Goal: Task Accomplishment & Management: Complete application form

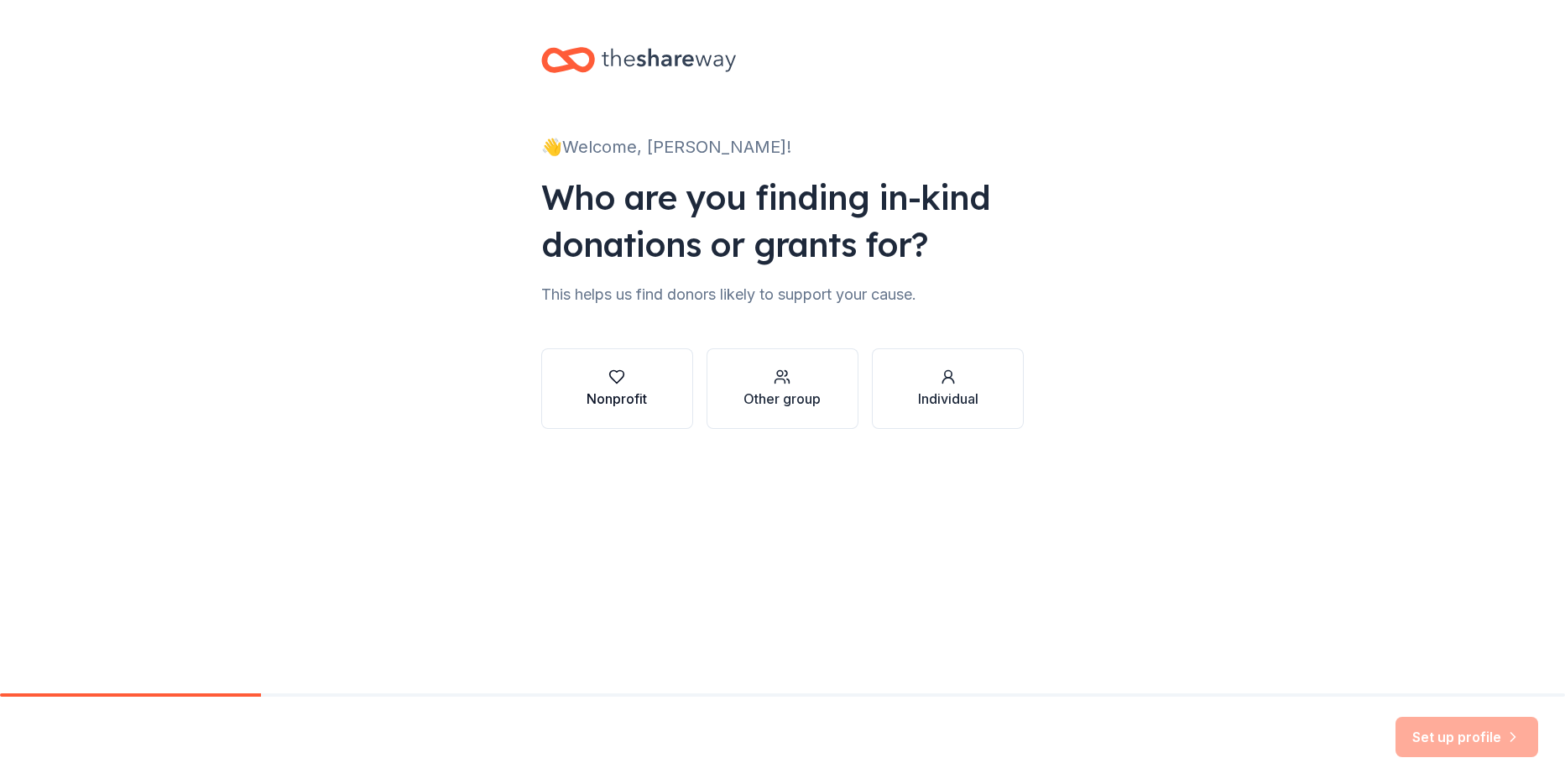
click at [627, 389] on div "Nonprofit" at bounding box center [616, 399] width 60 height 20
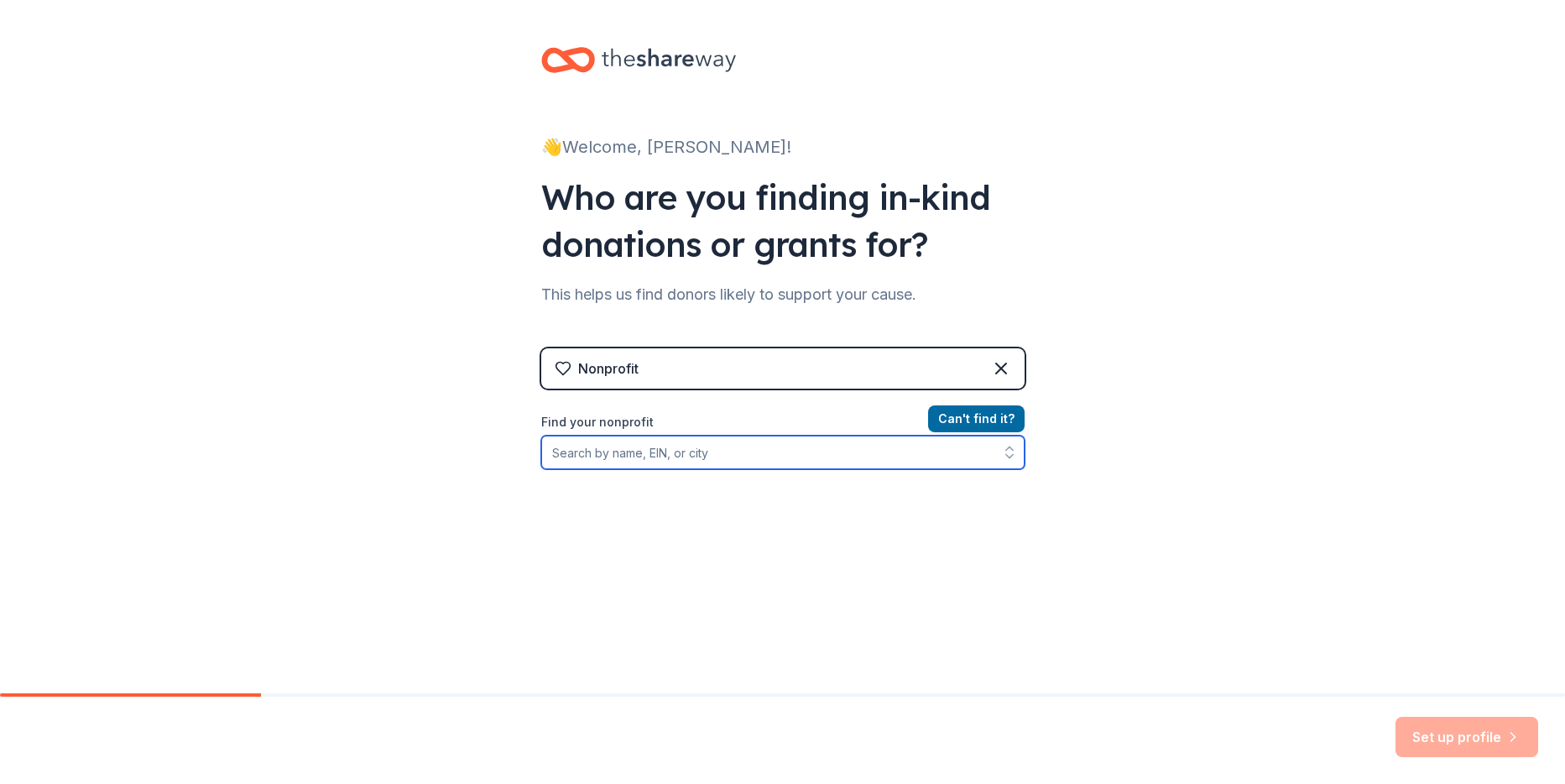
click at [748, 455] on input "Find your nonprofit" at bounding box center [782, 452] width 483 height 33
type input "97-0576732"
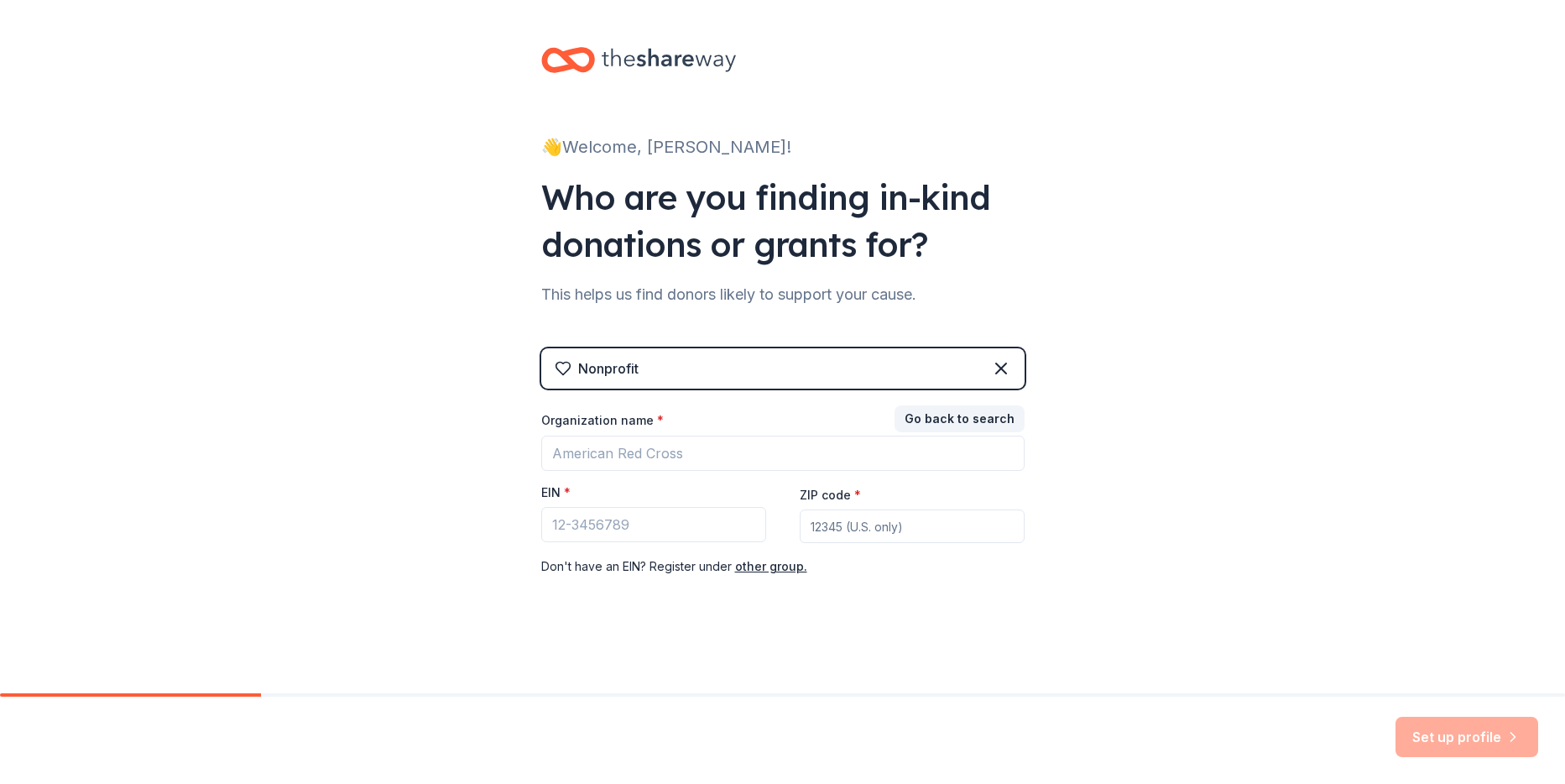
click at [743, 646] on div "👋 Welcome, Ty! Who are you finding in-kind donations or grants for? This helps …" at bounding box center [782, 345] width 537 height 691
click at [656, 448] on input "Organization name *" at bounding box center [782, 452] width 483 height 35
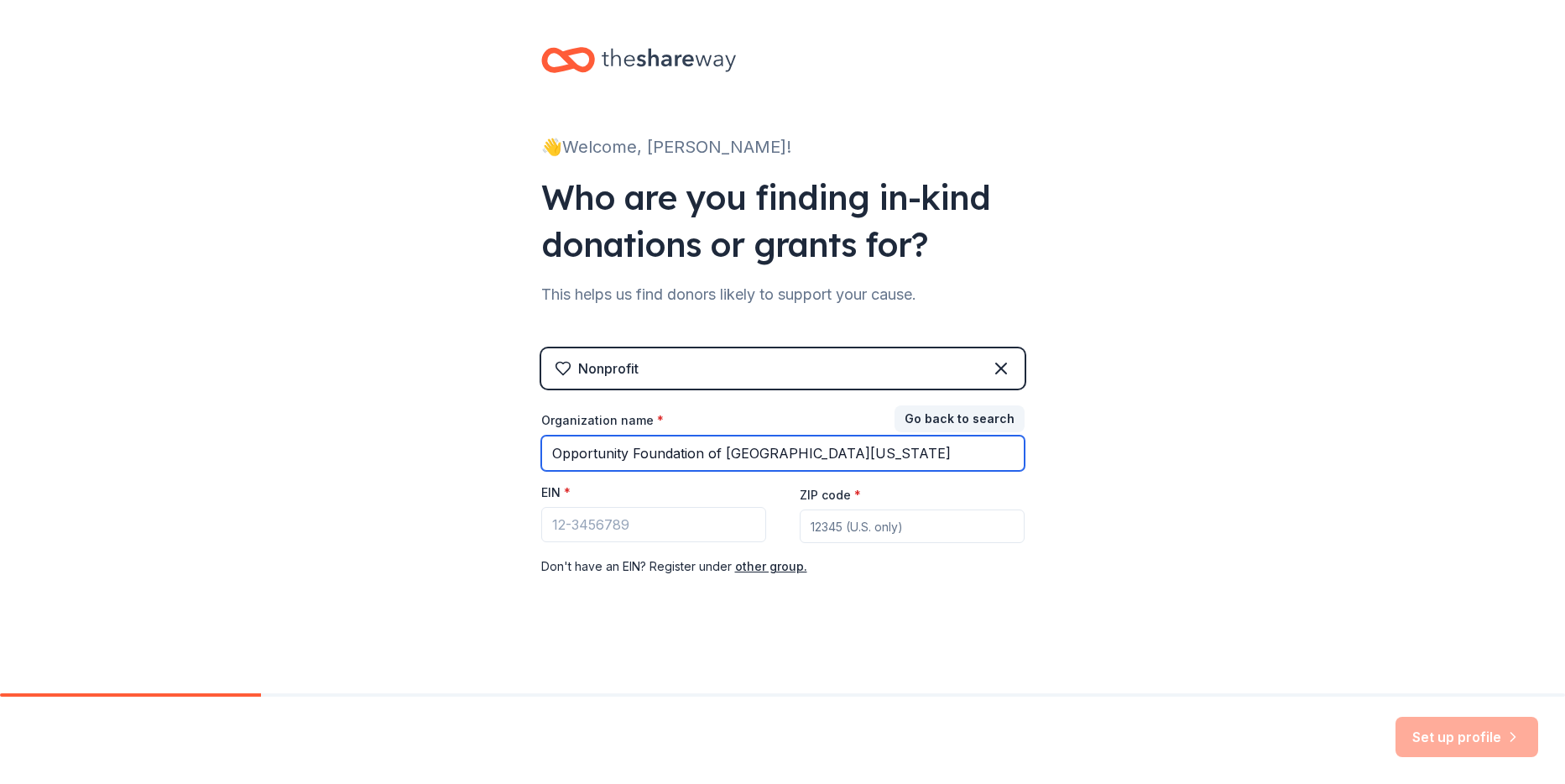
type input "Opportunity Foundation of [GEOGRAPHIC_DATA][US_STATE]"
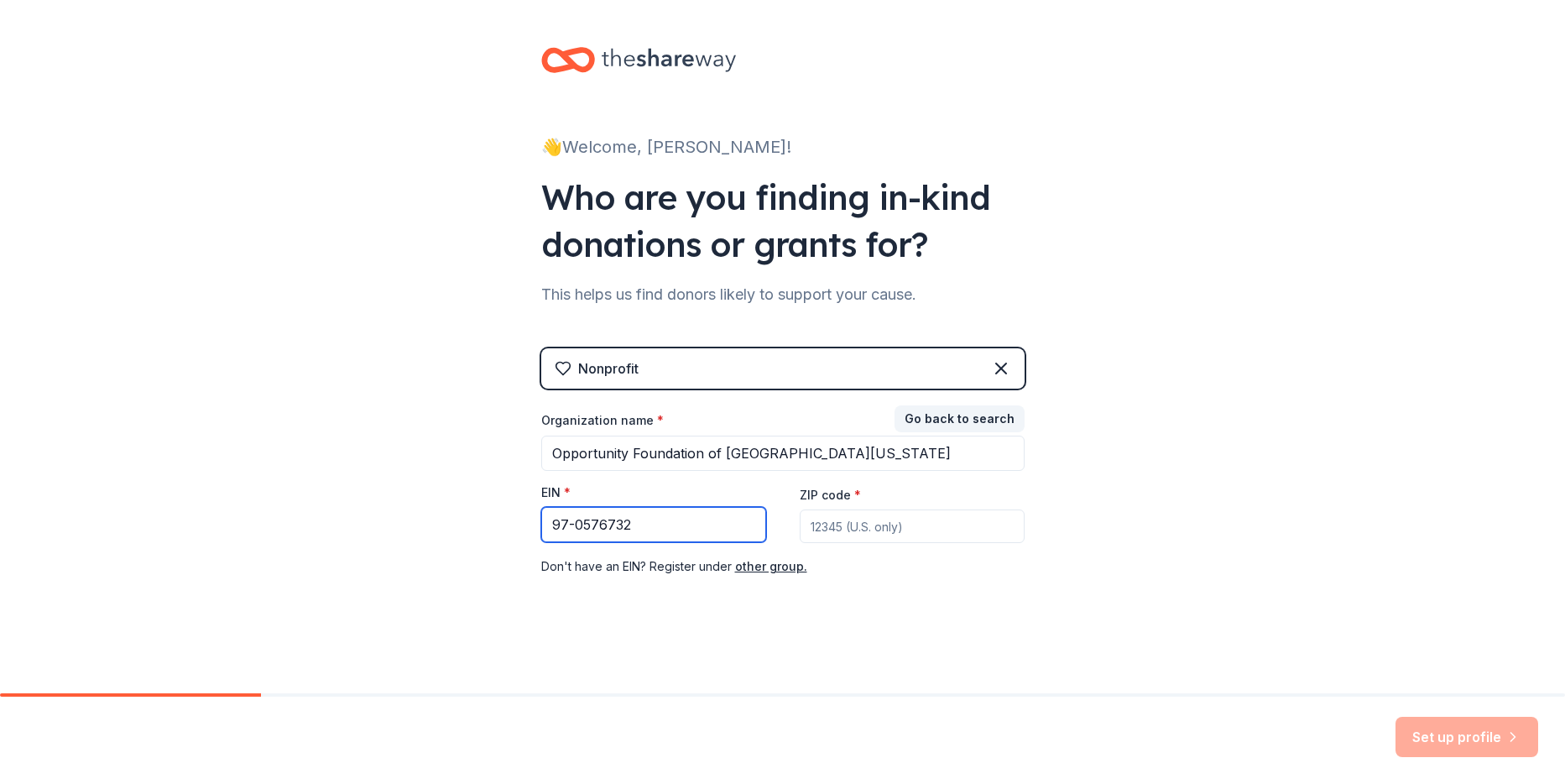
type input "97-0576732"
click at [876, 530] on input "ZIP code *" at bounding box center [912, 525] width 224 height 33
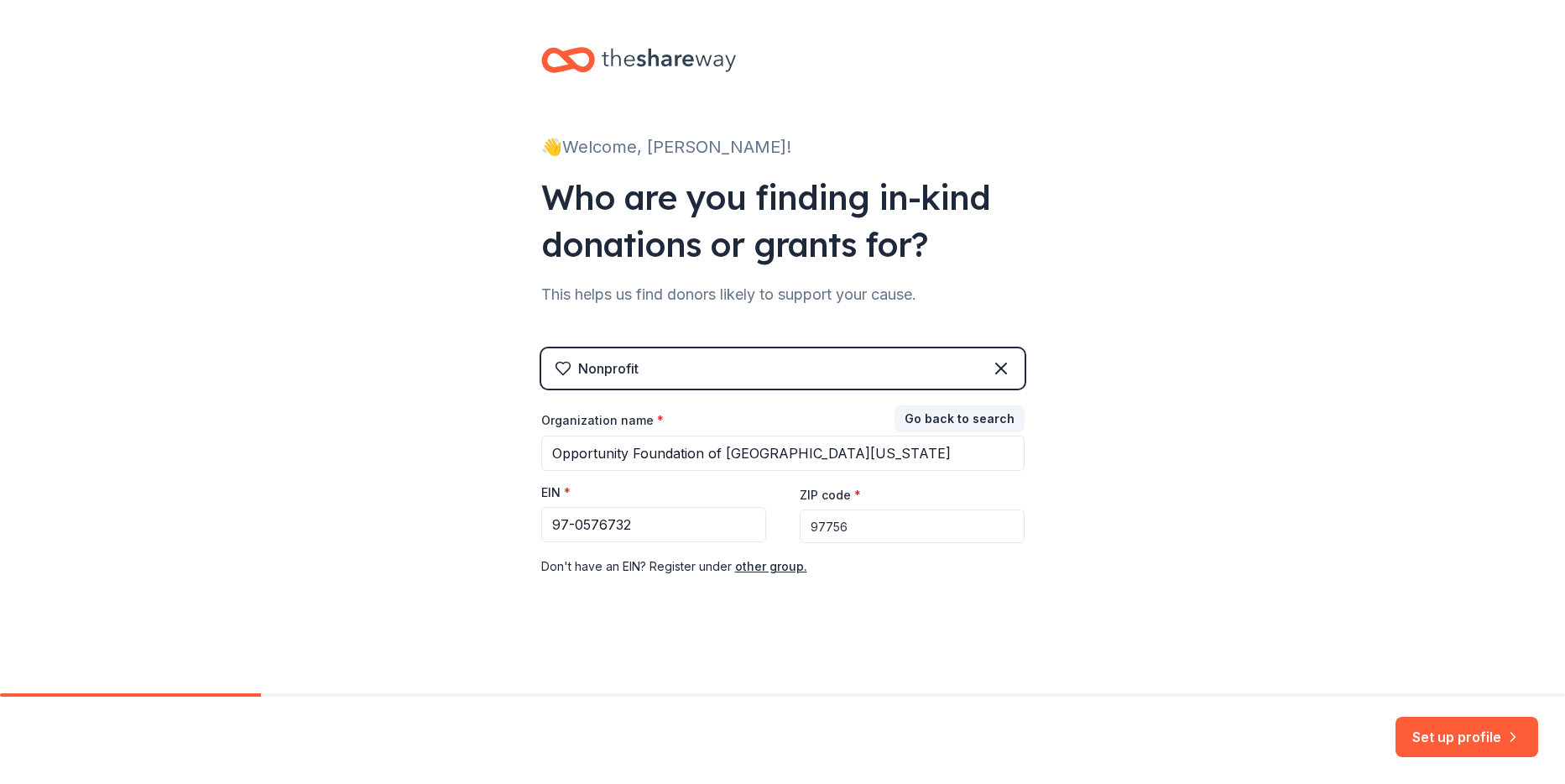
type input "97756"
click at [906, 597] on div "Nonprofit Go back to search Organization name * Opportunity Foundation of Centr…" at bounding box center [782, 478] width 483 height 261
click at [1478, 740] on button "Set up profile" at bounding box center [1467, 737] width 142 height 41
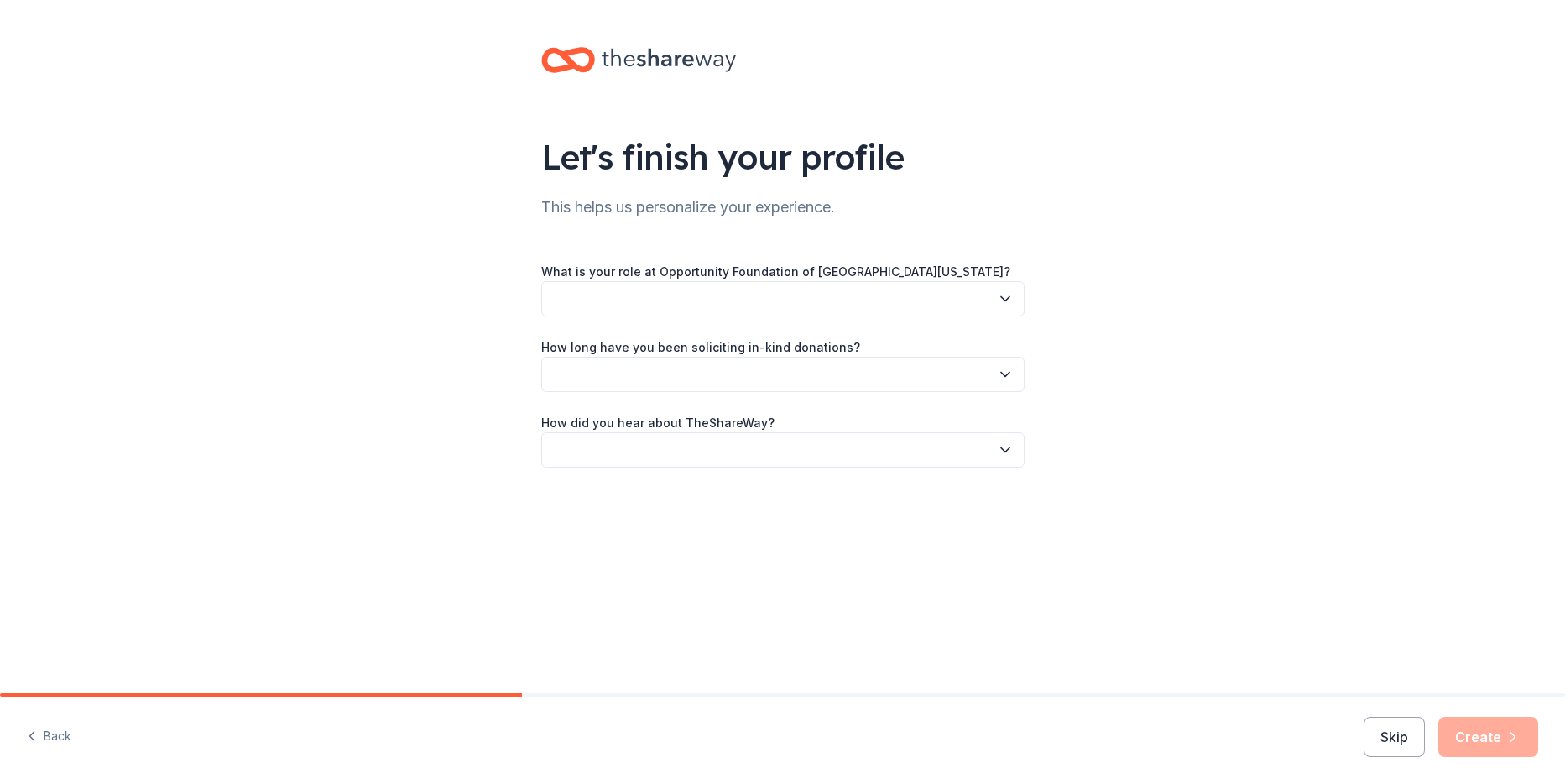
click at [743, 301] on button "button" at bounding box center [782, 298] width 483 height 35
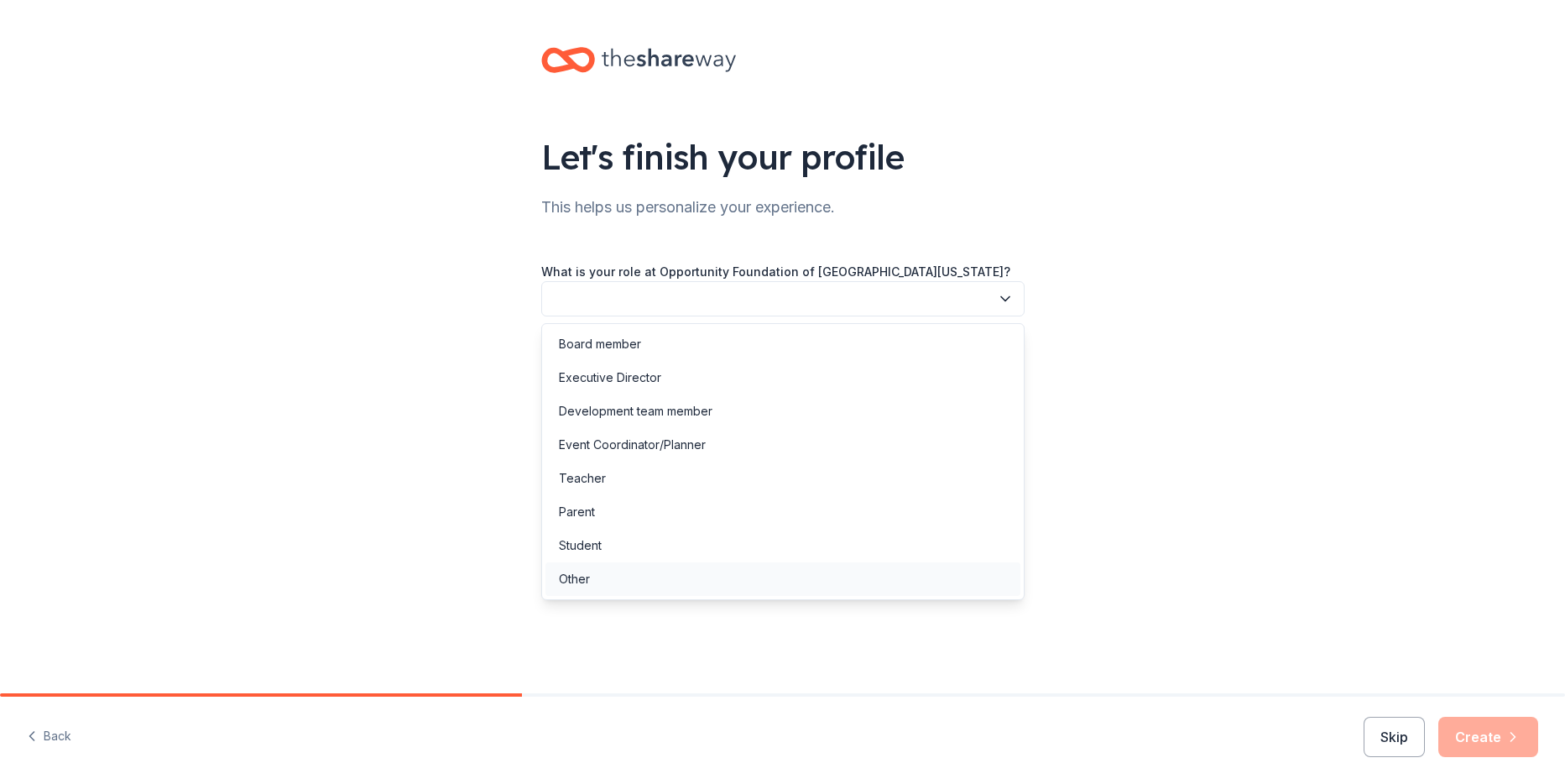
click at [591, 577] on div "Other" at bounding box center [783, 579] width 475 height 33
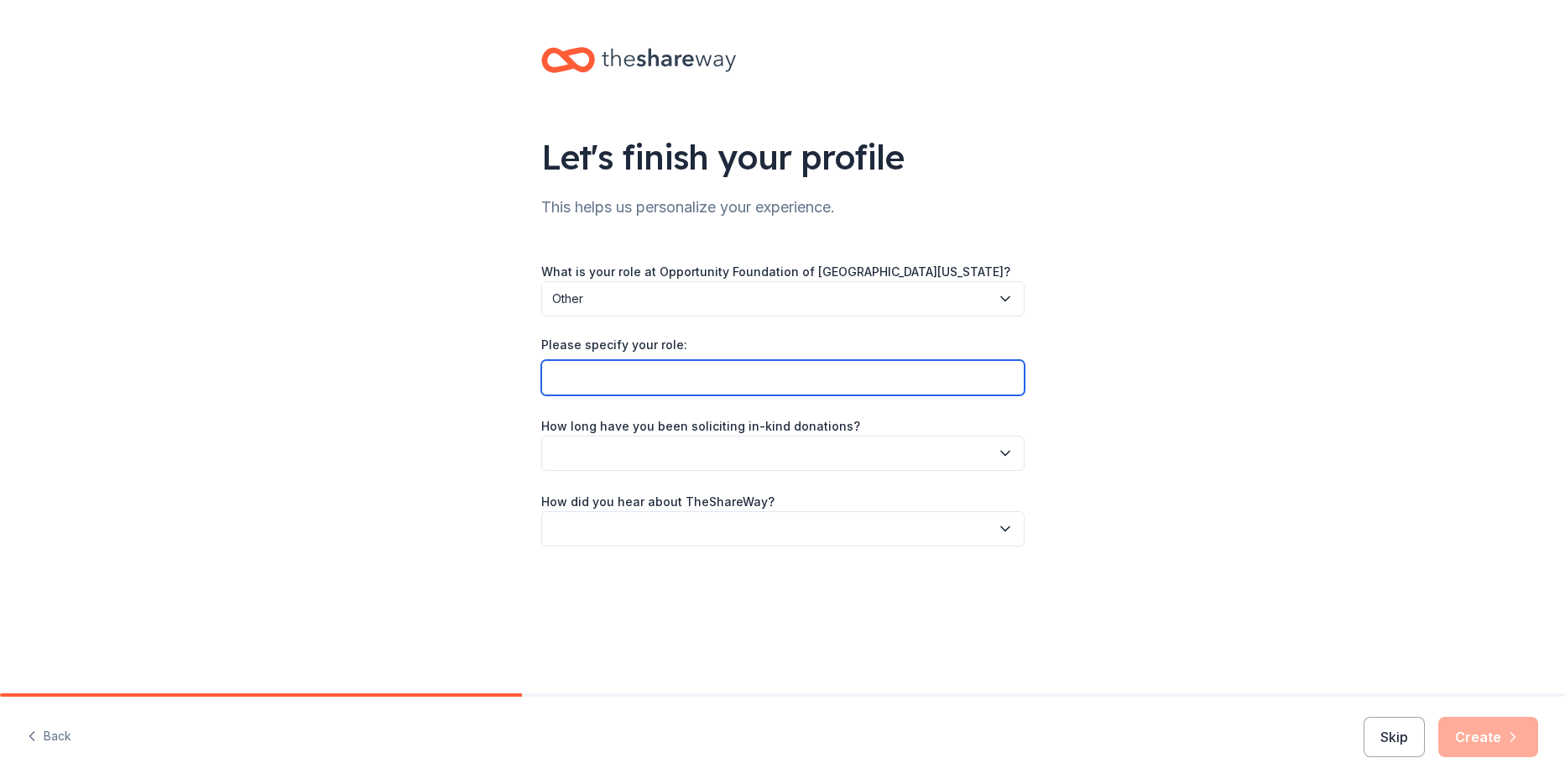
click at [686, 375] on input "Please specify your role:" at bounding box center [782, 378] width 483 height 35
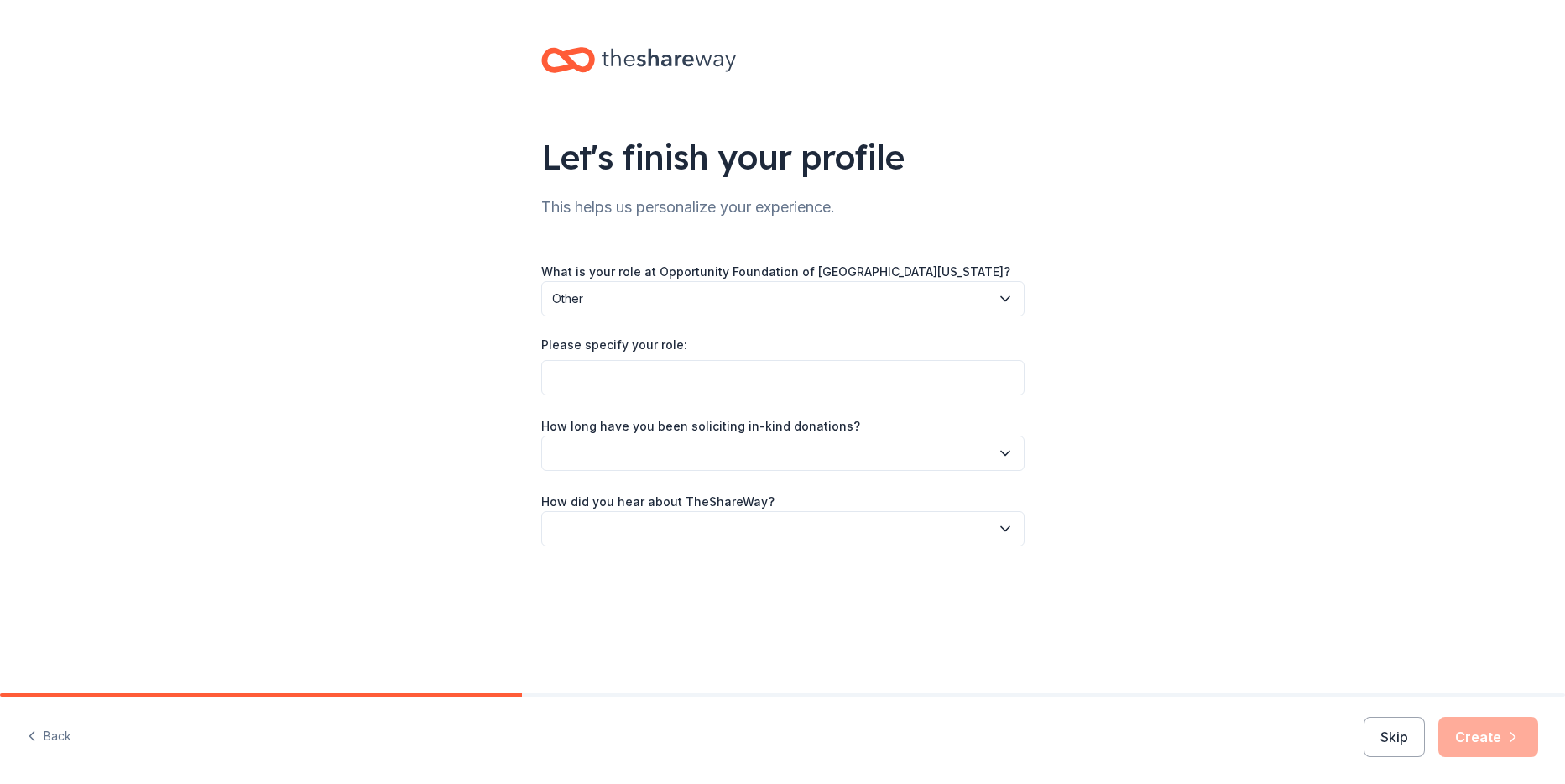
click at [997, 295] on icon "button" at bounding box center [1005, 298] width 17 height 17
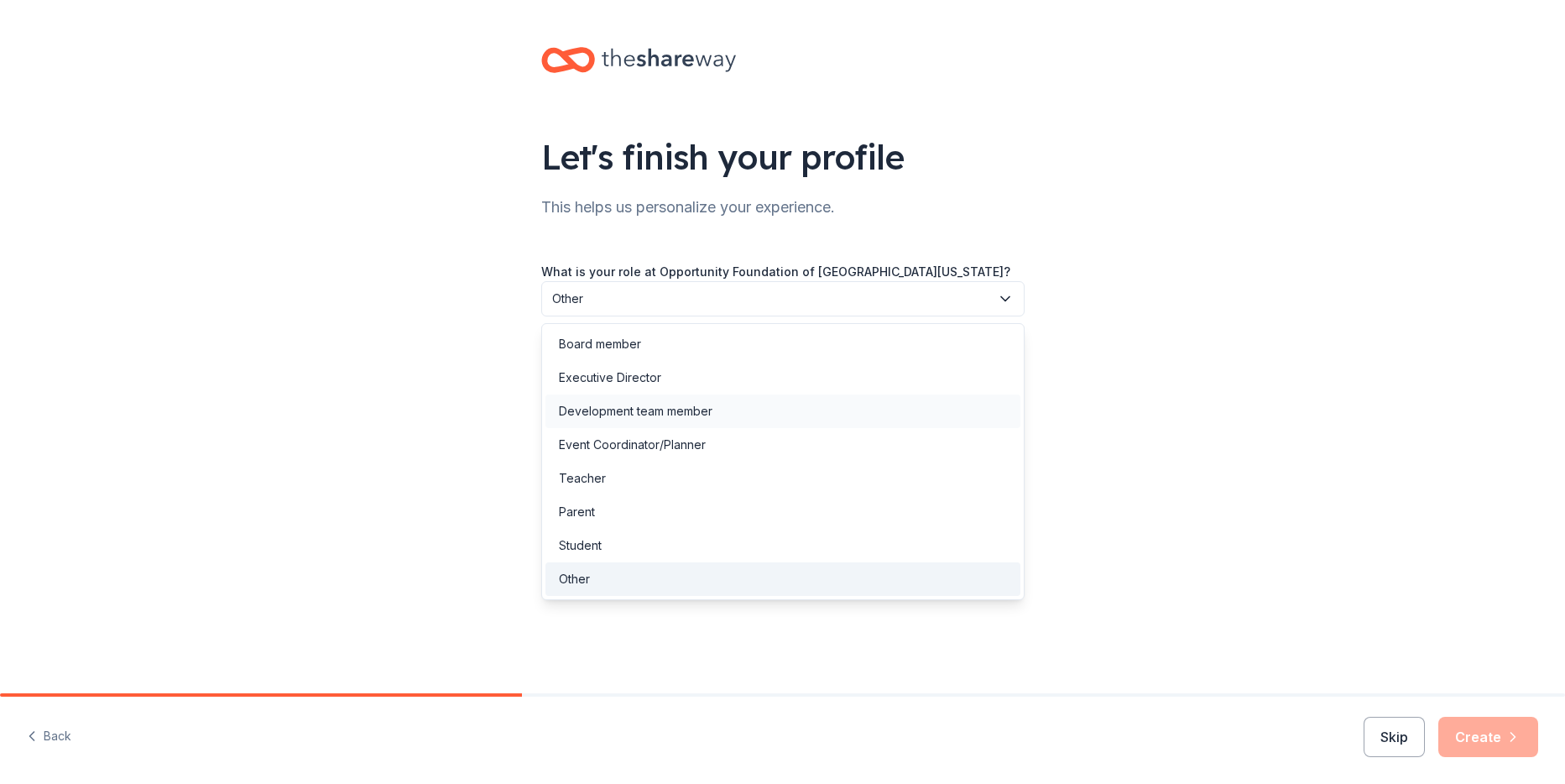
click at [608, 414] on div "Development team member" at bounding box center [636, 411] width 153 height 20
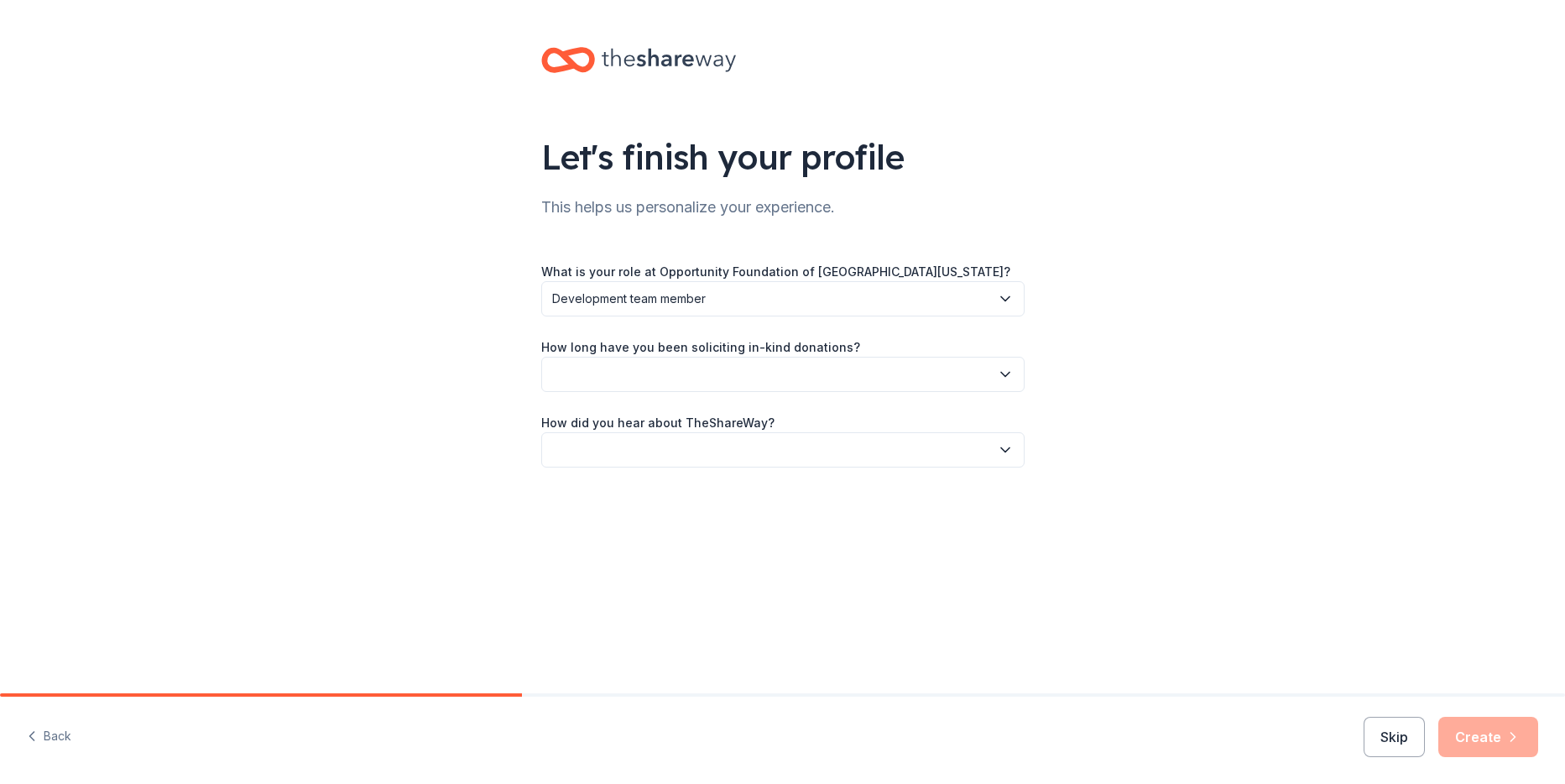
click at [636, 374] on button "button" at bounding box center [782, 374] width 483 height 35
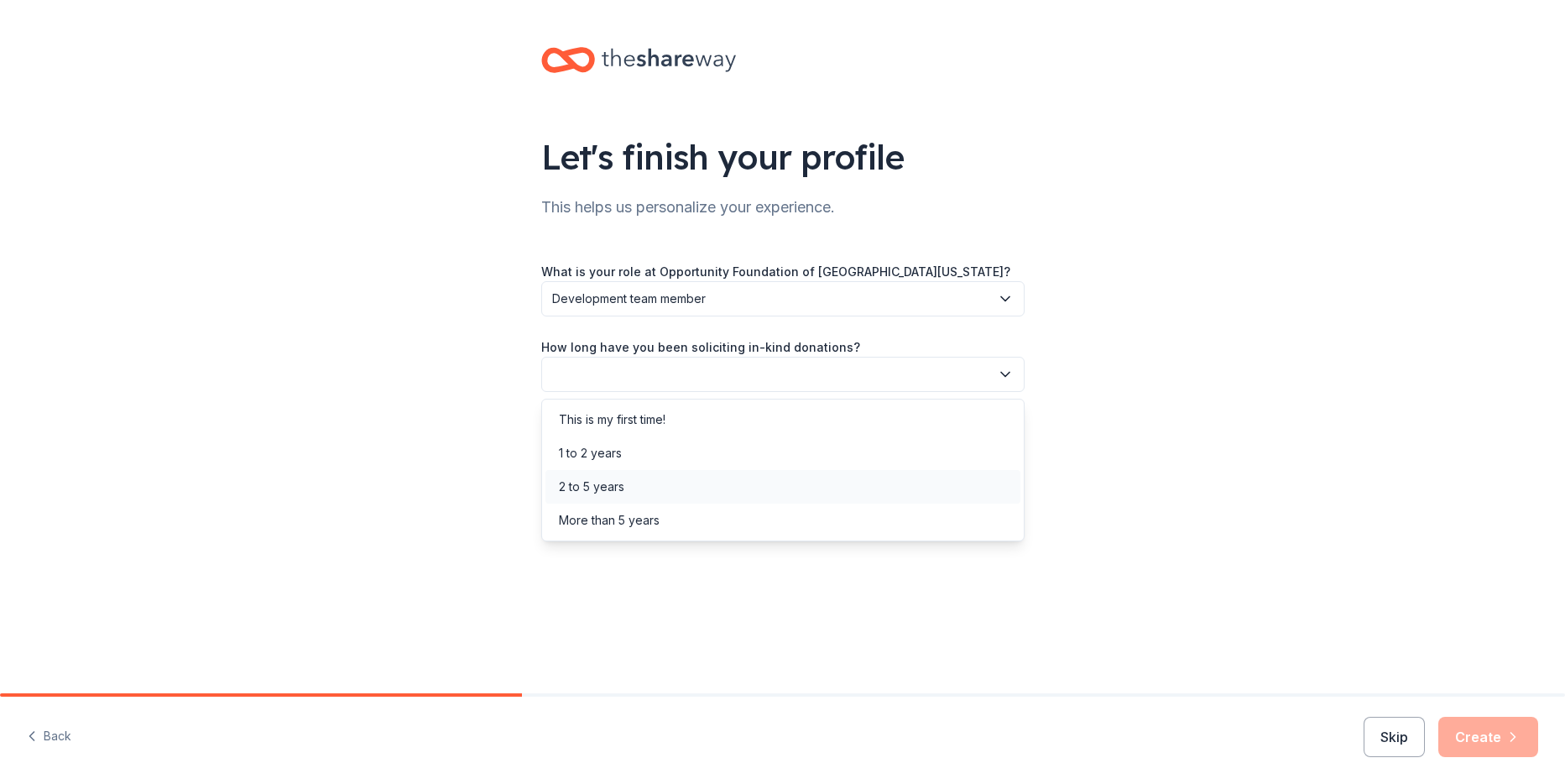
click at [594, 489] on div "2 to 5 years" at bounding box center [591, 487] width 66 height 20
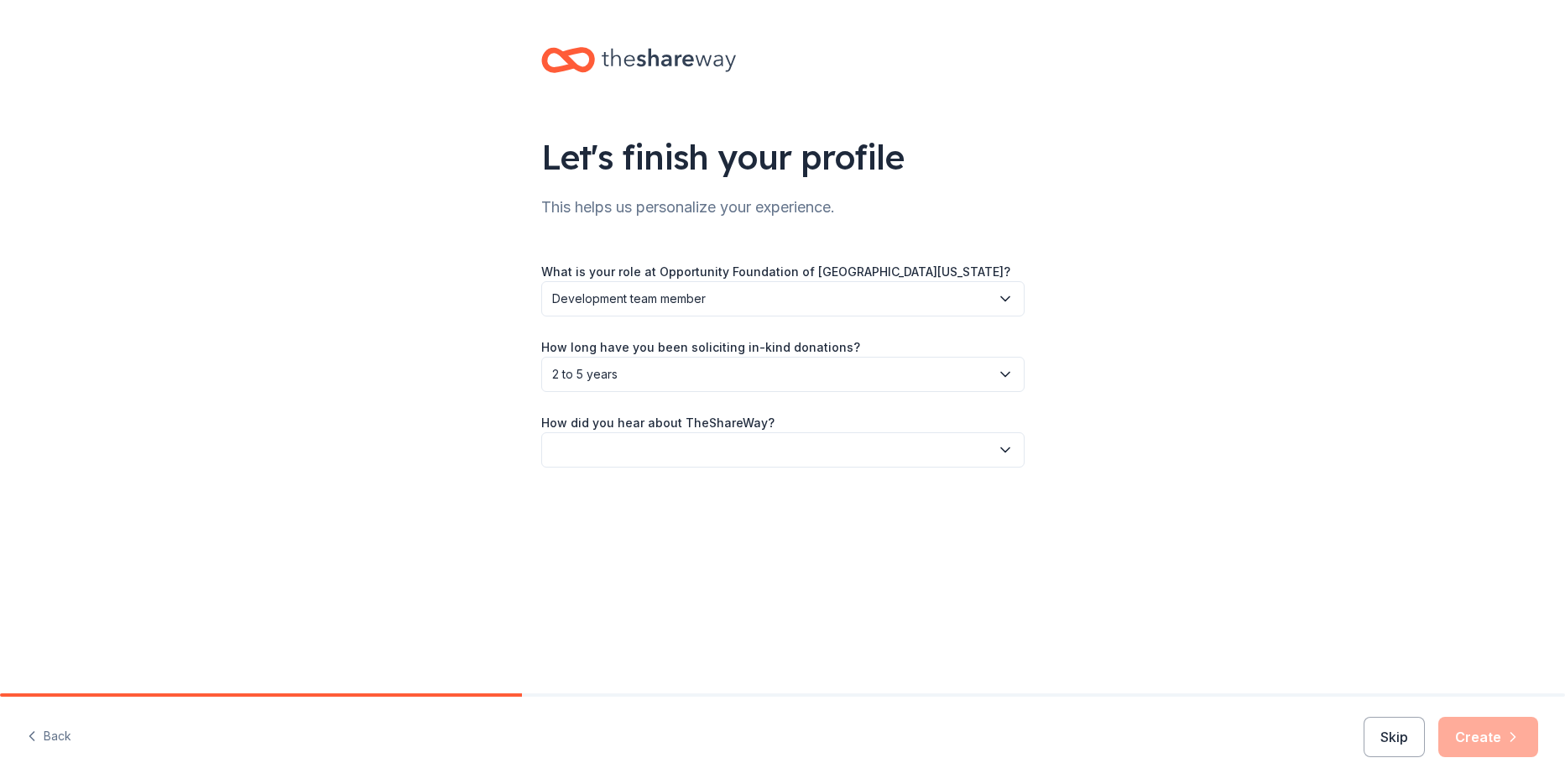
click at [609, 452] on button "button" at bounding box center [782, 450] width 483 height 35
click at [601, 527] on div "Online search" at bounding box center [597, 528] width 77 height 20
click at [1485, 741] on button "Create" at bounding box center [1488, 737] width 100 height 41
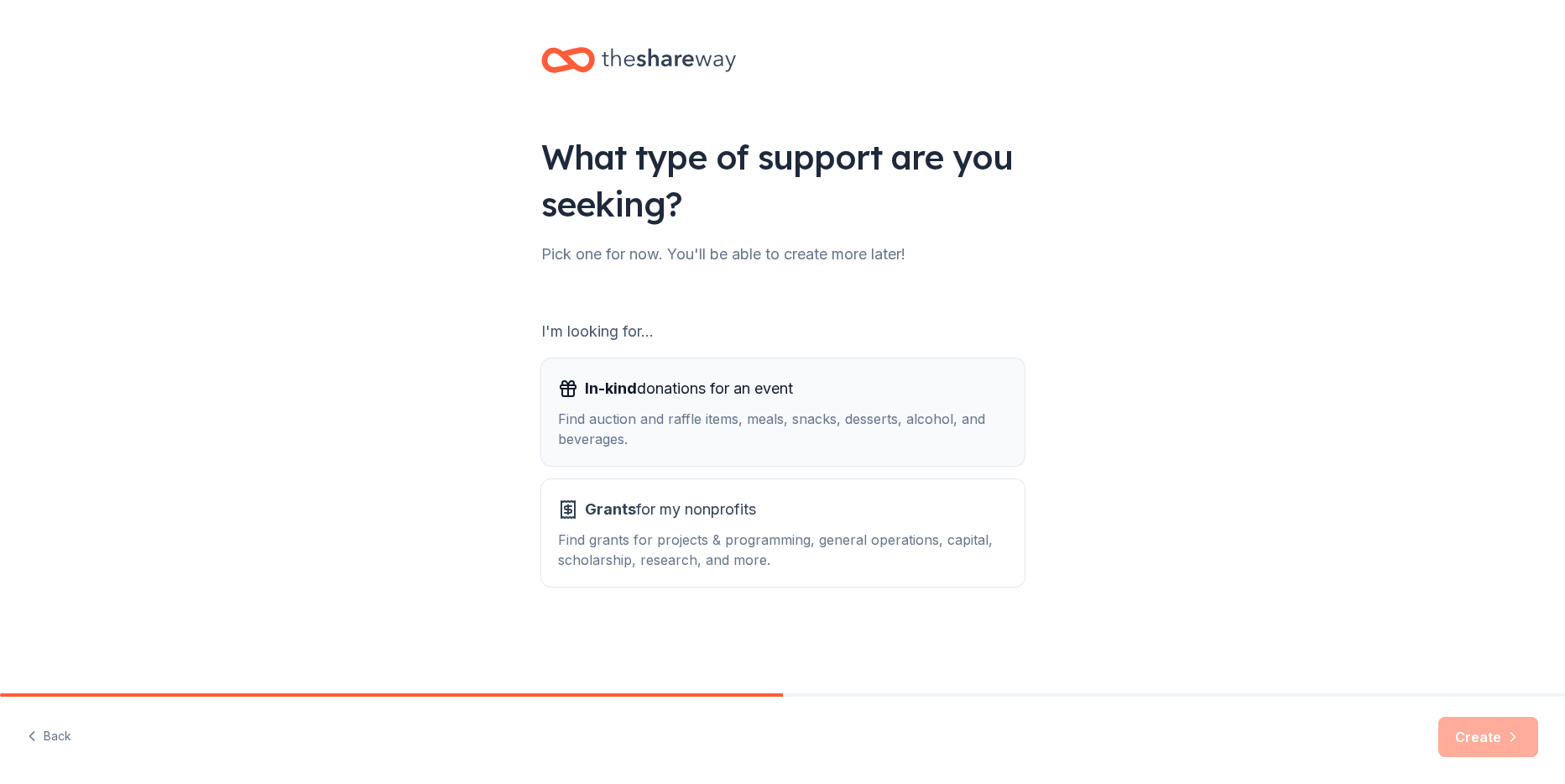
click at [805, 415] on div "Find auction and raffle items, meals, snacks, desserts, alcohol, and beverages." at bounding box center [782, 428] width 450 height 41
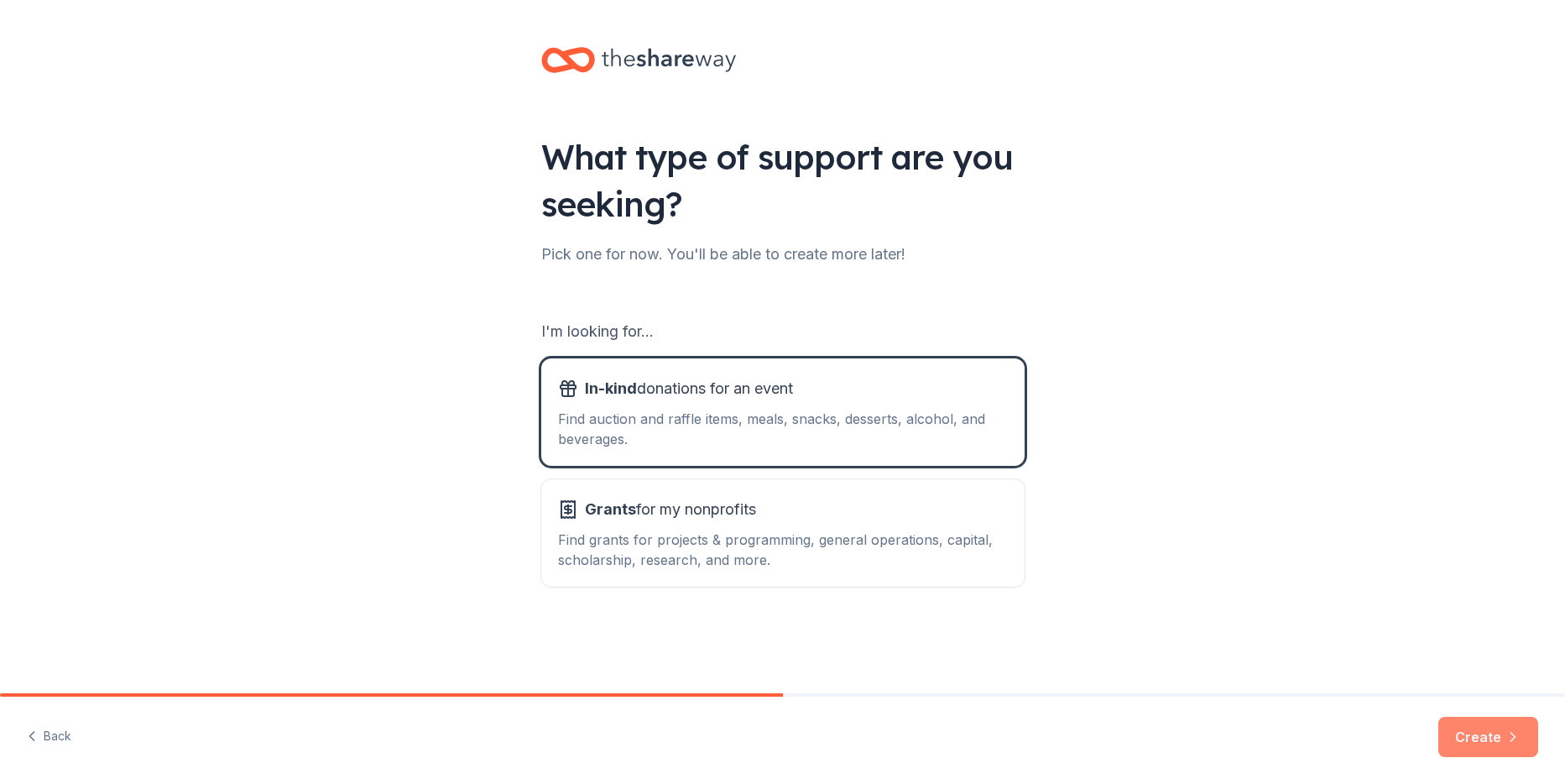
click at [1473, 731] on button "Create" at bounding box center [1488, 737] width 100 height 41
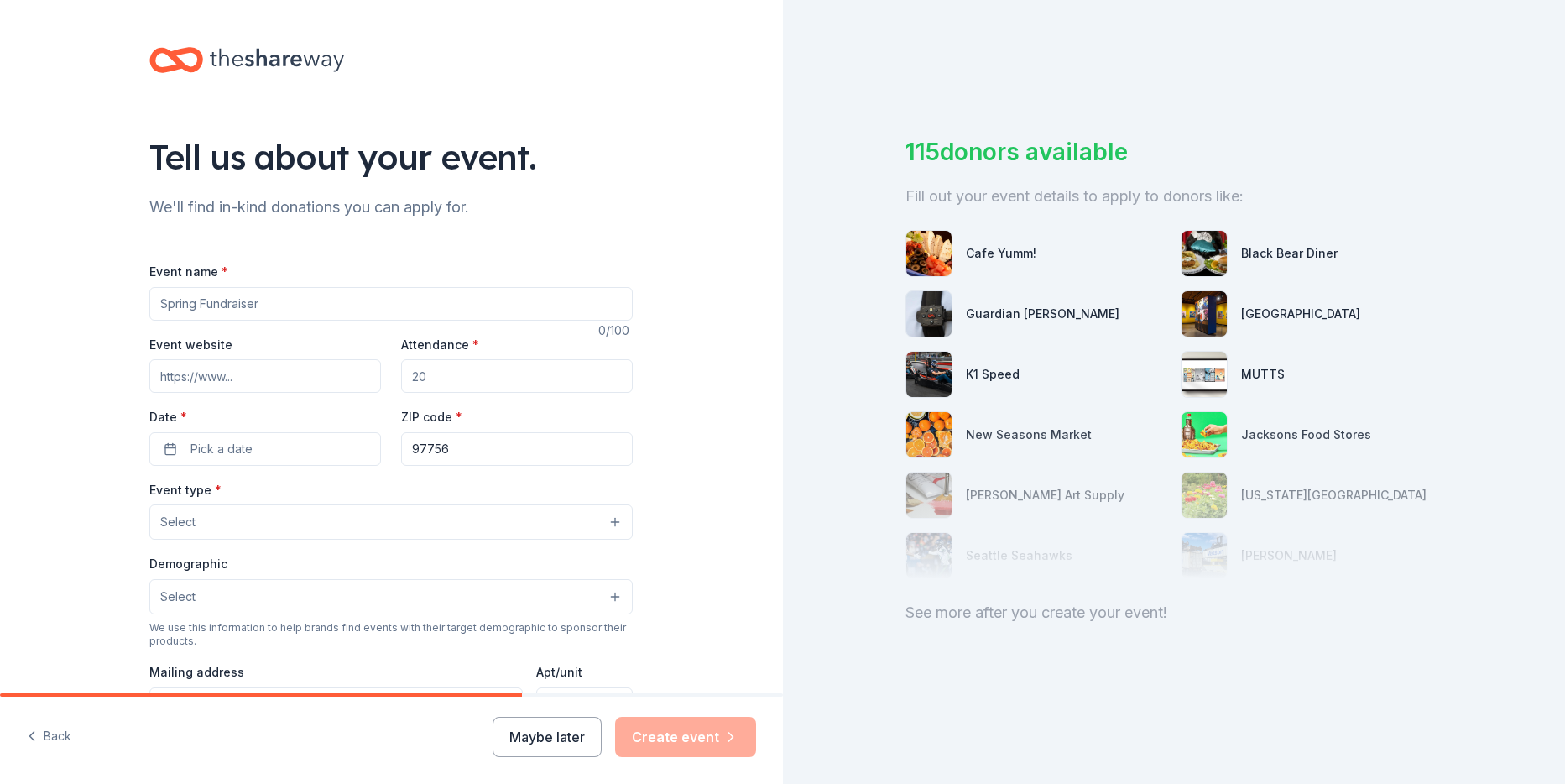
click at [290, 307] on input "Event name *" at bounding box center [391, 304] width 483 height 33
type input "Snow Much to Give - Winter Fundraiser"
type input "125"
click at [273, 433] on button "Pick a date" at bounding box center [265, 449] width 232 height 33
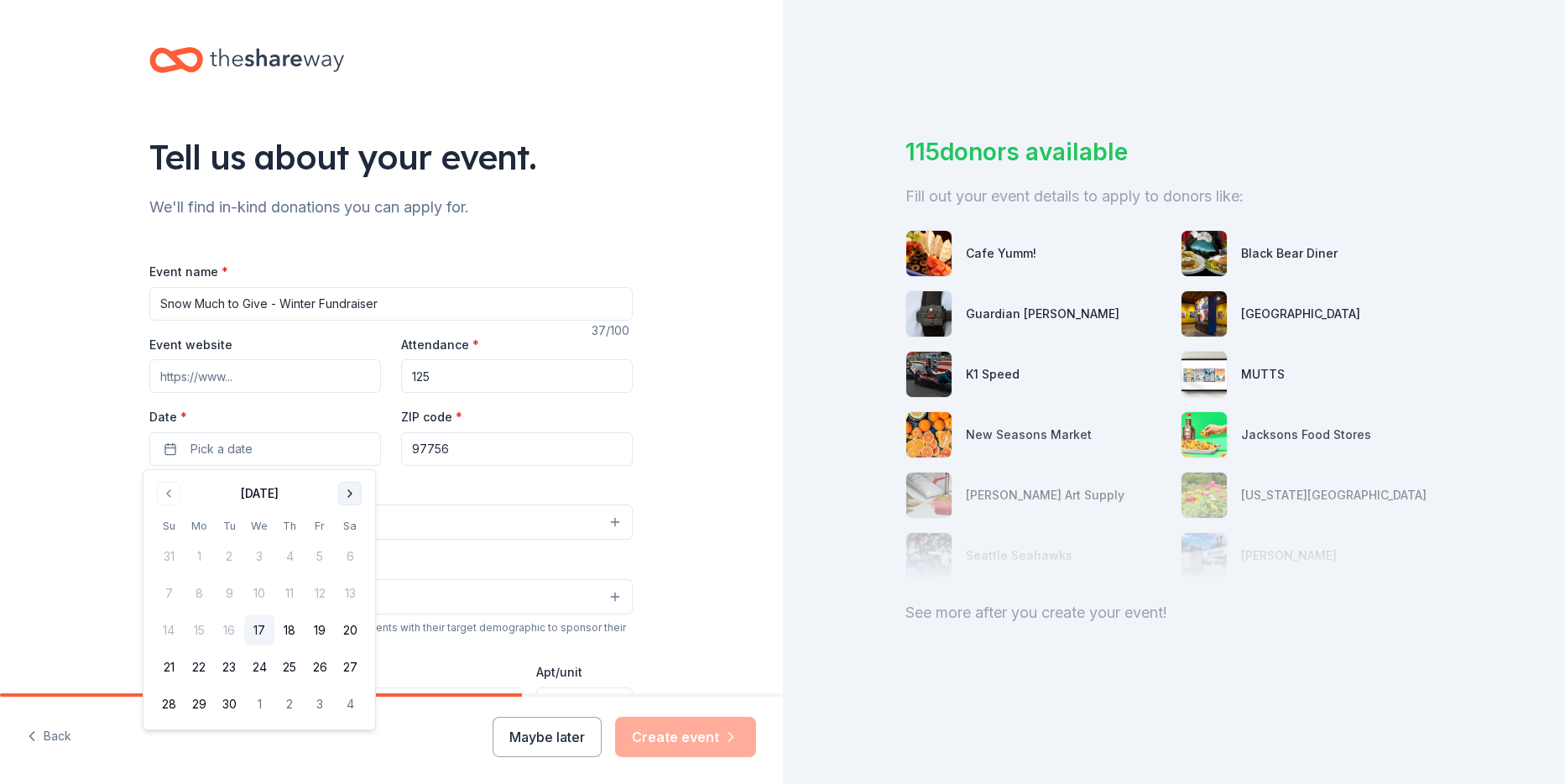
click at [350, 490] on button "Go to next month" at bounding box center [349, 492] width 23 height 23
click at [349, 490] on button "Go to next month" at bounding box center [349, 492] width 23 height 23
click at [318, 593] on button "12" at bounding box center [320, 593] width 30 height 30
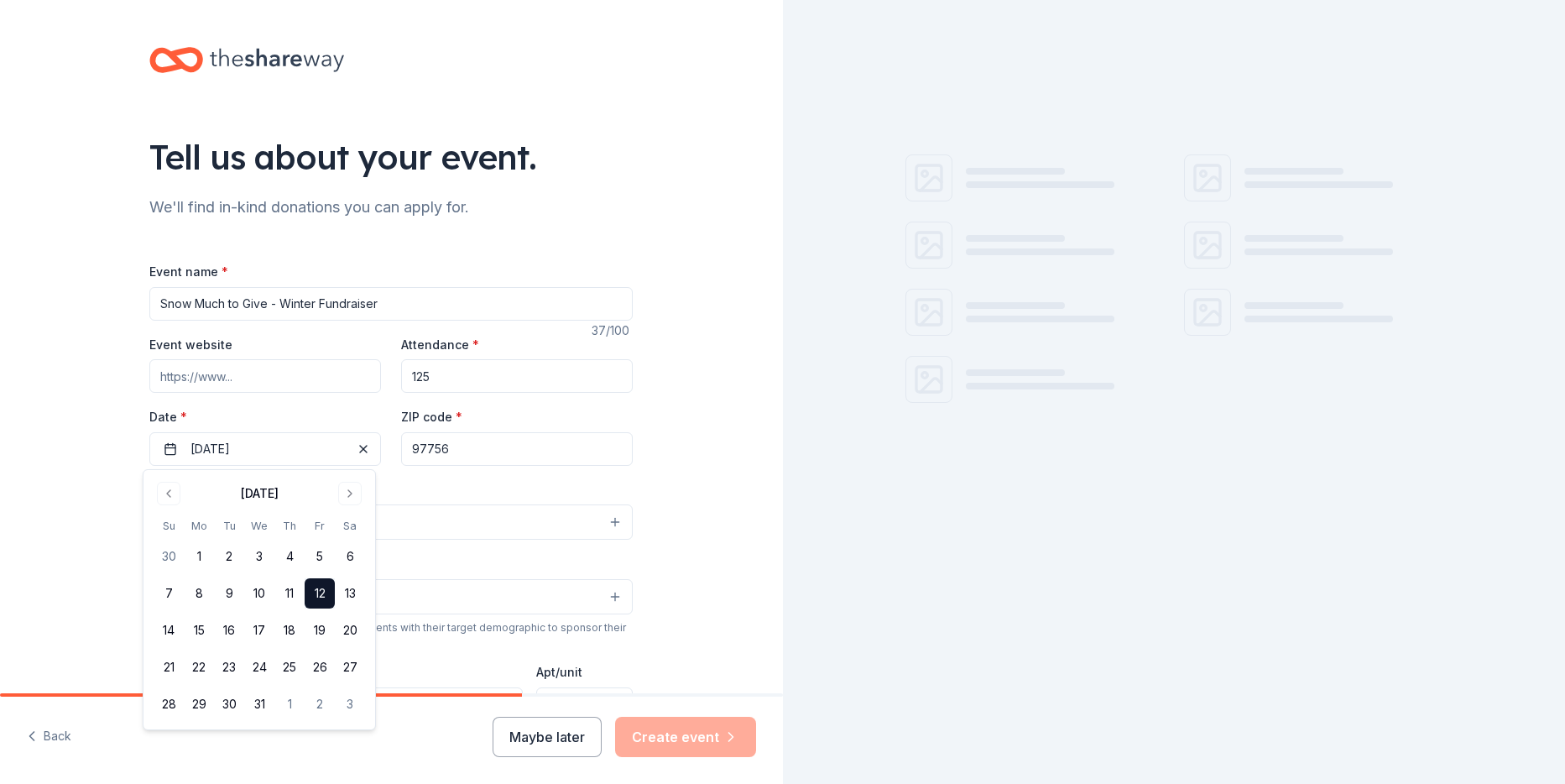
click at [436, 485] on div "Event type * Select" at bounding box center [391, 510] width 483 height 61
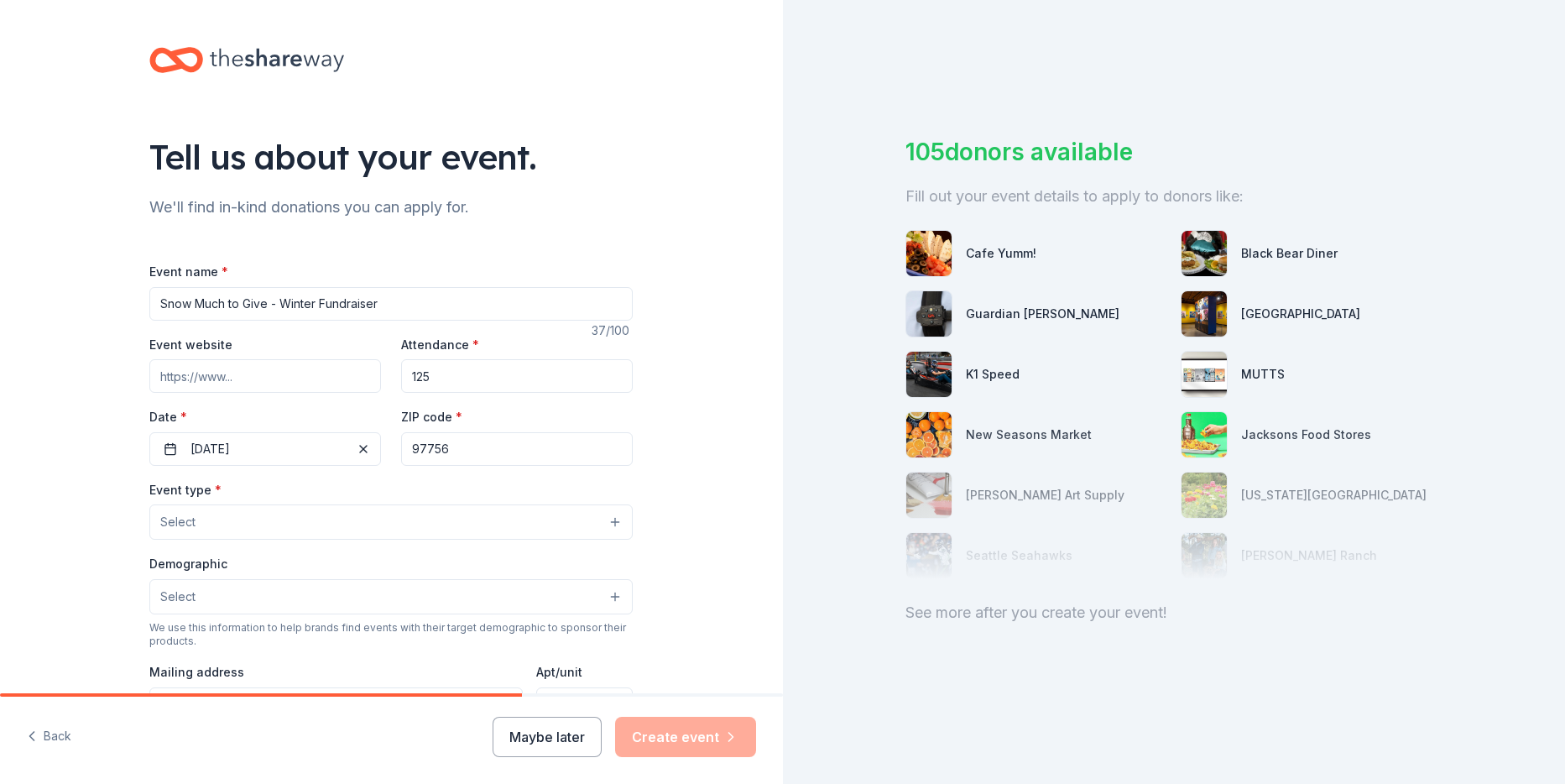
click at [280, 521] on button "Select" at bounding box center [391, 522] width 483 height 35
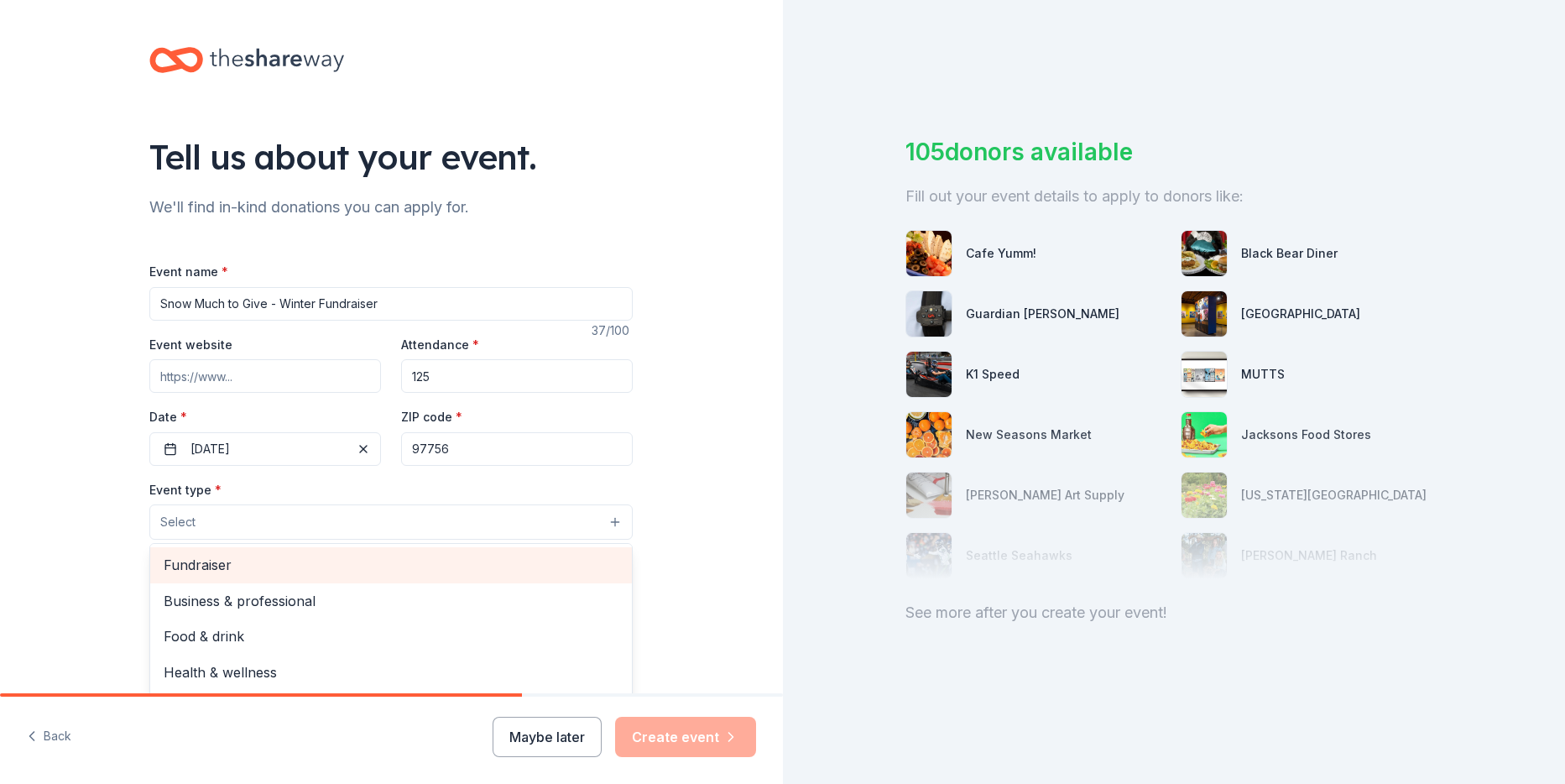
click at [212, 564] on span "Fundraiser" at bounding box center [391, 565] width 455 height 22
click at [251, 570] on span "Business & professional" at bounding box center [391, 566] width 455 height 22
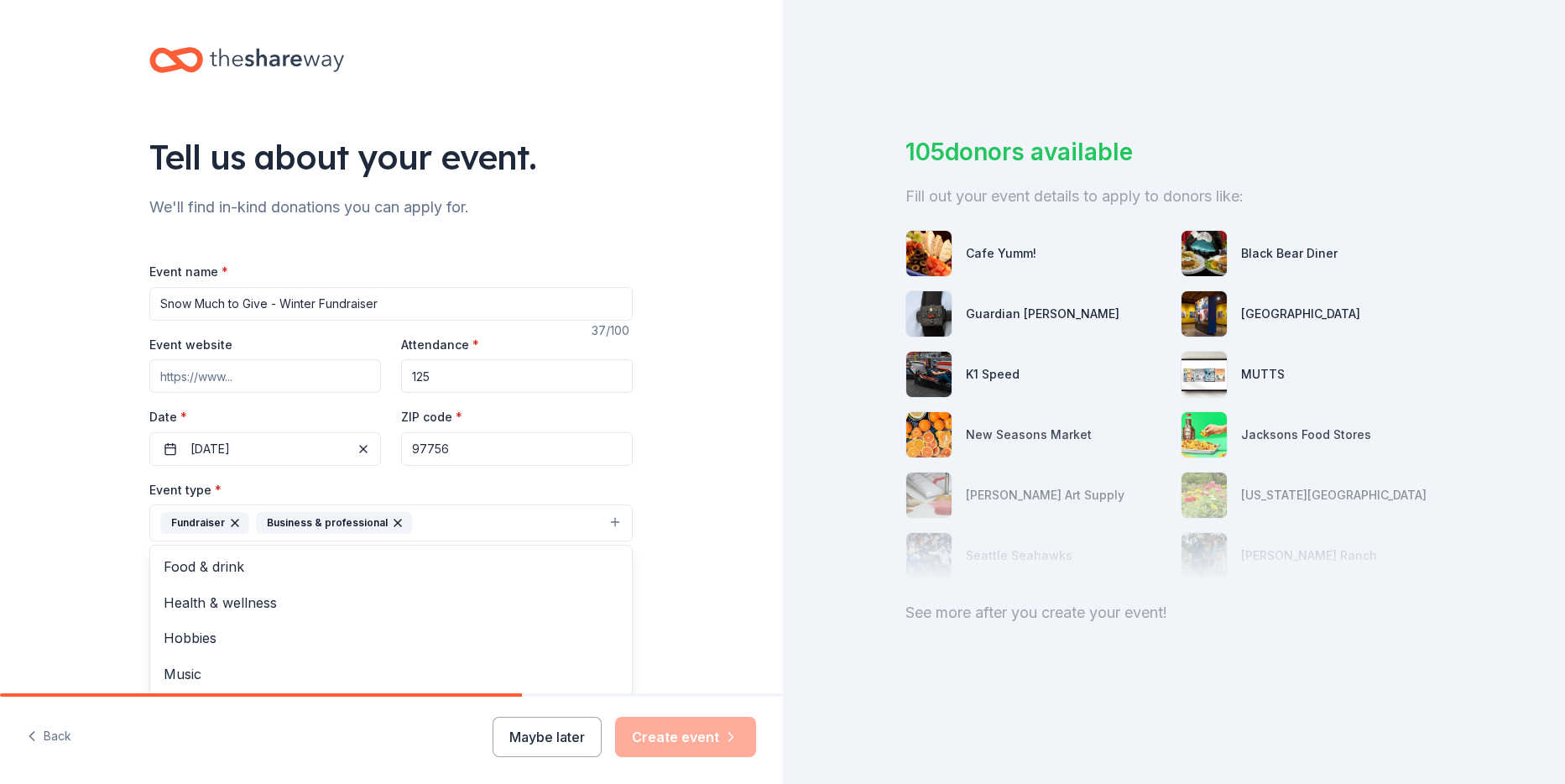
click at [391, 523] on icon "button" at bounding box center [397, 523] width 14 height 14
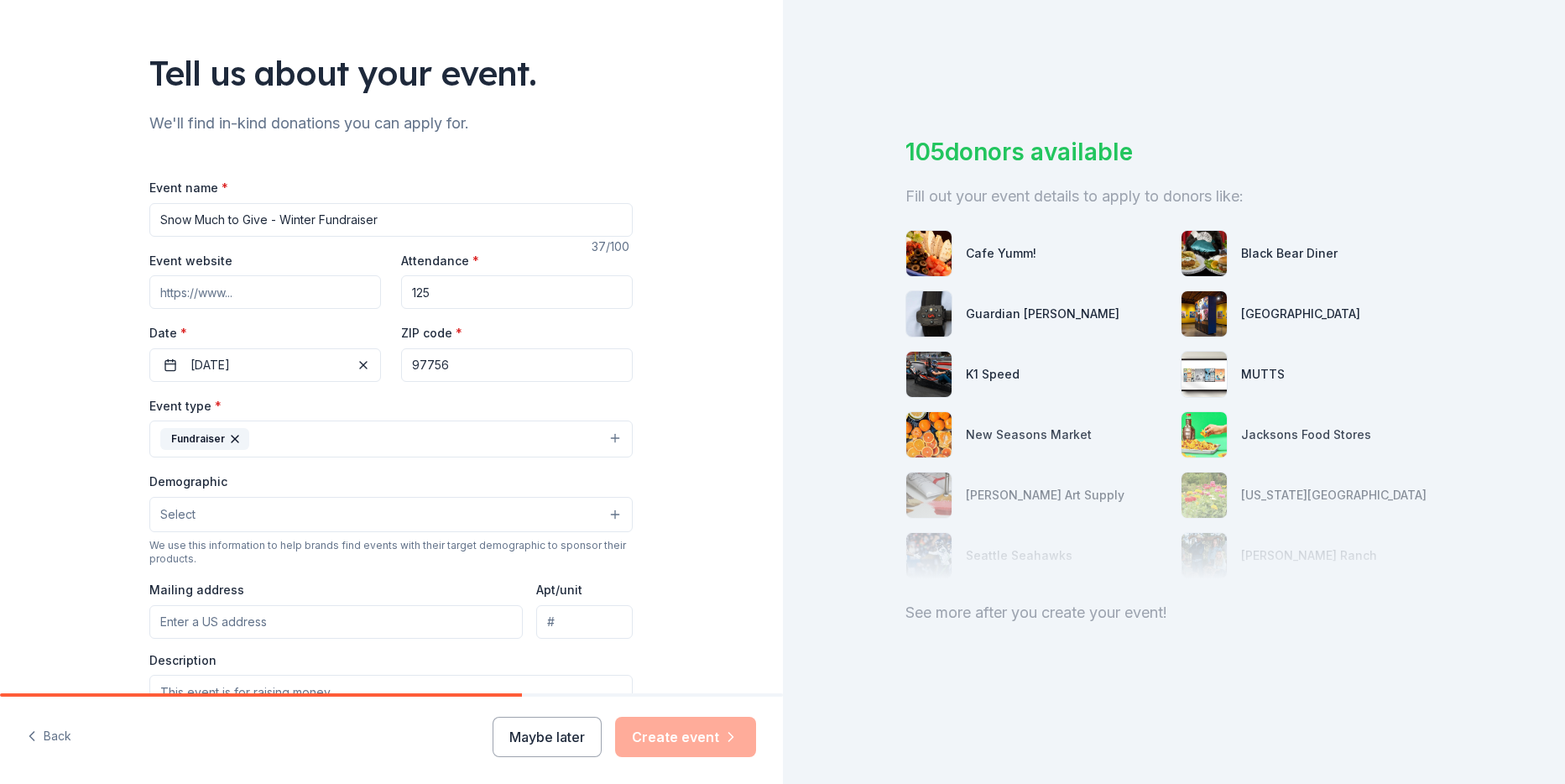
scroll to position [168, 0]
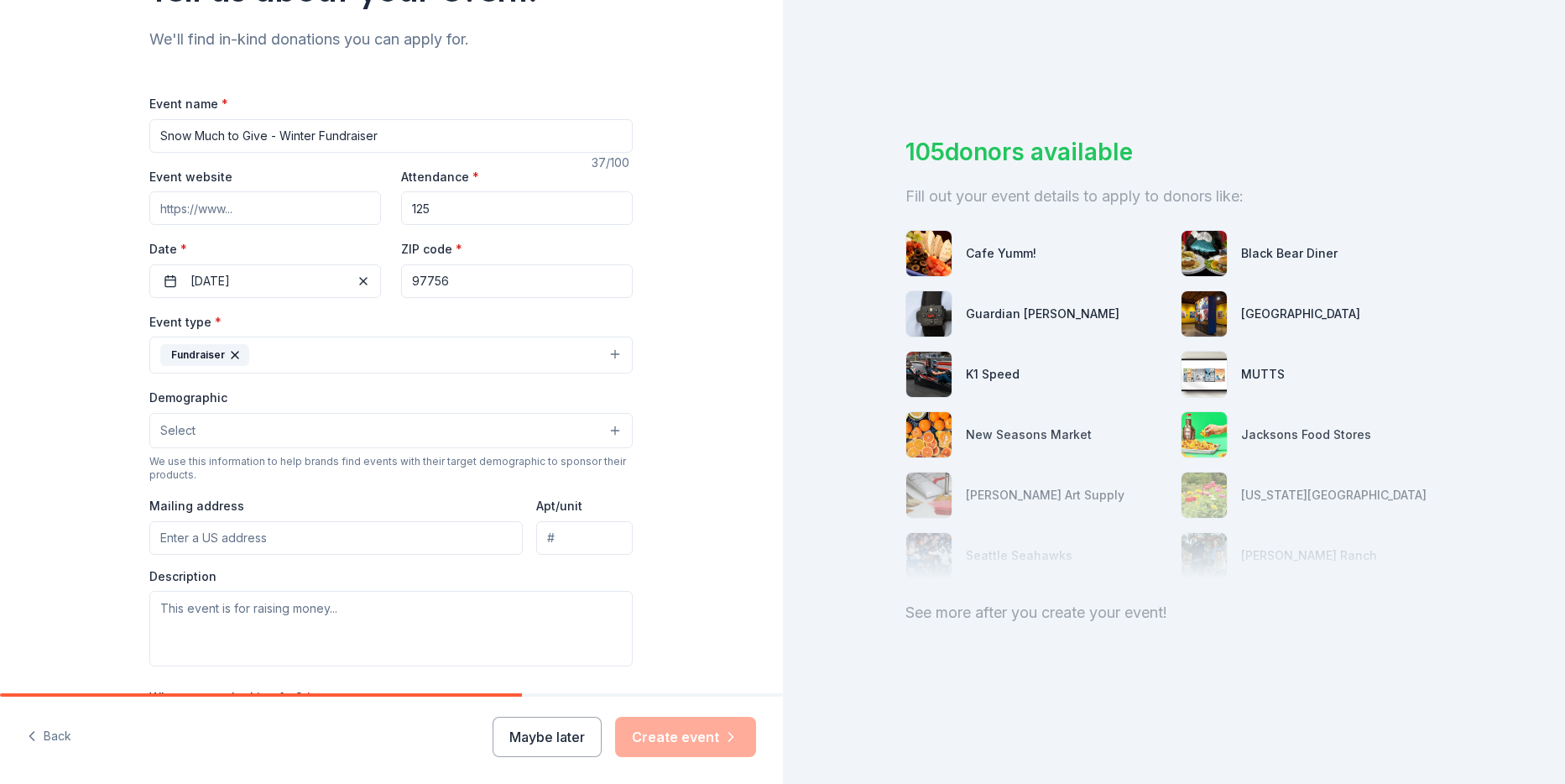
click at [535, 427] on button "Select" at bounding box center [391, 430] width 483 height 35
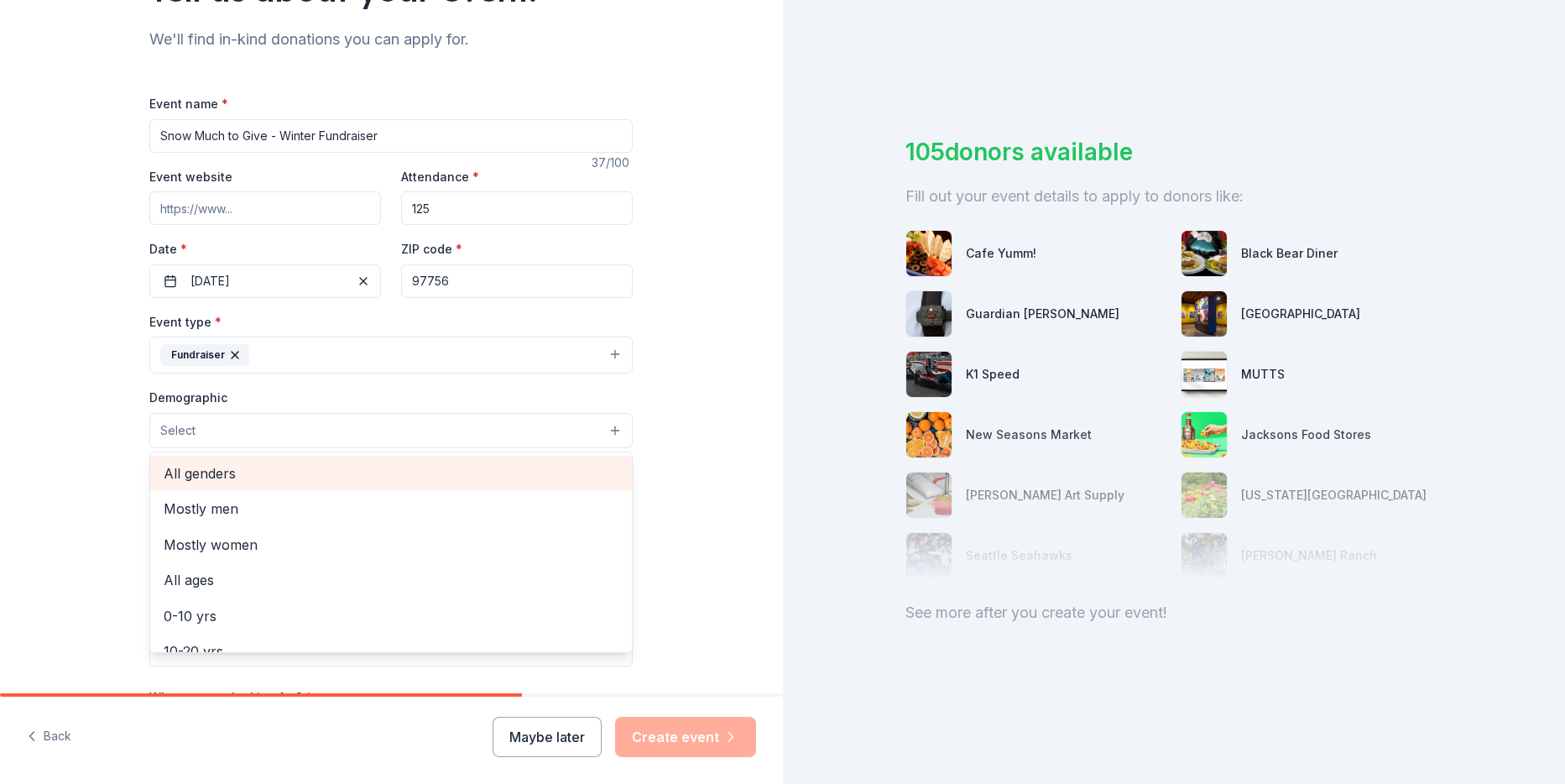
click at [208, 476] on span "All genders" at bounding box center [391, 474] width 455 height 22
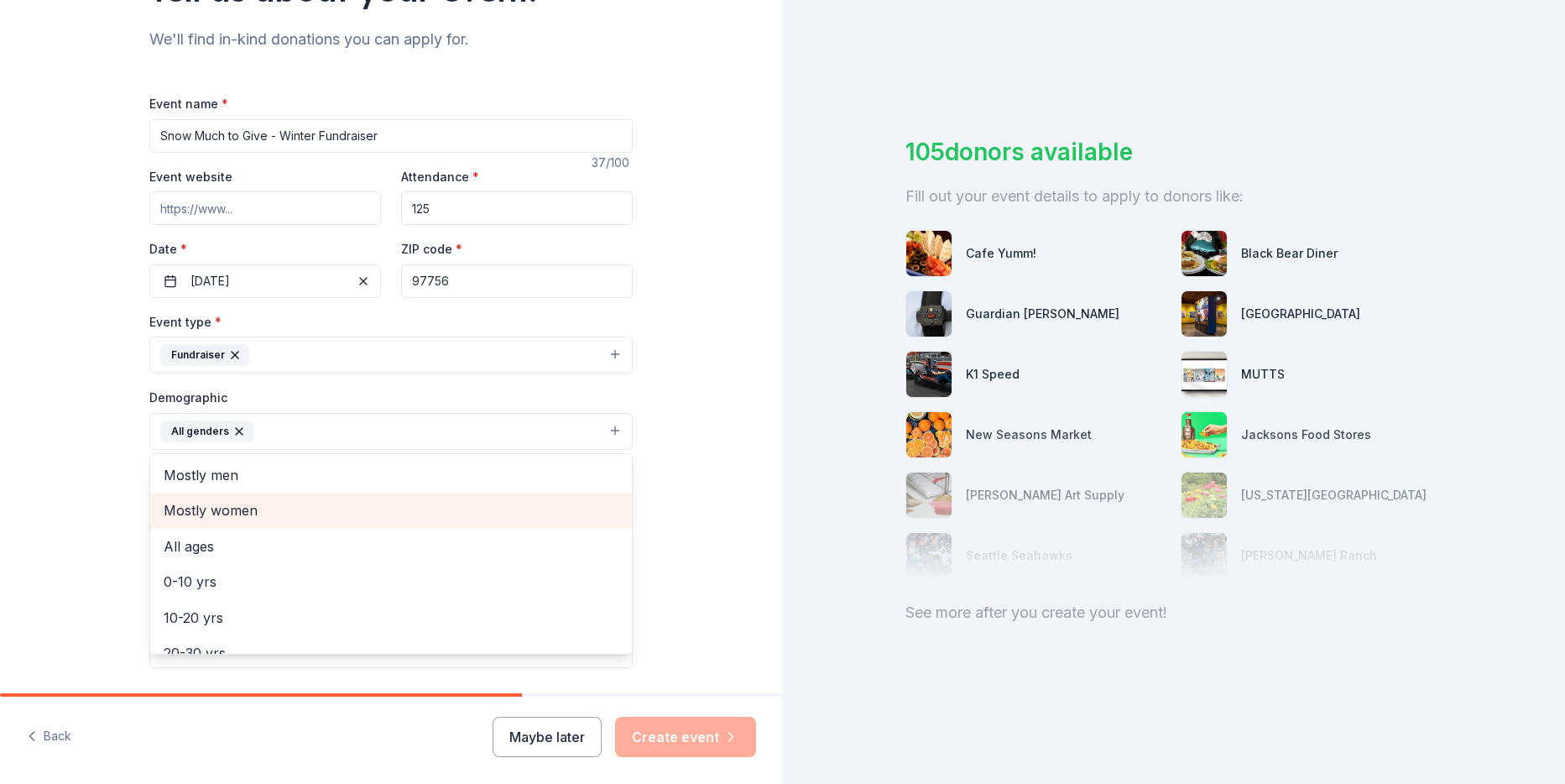
scroll to position [84, 0]
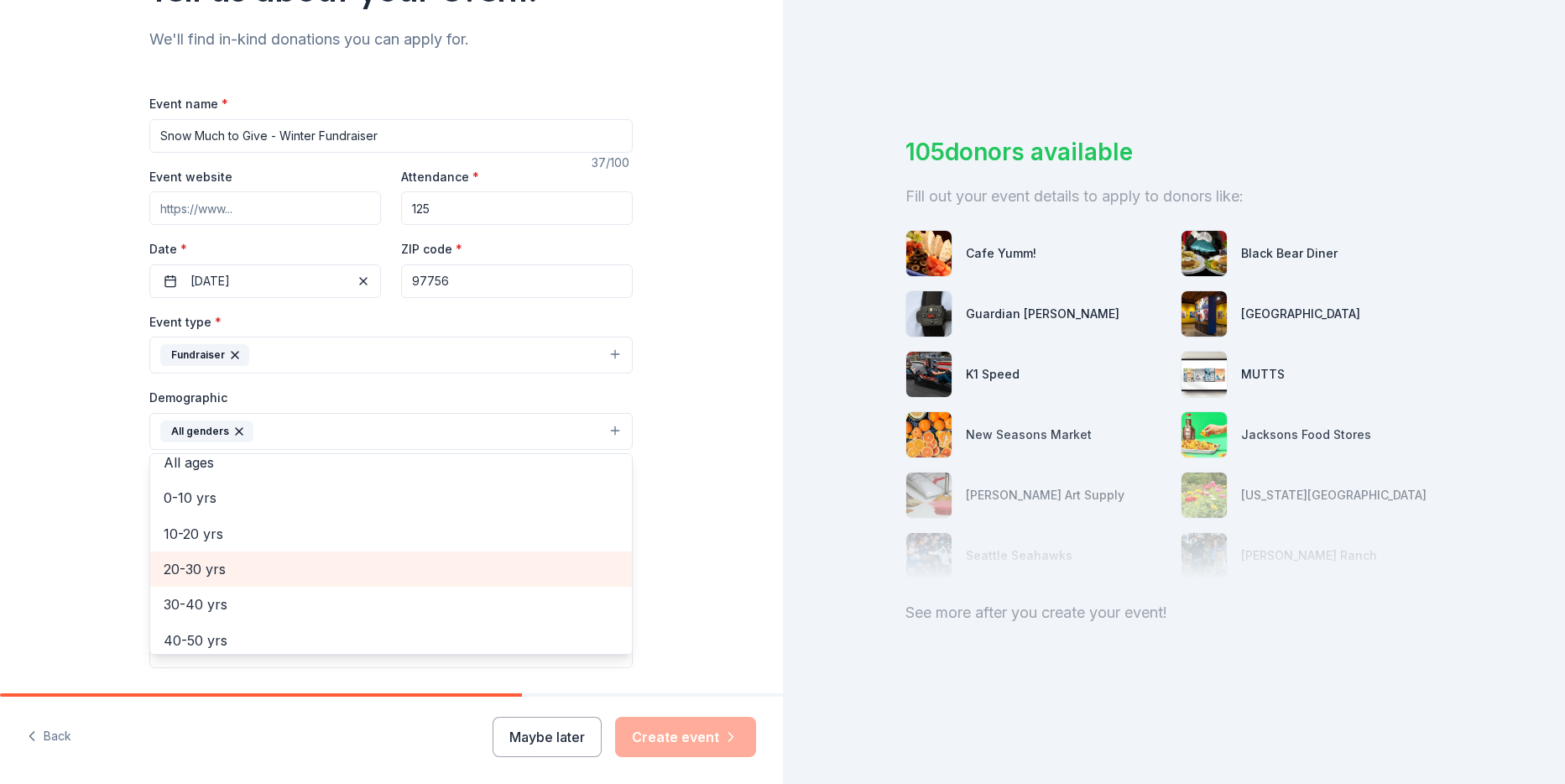
click at [187, 566] on span "20-30 yrs" at bounding box center [391, 569] width 455 height 22
click at [198, 574] on span "30-40 yrs" at bounding box center [391, 569] width 455 height 22
click at [198, 574] on span "40-50 yrs" at bounding box center [391, 569] width 455 height 22
click at [198, 574] on span "50-60 yrs" at bounding box center [391, 569] width 455 height 22
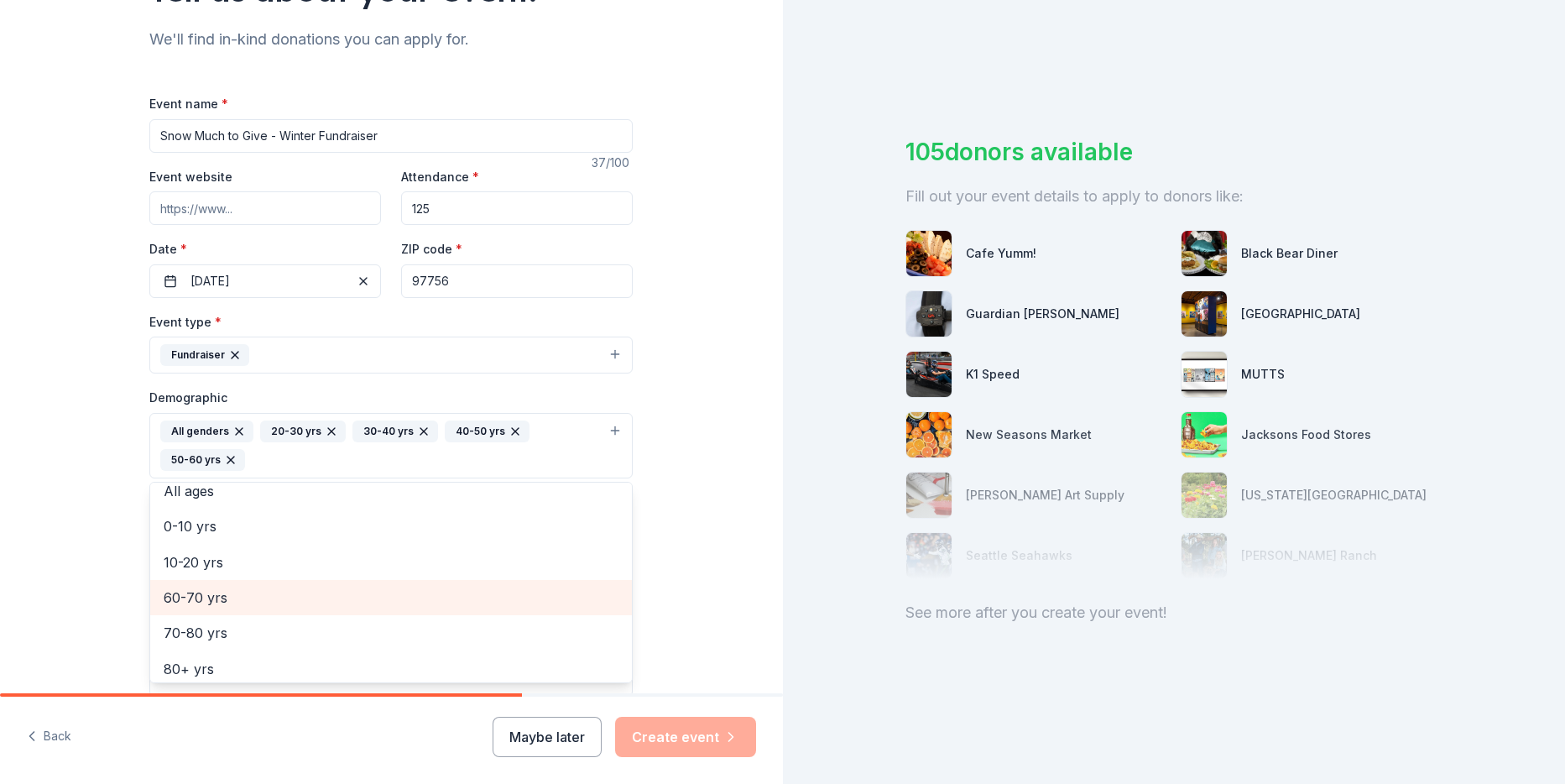
click at [198, 593] on span "60-70 yrs" at bounding box center [391, 597] width 455 height 22
click at [198, 595] on span "10-20 yrs" at bounding box center [391, 590] width 455 height 22
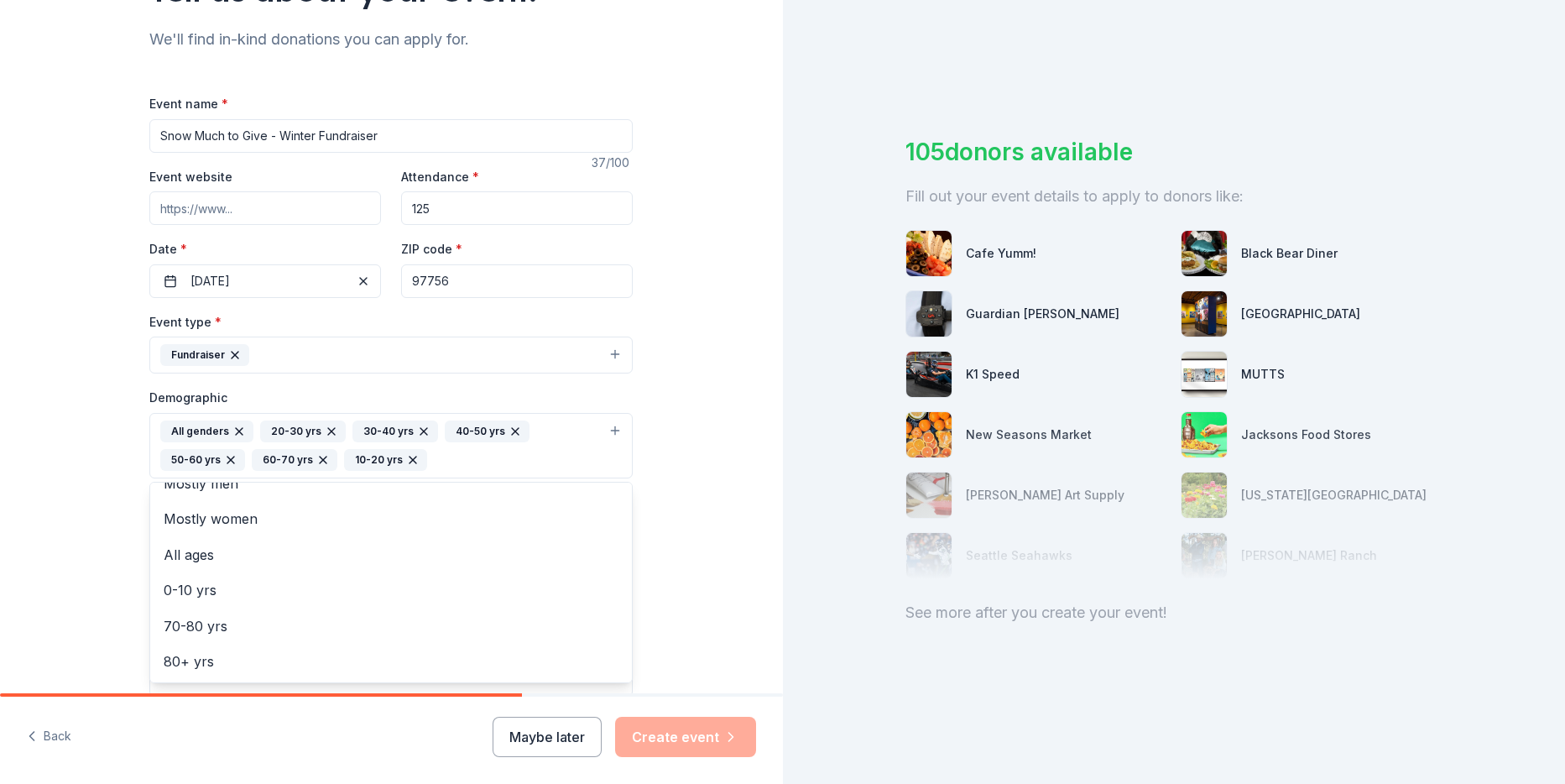
click at [409, 459] on icon "button" at bounding box center [412, 459] width 6 height 6
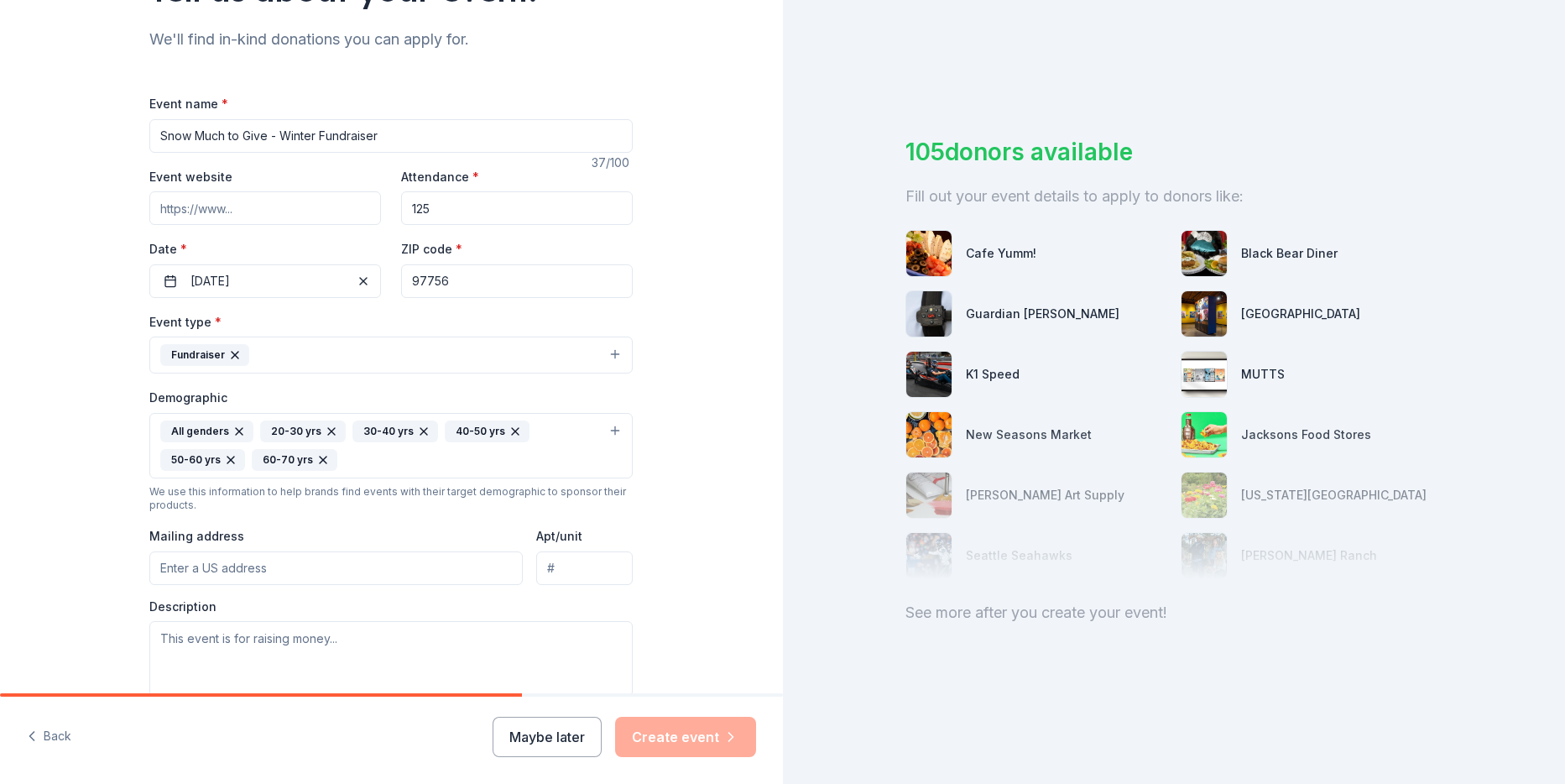
click at [394, 462] on div "All genders 20-30 yrs 30-40 yrs 40-50 yrs 50-60 yrs 60-70 yrs" at bounding box center [382, 445] width 442 height 51
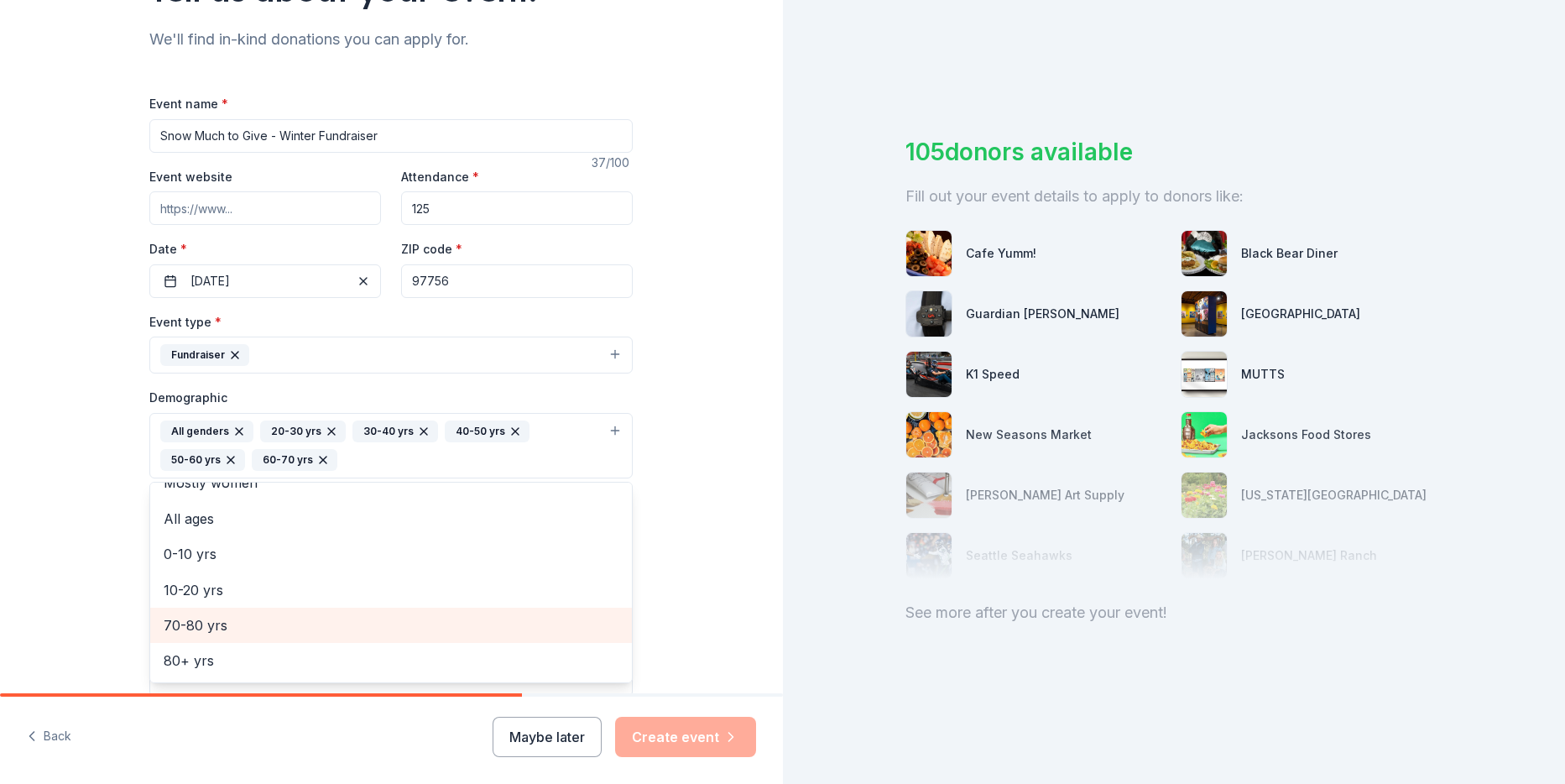
click at [197, 628] on span "70-80 yrs" at bounding box center [391, 625] width 455 height 22
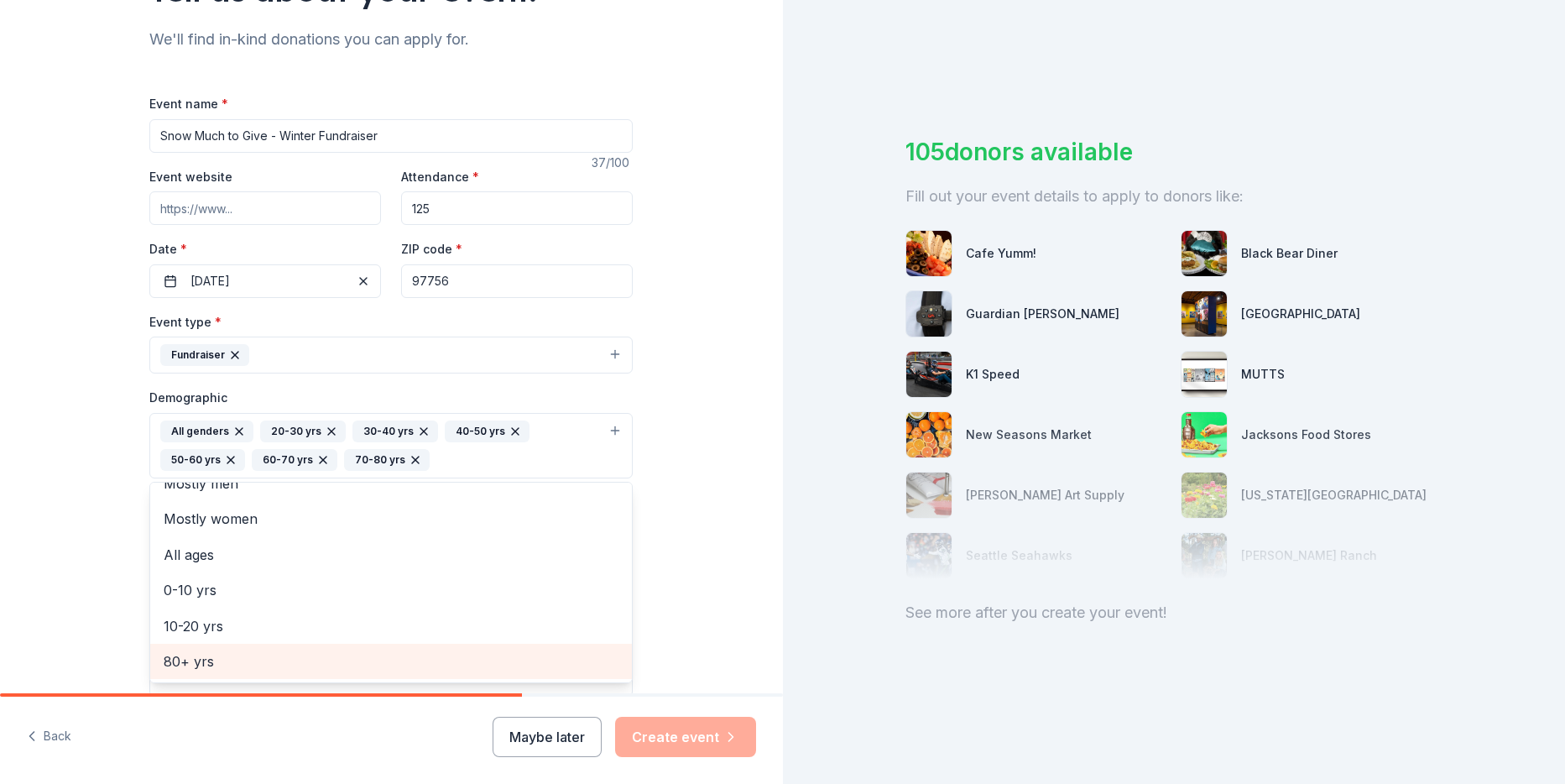
click at [187, 661] on span "80+ yrs" at bounding box center [391, 661] width 455 height 22
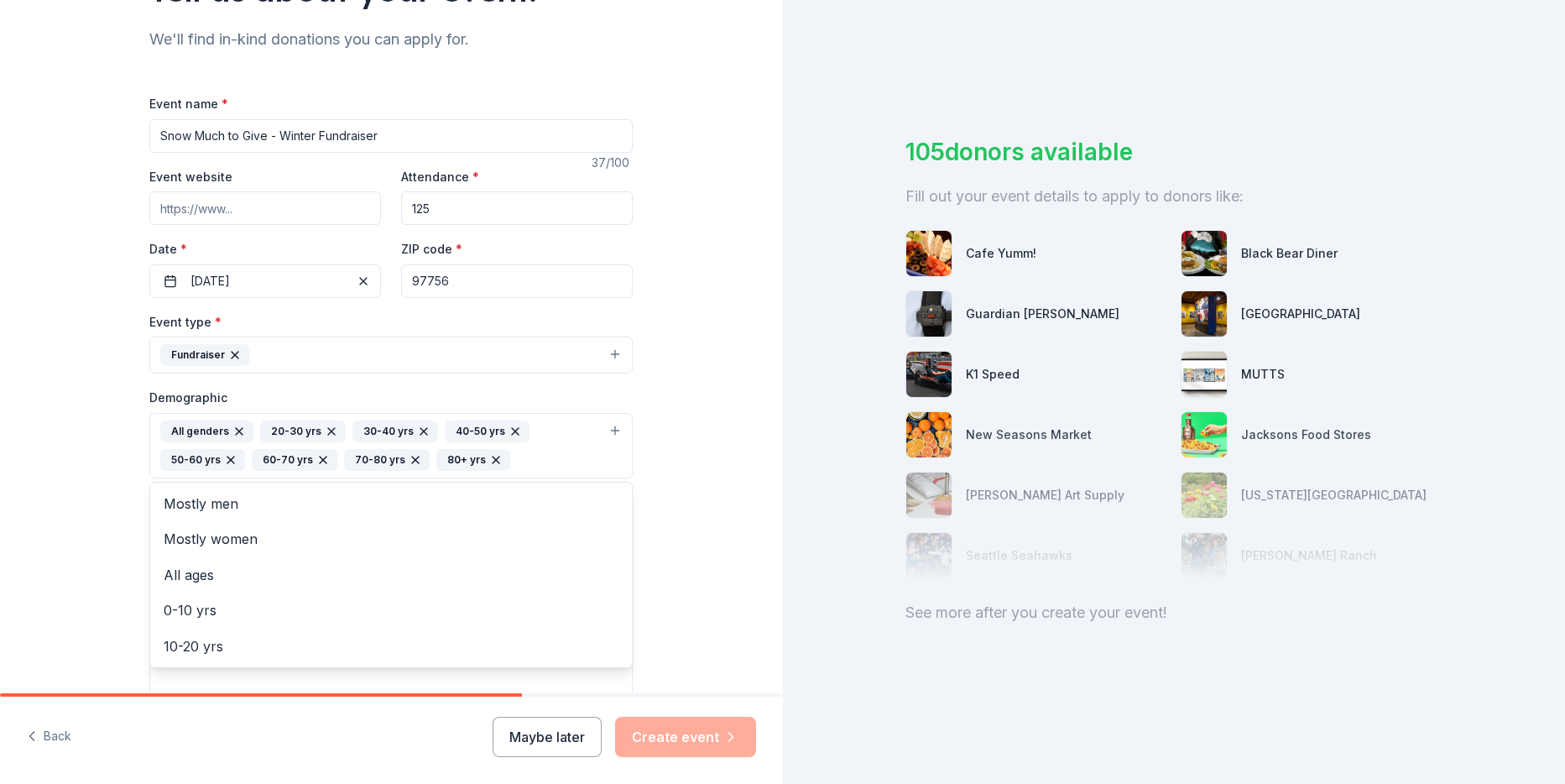
click at [716, 566] on div "Tell us about your event. We'll find in-kind donations you can apply for. Event…" at bounding box center [392, 406] width 783 height 1149
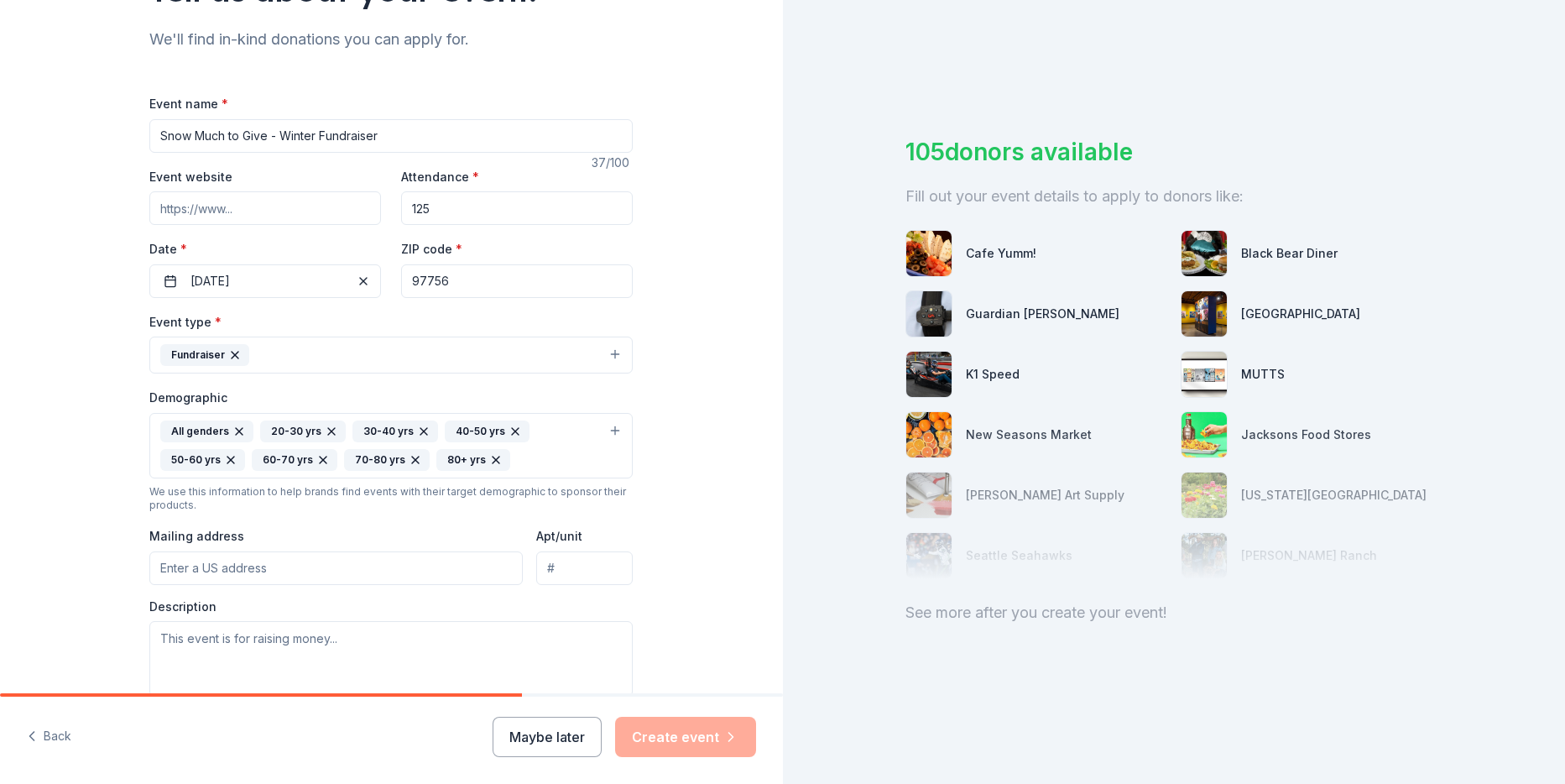
click at [262, 571] on input "Mailing address" at bounding box center [336, 568] width 373 height 33
click at [262, 571] on input "PO BOX 430" at bounding box center [336, 568] width 373 height 33
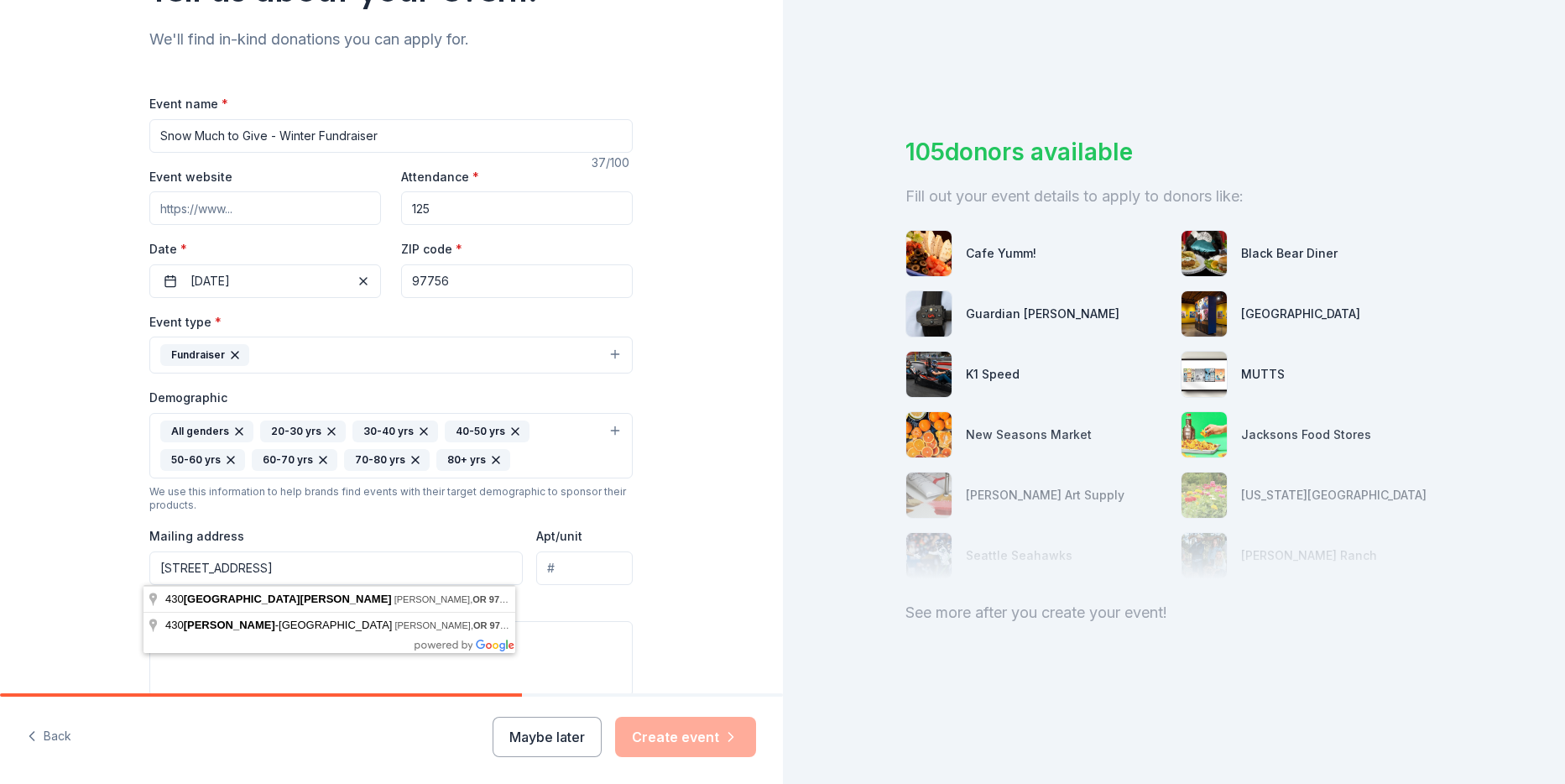
type input "PO BOX 430 Redmond, OR 97756"
click at [685, 571] on div "Tell us about your event. We'll find in-kind donations you can apply for. Event…" at bounding box center [392, 406] width 783 height 1149
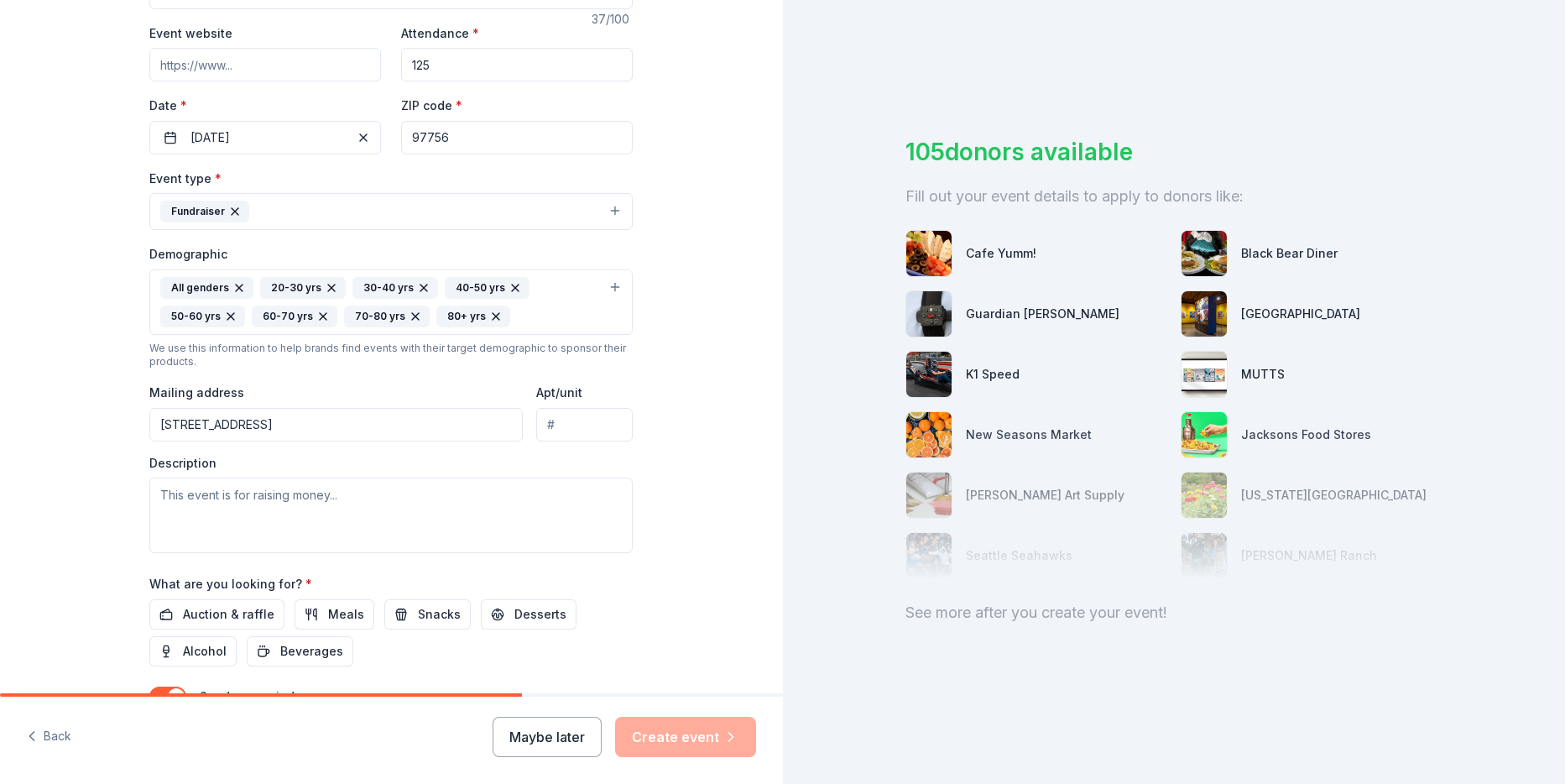
scroll to position [335, 0]
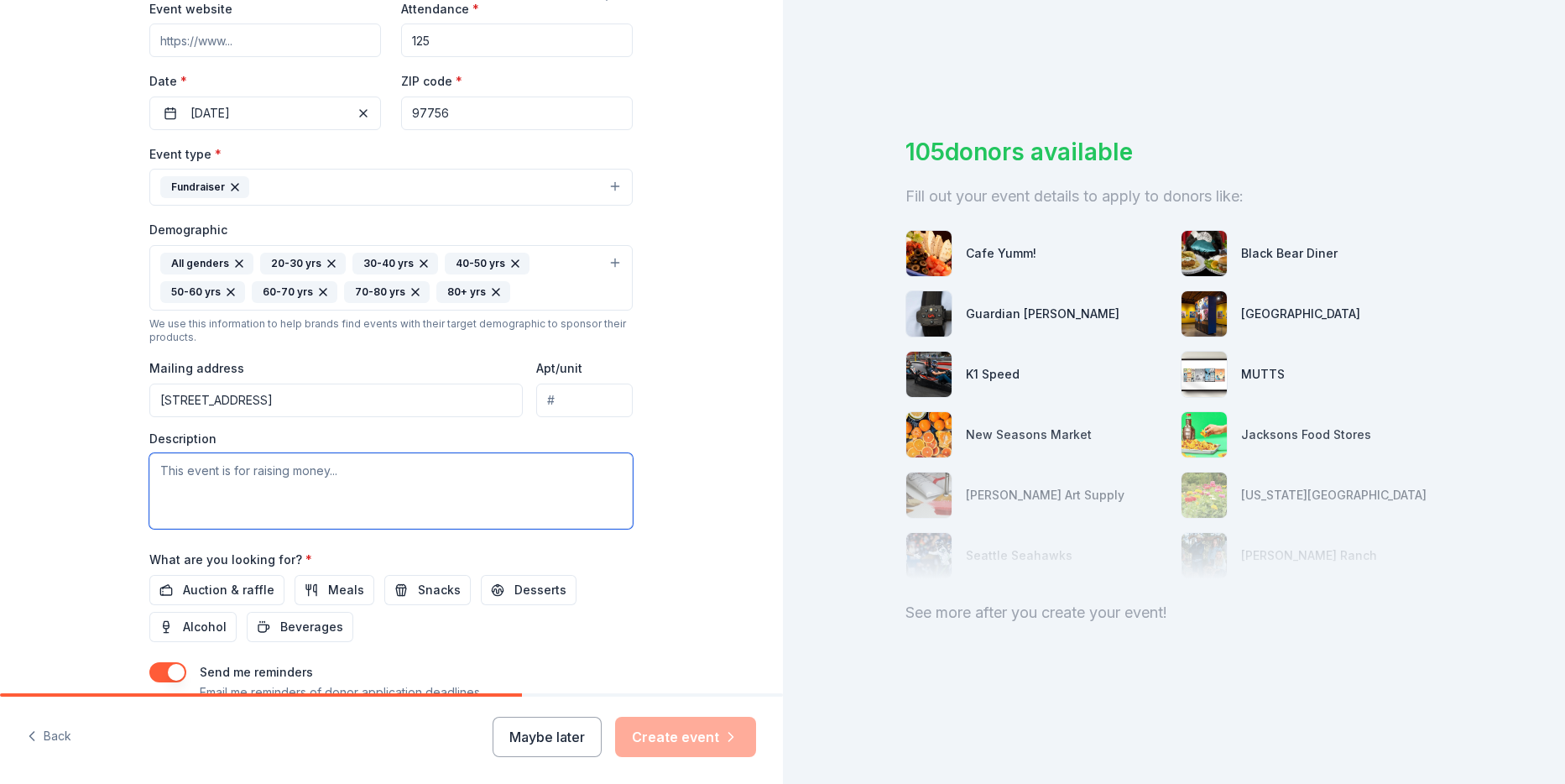
click at [321, 482] on textarea at bounding box center [391, 491] width 483 height 76
paste textarea "Snow Much to Give – Winter Fundraiser The Opportunity Foundation of Central Ore…"
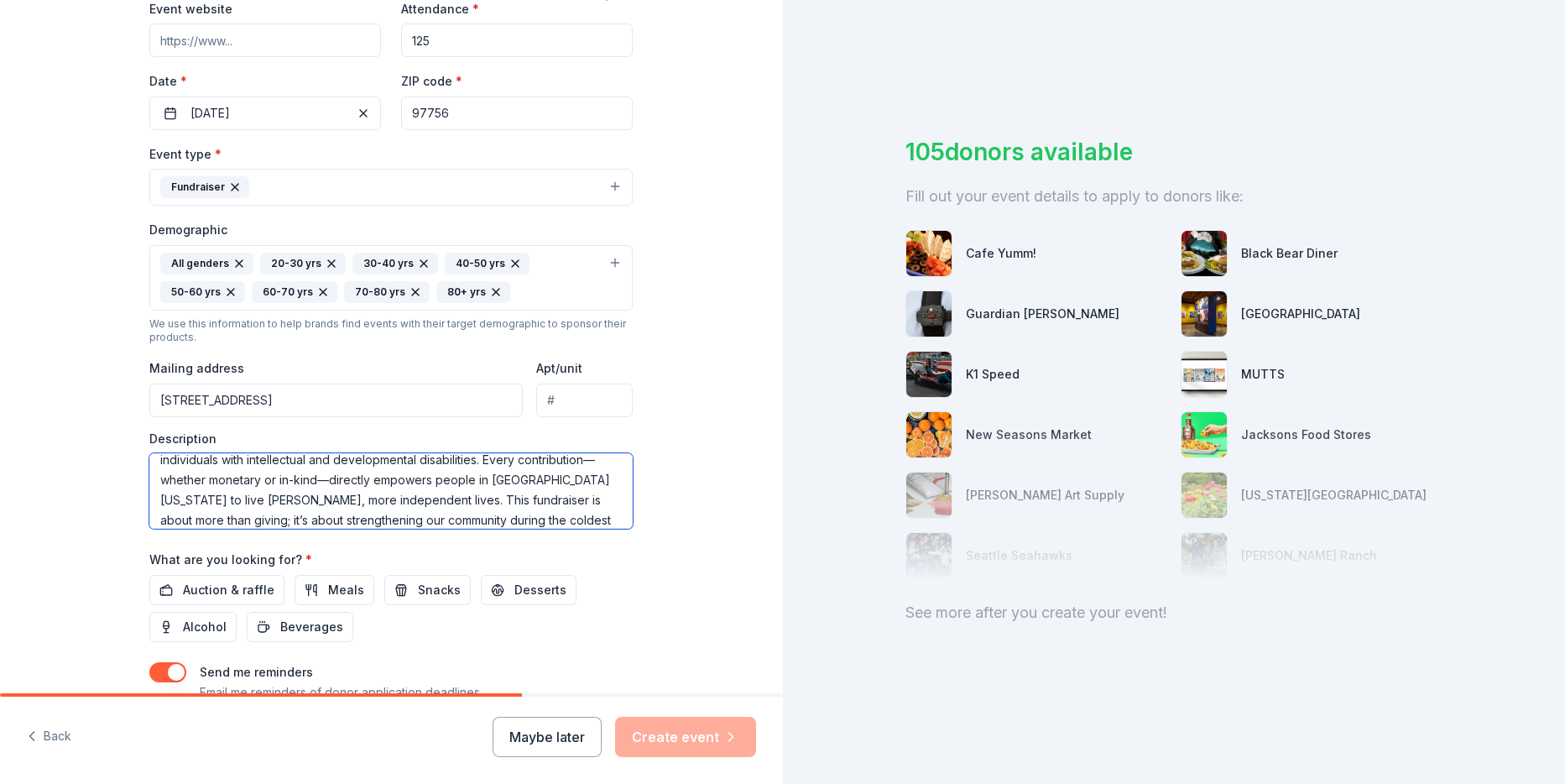
click at [325, 477] on textarea "Snow Much to Give – Winter Fundraiser The Opportunity Foundation of Central Ore…" at bounding box center [391, 491] width 483 height 76
click at [155, 475] on textarea "Snow Much to Give – Winter Fundraiser The Opportunity Foundation of Central Ore…" at bounding box center [391, 491] width 483 height 76
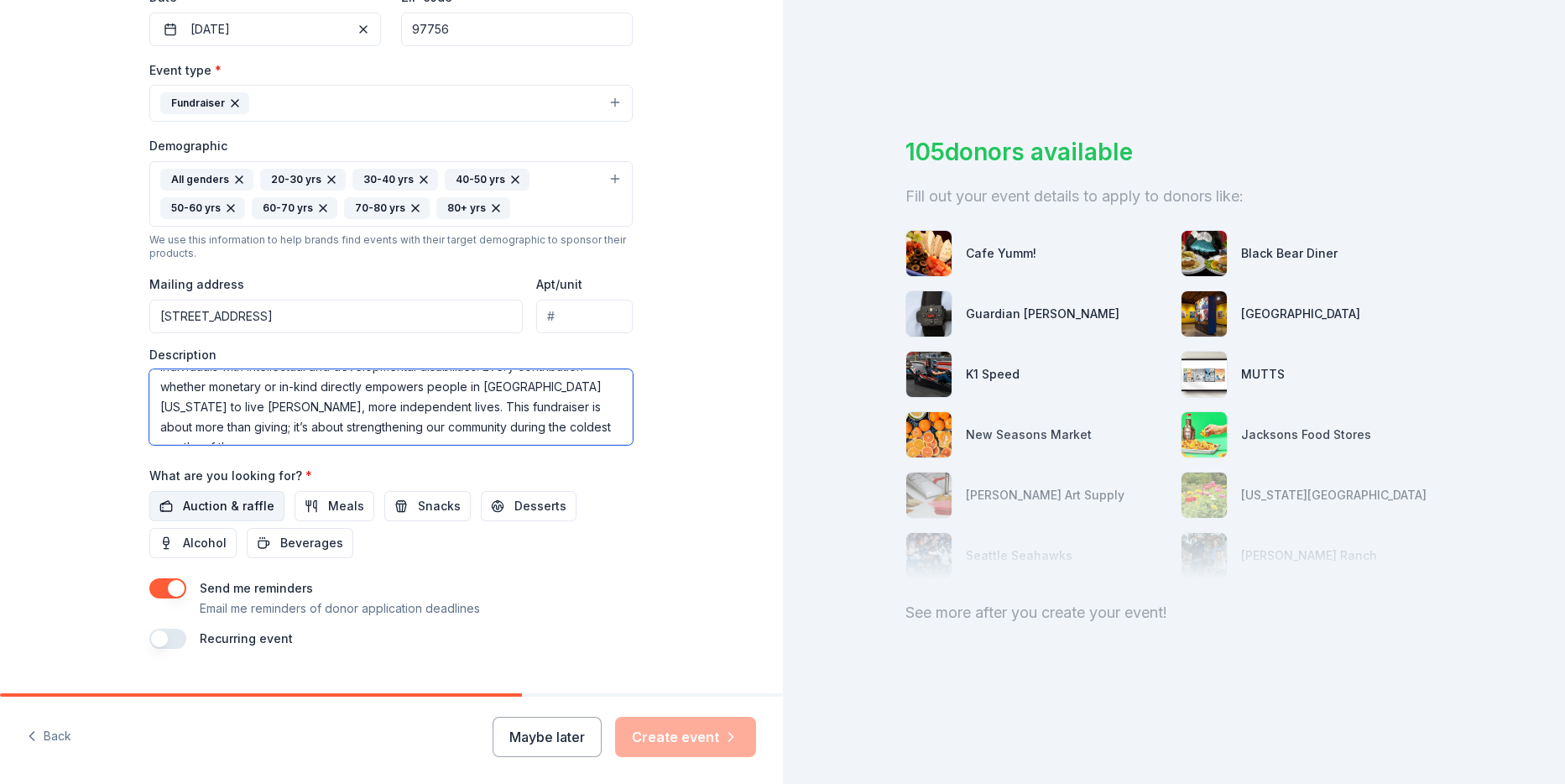
type textarea "Snow Much to Give – Winter Fundraiser The Opportunity Foundation of Central [US…"
click at [215, 506] on span "Auction & raffle" at bounding box center [228, 506] width 91 height 20
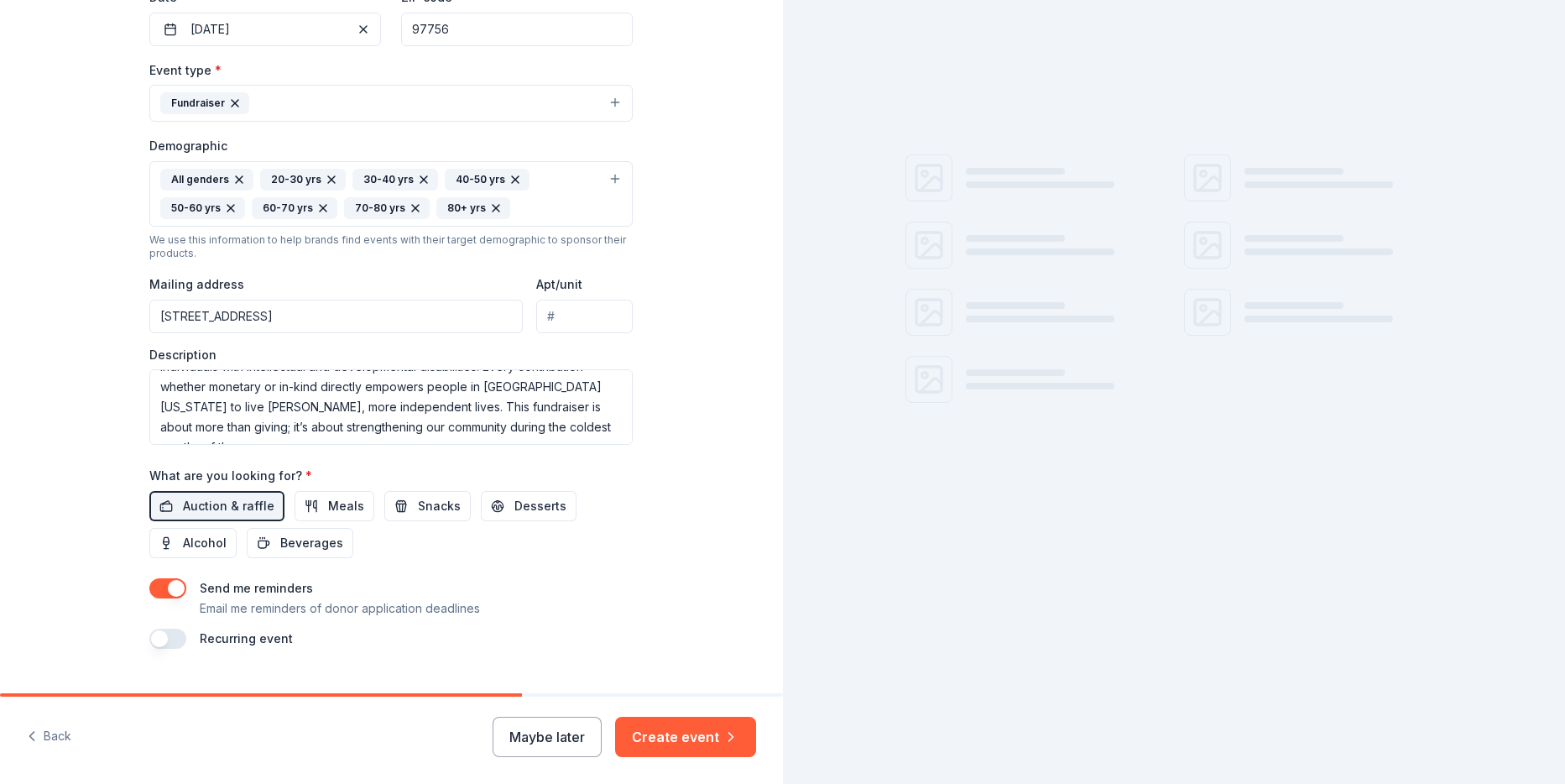
scroll to position [455, 0]
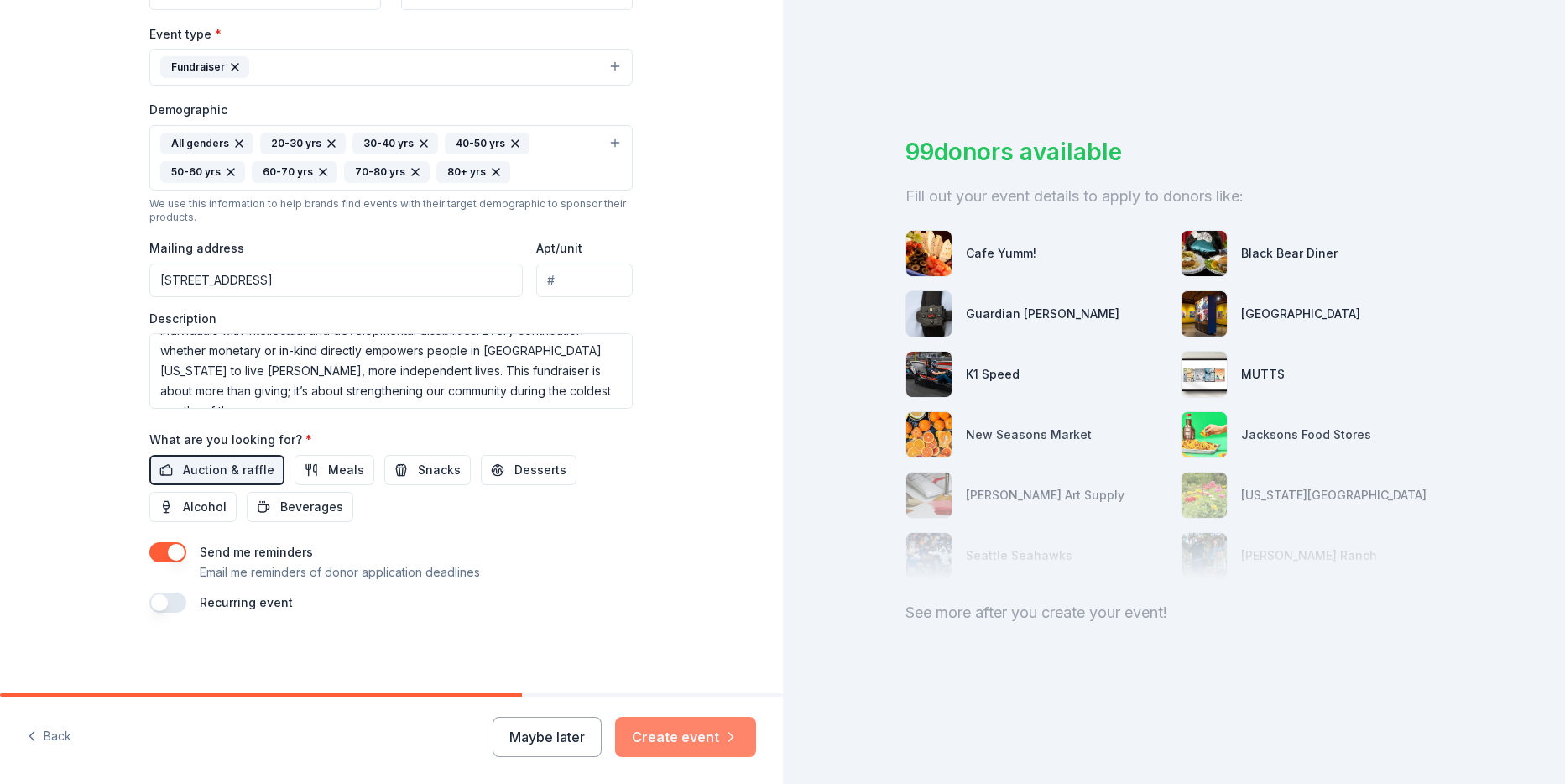
click at [677, 740] on button "Create event" at bounding box center [685, 737] width 141 height 41
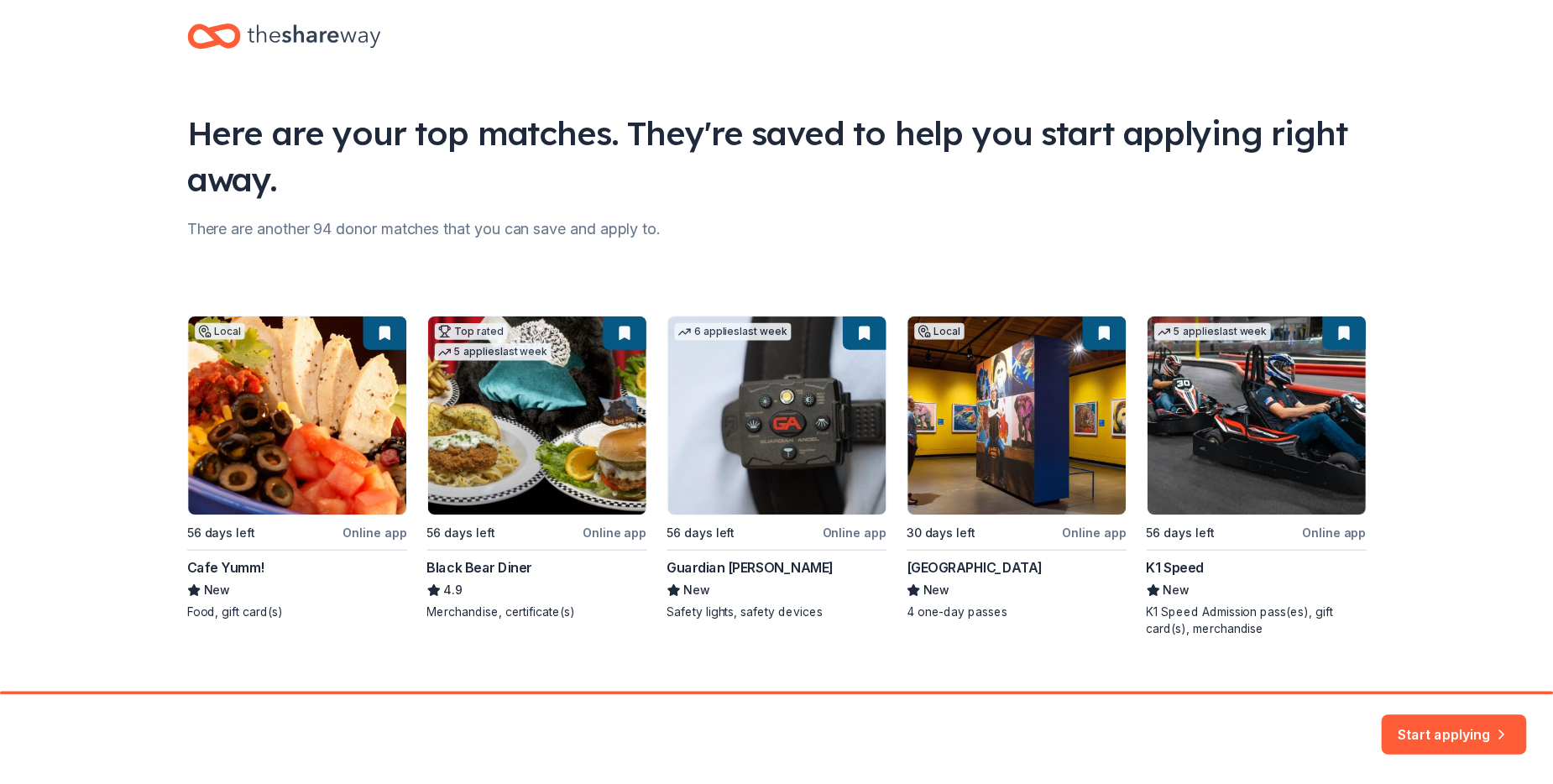
scroll to position [53, 0]
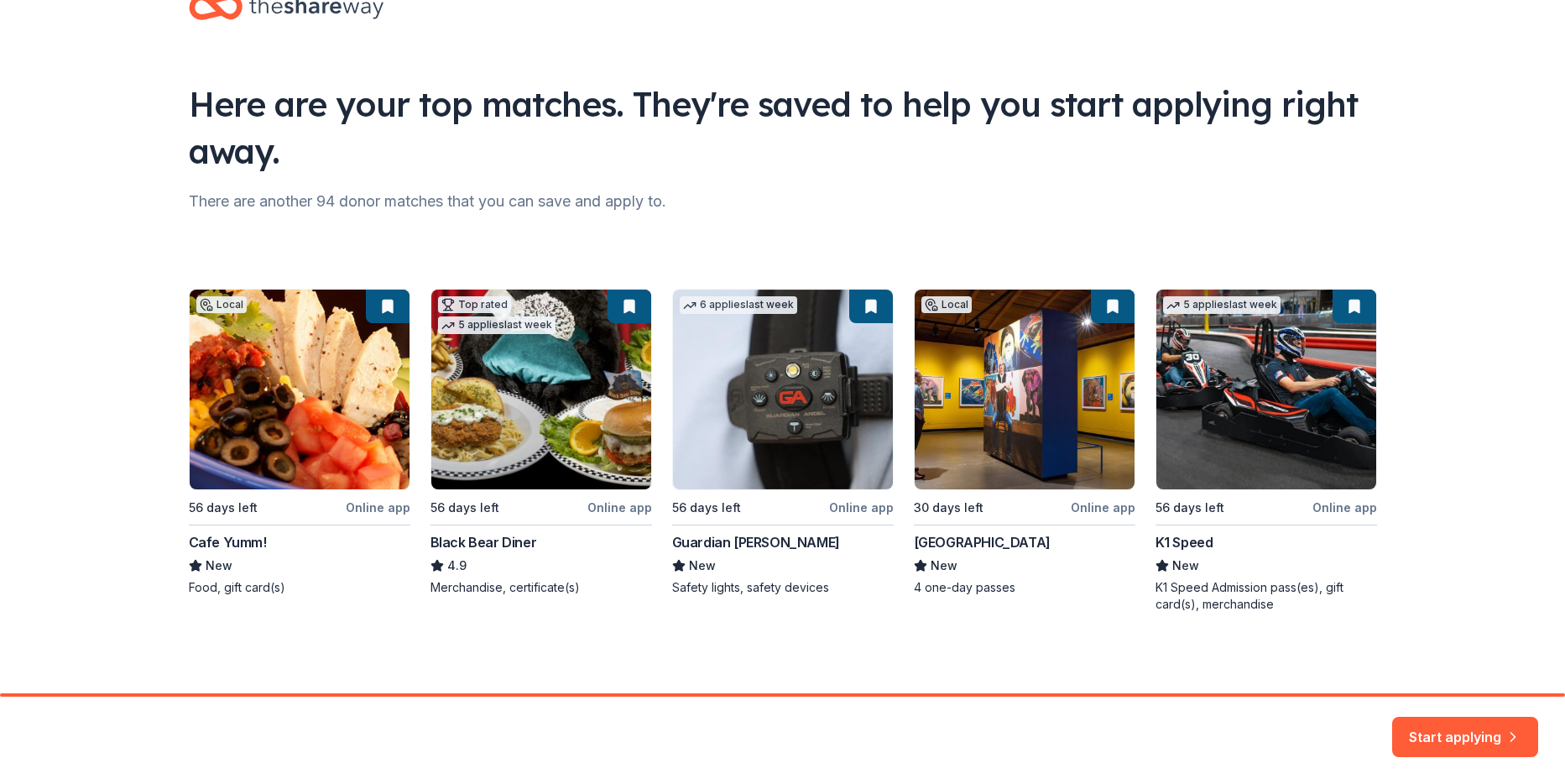
click at [1441, 722] on button "Start applying" at bounding box center [1465, 727] width 146 height 41
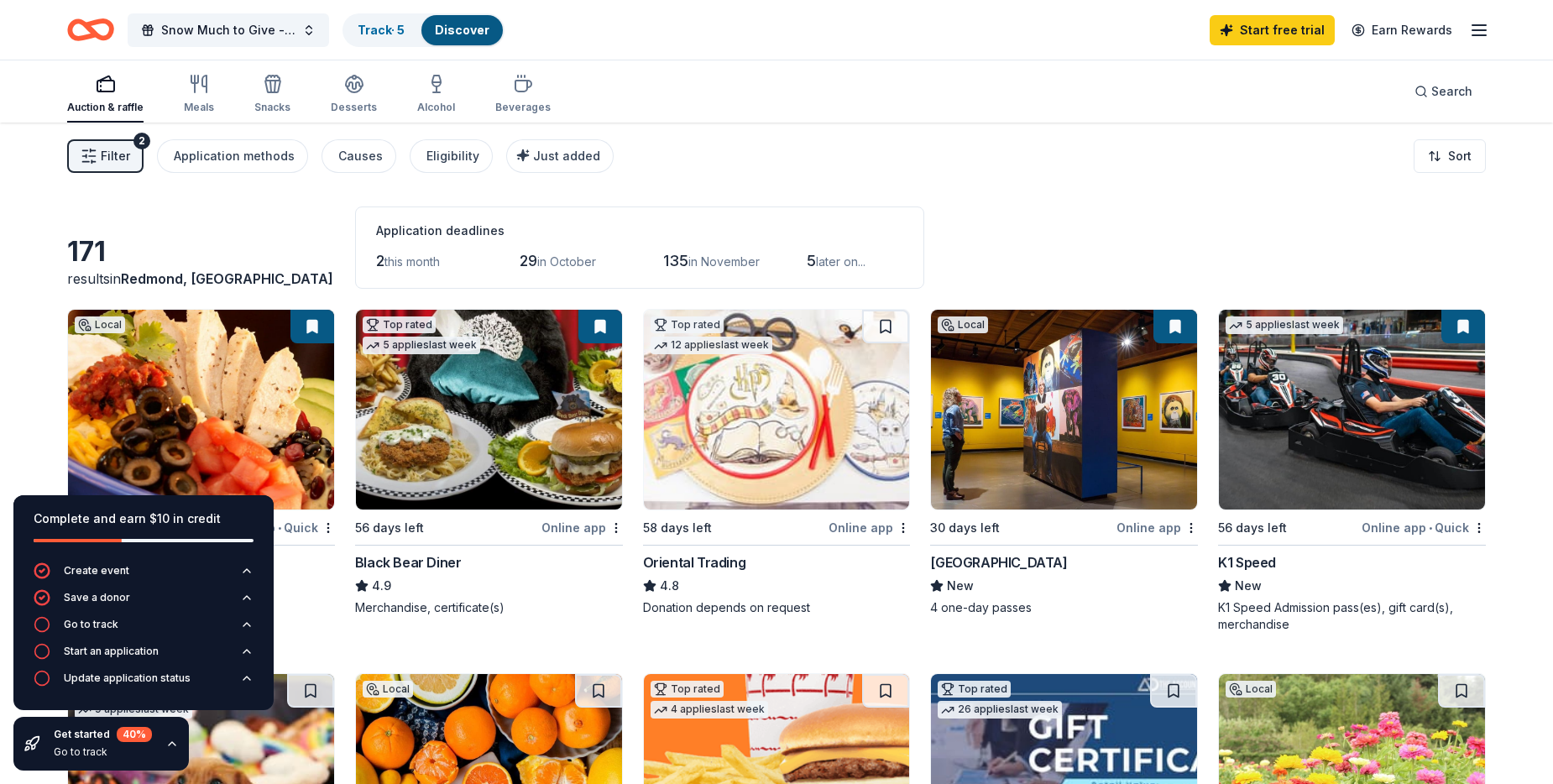
click at [956, 167] on div "Filter 2 Application methods Causes Eligibility Just added Sort" at bounding box center [776, 156] width 1553 height 67
click at [821, 160] on div "Filter 2 Application methods Causes Eligibility Just added Sort" at bounding box center [776, 156] width 1553 height 67
click at [81, 625] on div "Go to track" at bounding box center [91, 624] width 55 height 14
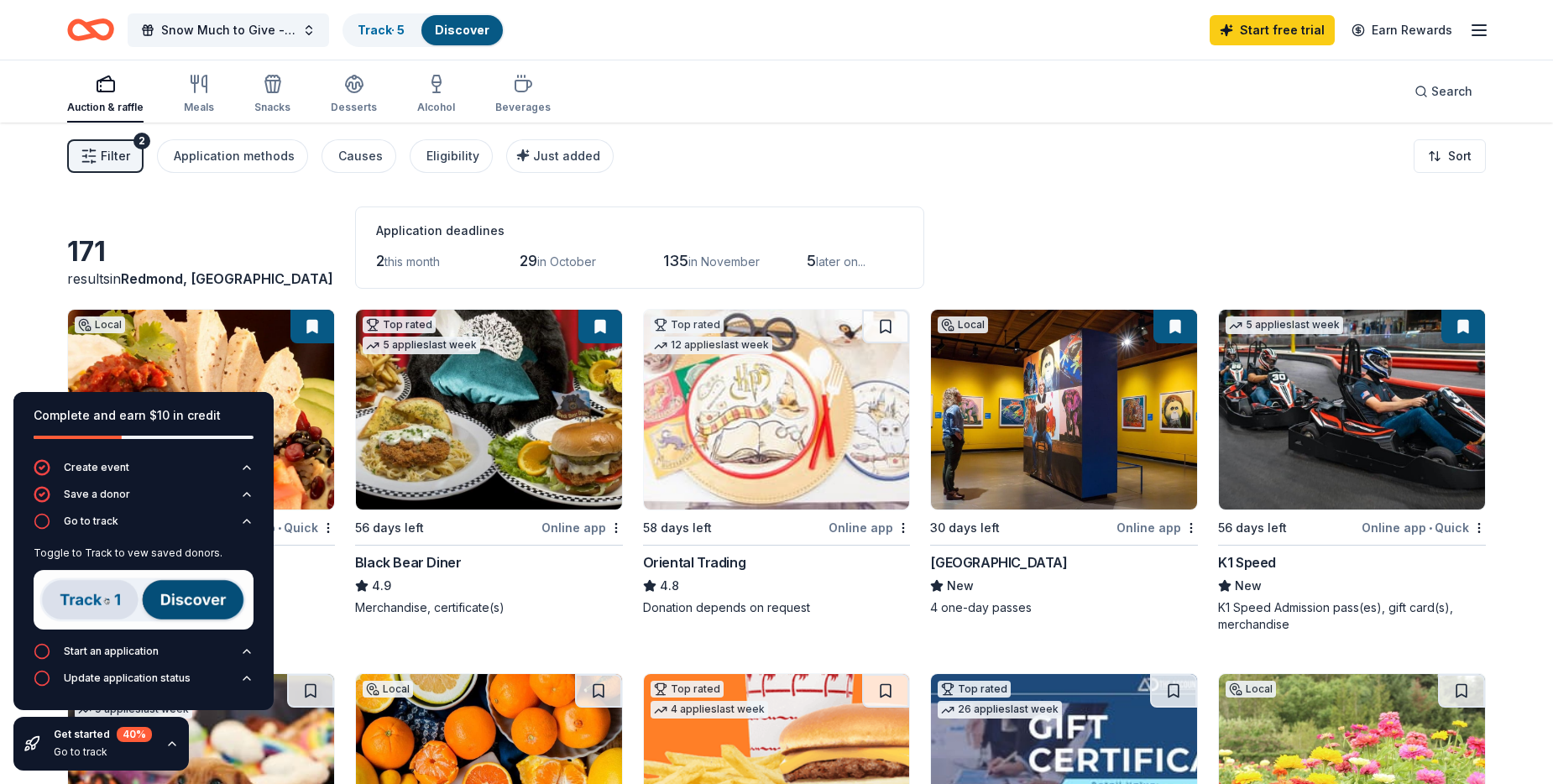
click at [103, 608] on img at bounding box center [143, 599] width 220 height 60
click at [783, 105] on div "Auction & raffle Meals Snacks Desserts Alcohol Beverages Search" at bounding box center [776, 90] width 1418 height 62
click at [194, 599] on img at bounding box center [143, 599] width 220 height 60
click at [77, 600] on img at bounding box center [143, 599] width 220 height 60
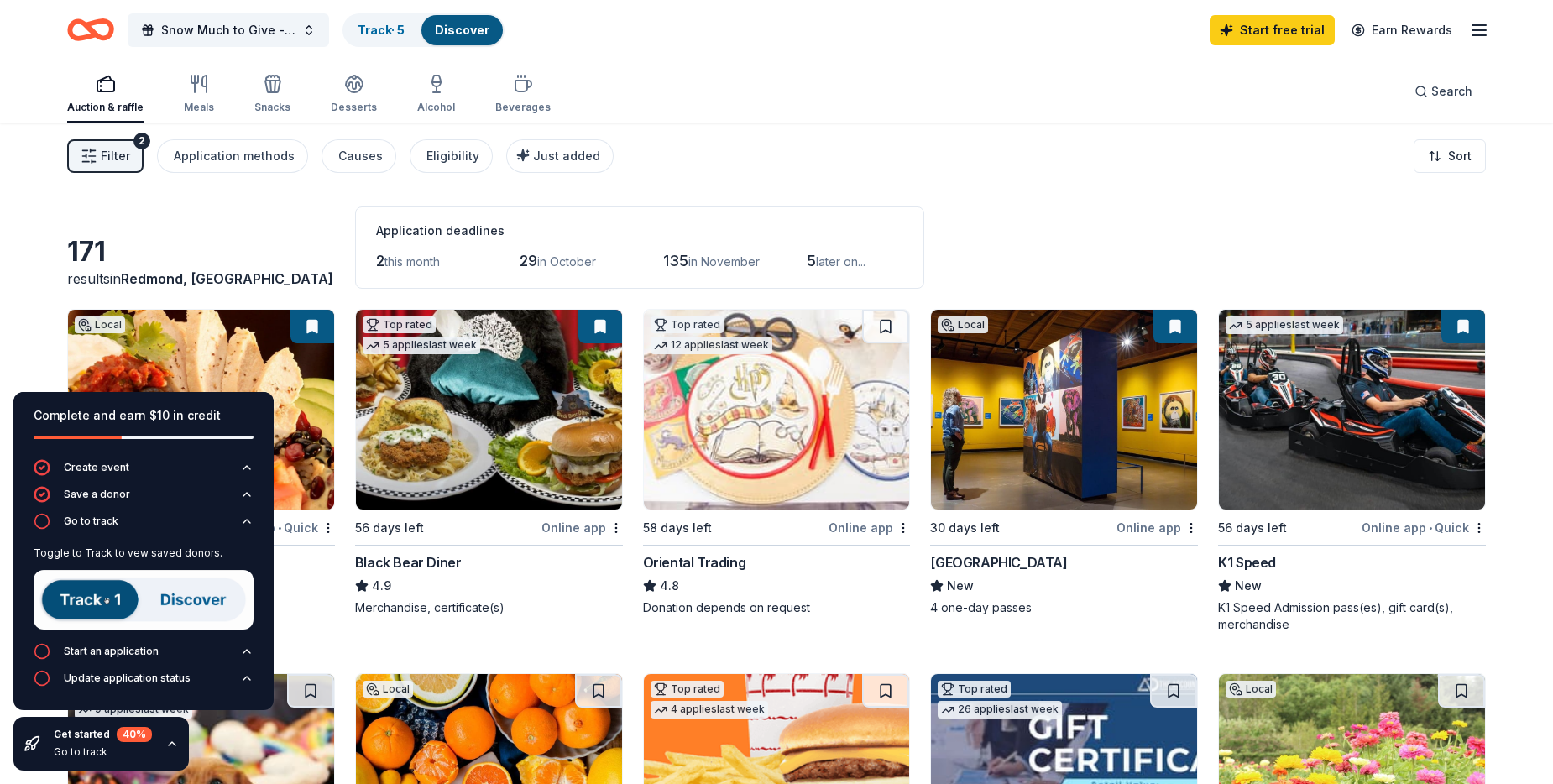
click at [77, 600] on img at bounding box center [143, 599] width 220 height 60
click at [309, 316] on button at bounding box center [311, 326] width 43 height 33
click at [460, 419] on img at bounding box center [489, 409] width 266 height 199
click at [1321, 400] on img at bounding box center [1352, 409] width 266 height 199
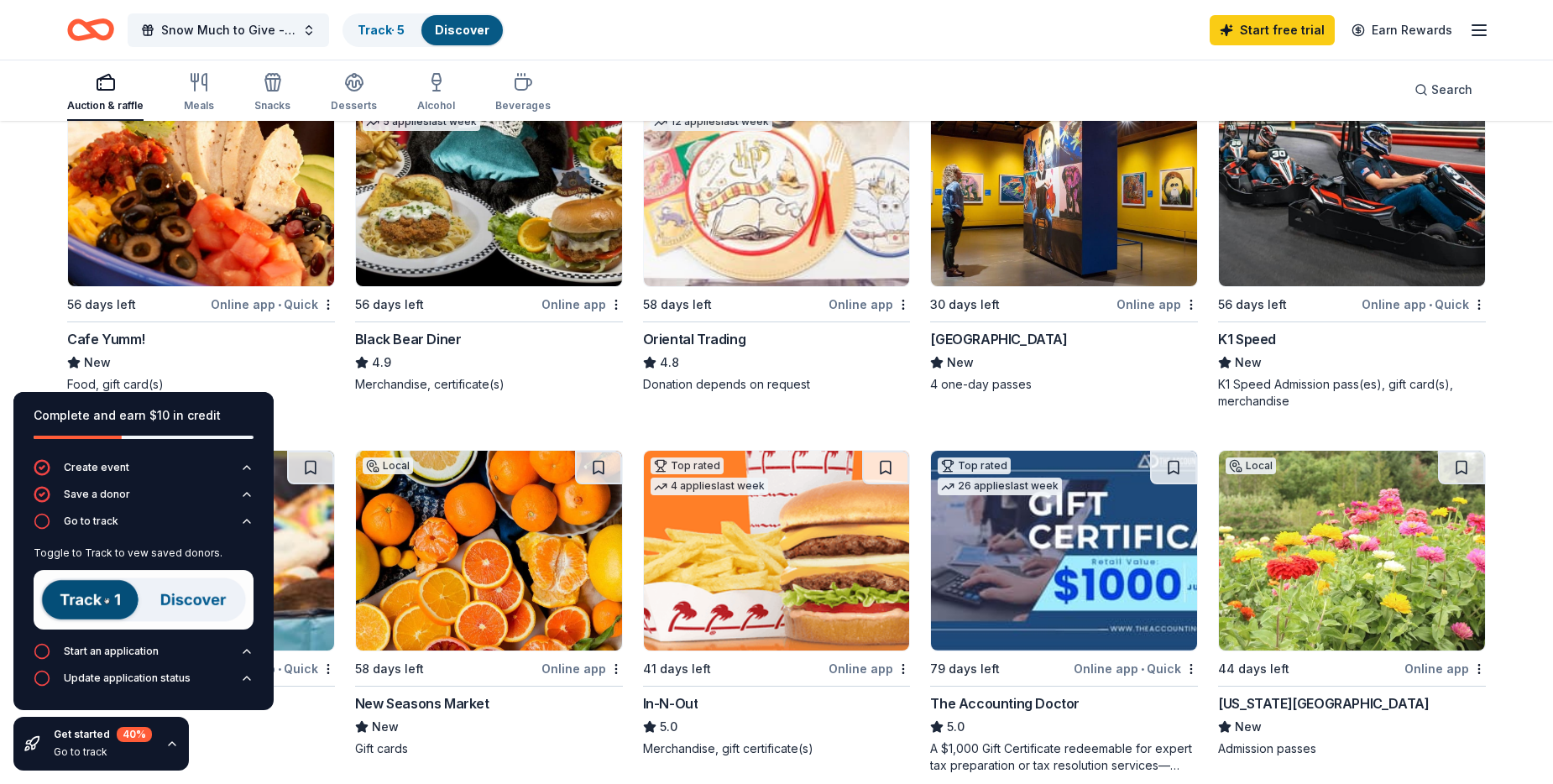
scroll to position [335, 0]
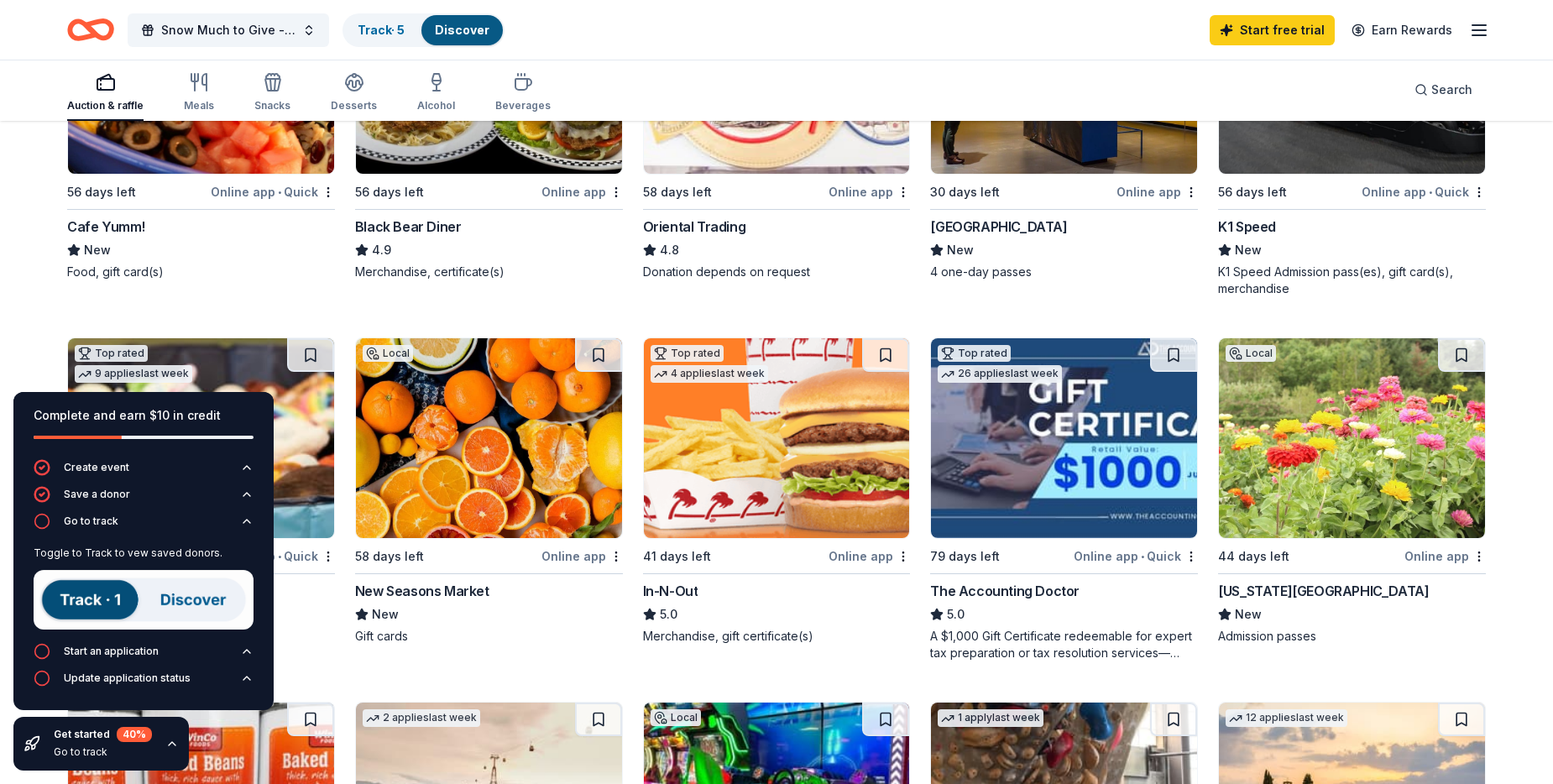
click at [1371, 476] on img at bounding box center [1352, 438] width 266 height 199
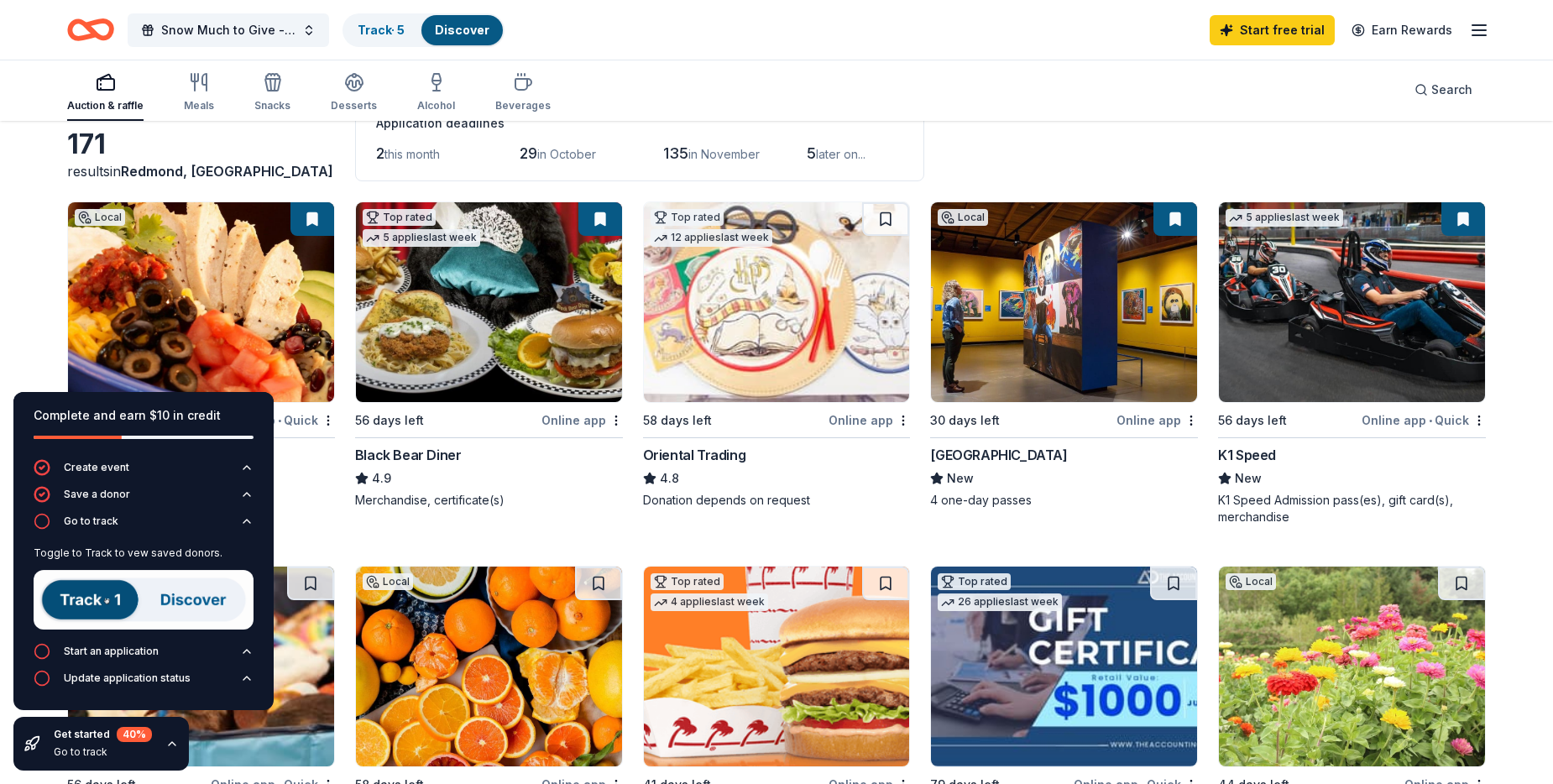
scroll to position [0, 0]
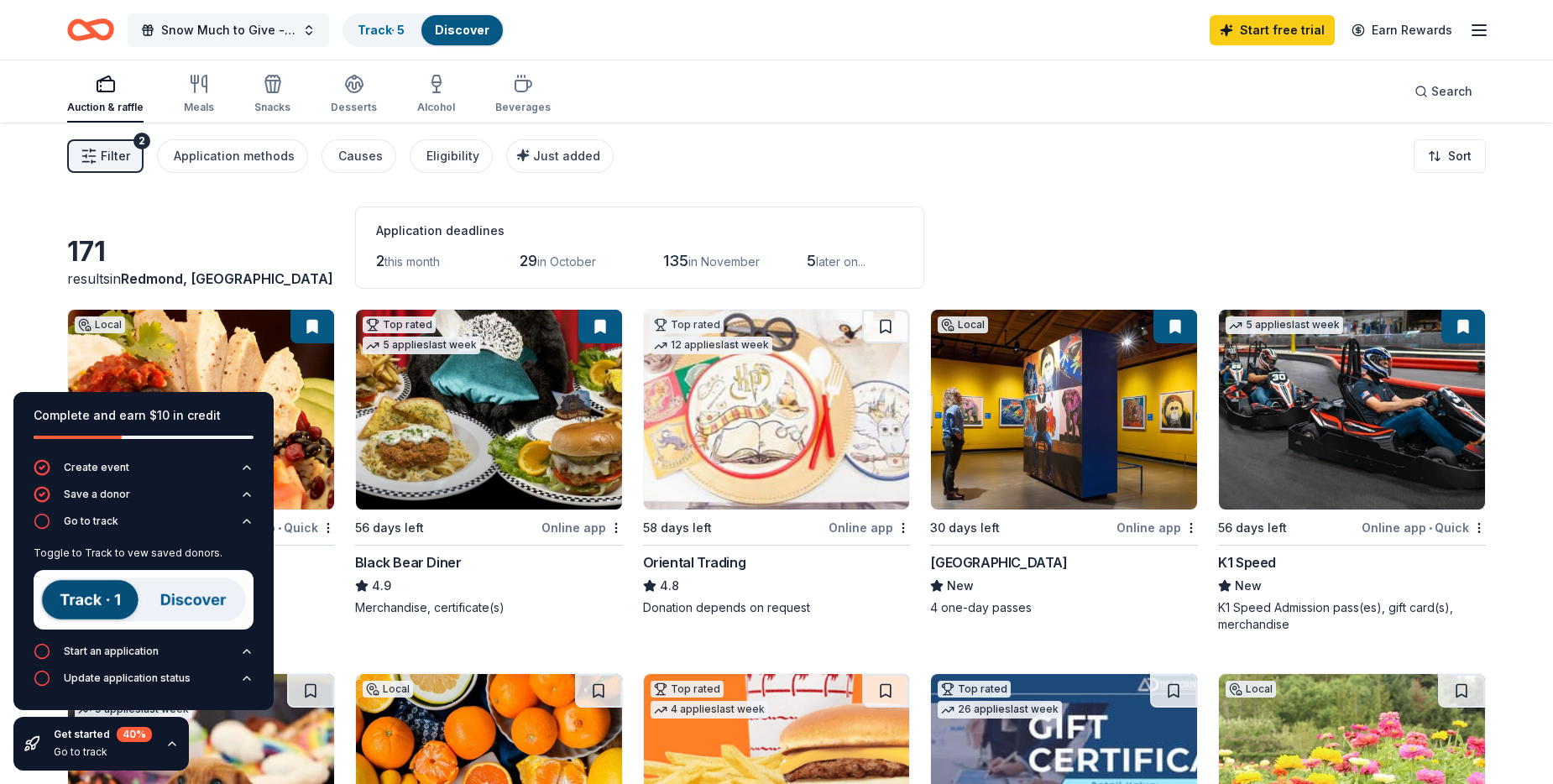
click at [269, 30] on span "Snow Much to Give - Winter Fundraiser" at bounding box center [227, 30] width 134 height 20
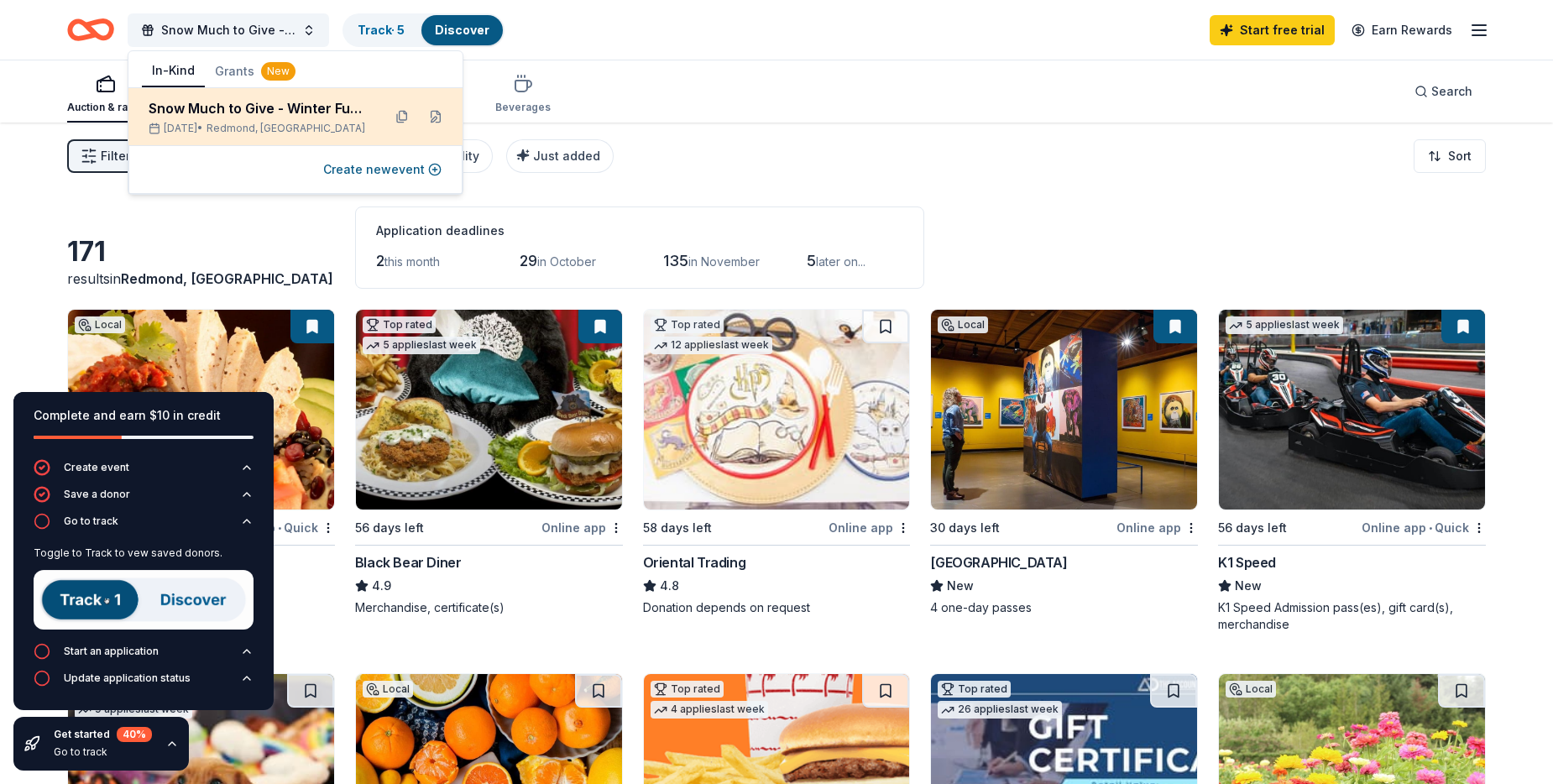
click at [302, 108] on div "Snow Much to Give - Winter Fundraiser" at bounding box center [259, 108] width 220 height 20
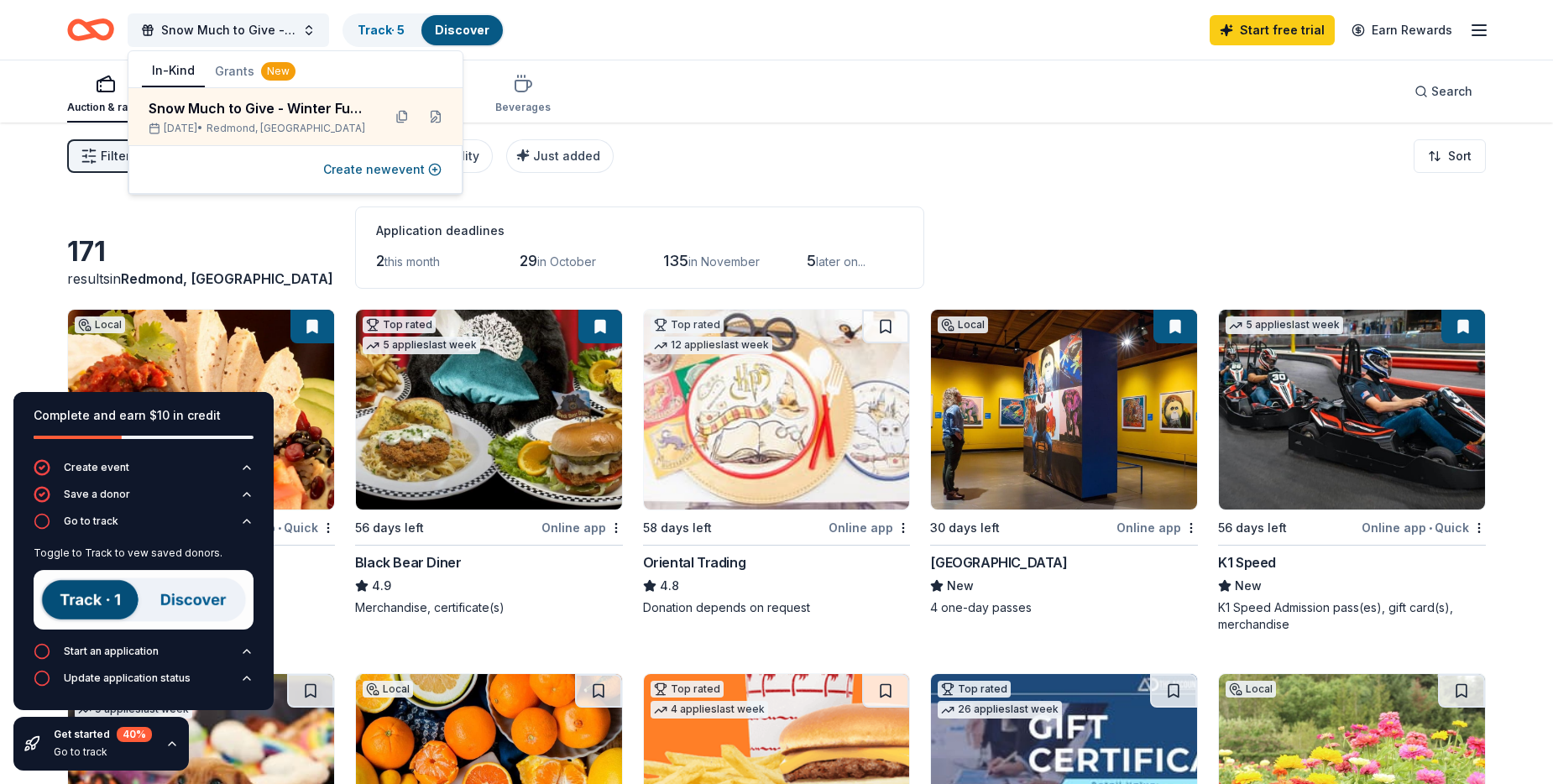
click at [921, 104] on div "Auction & raffle Meals Snacks Desserts Alcohol Beverages Search" at bounding box center [776, 90] width 1418 height 62
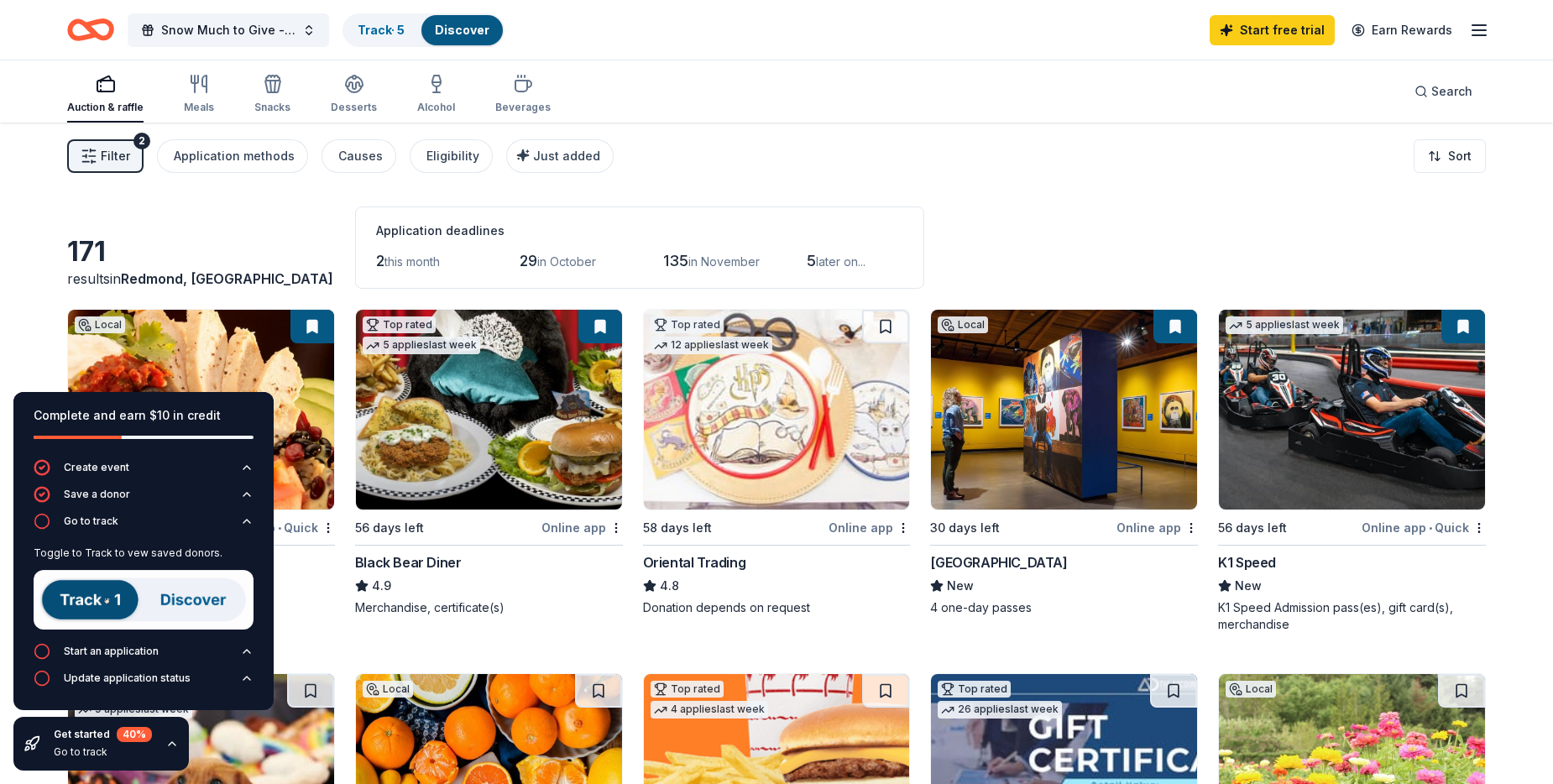
click at [1473, 39] on icon "button" at bounding box center [1479, 30] width 20 height 20
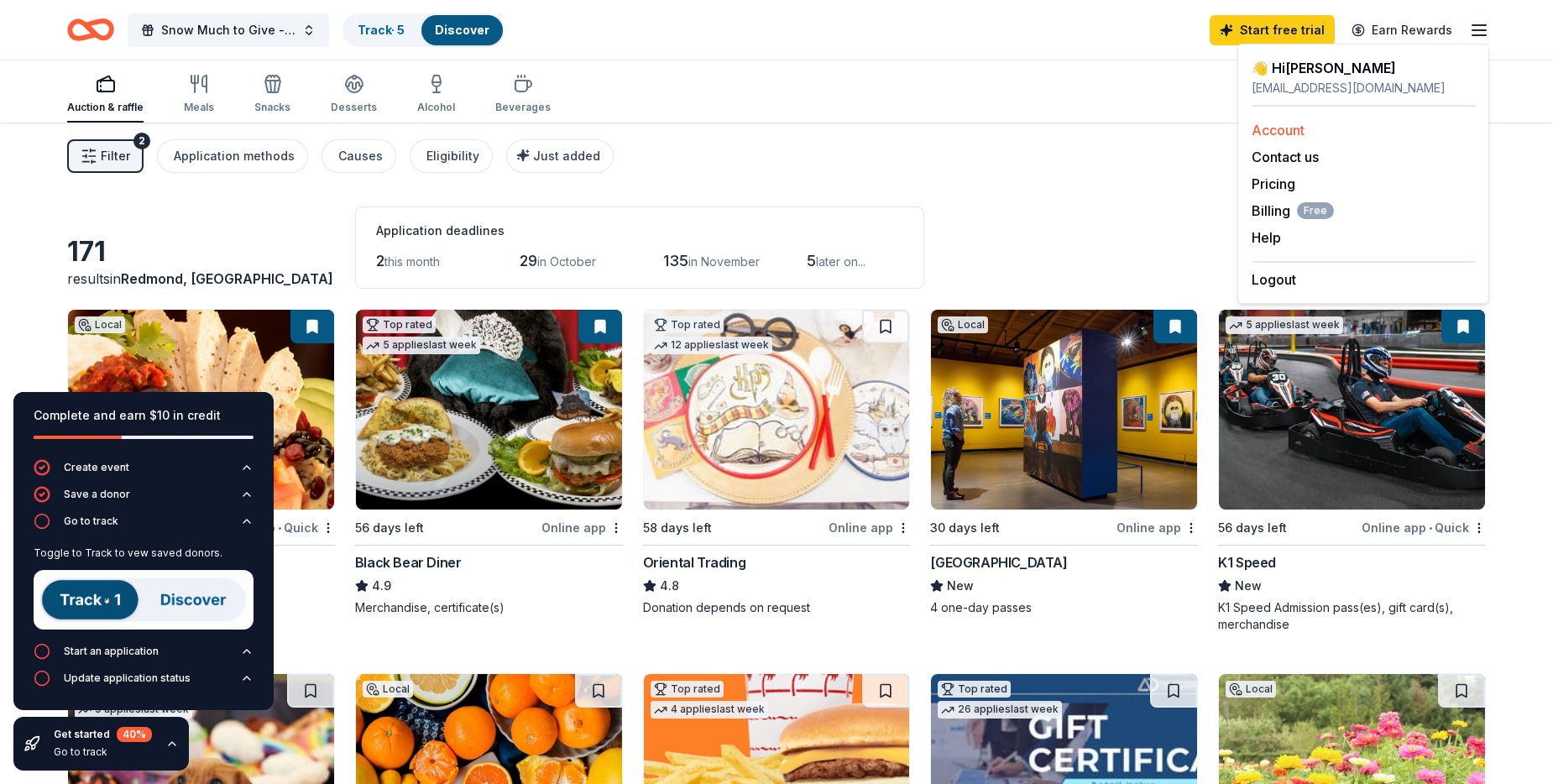
click at [1280, 124] on link "Account" at bounding box center [1278, 130] width 53 height 17
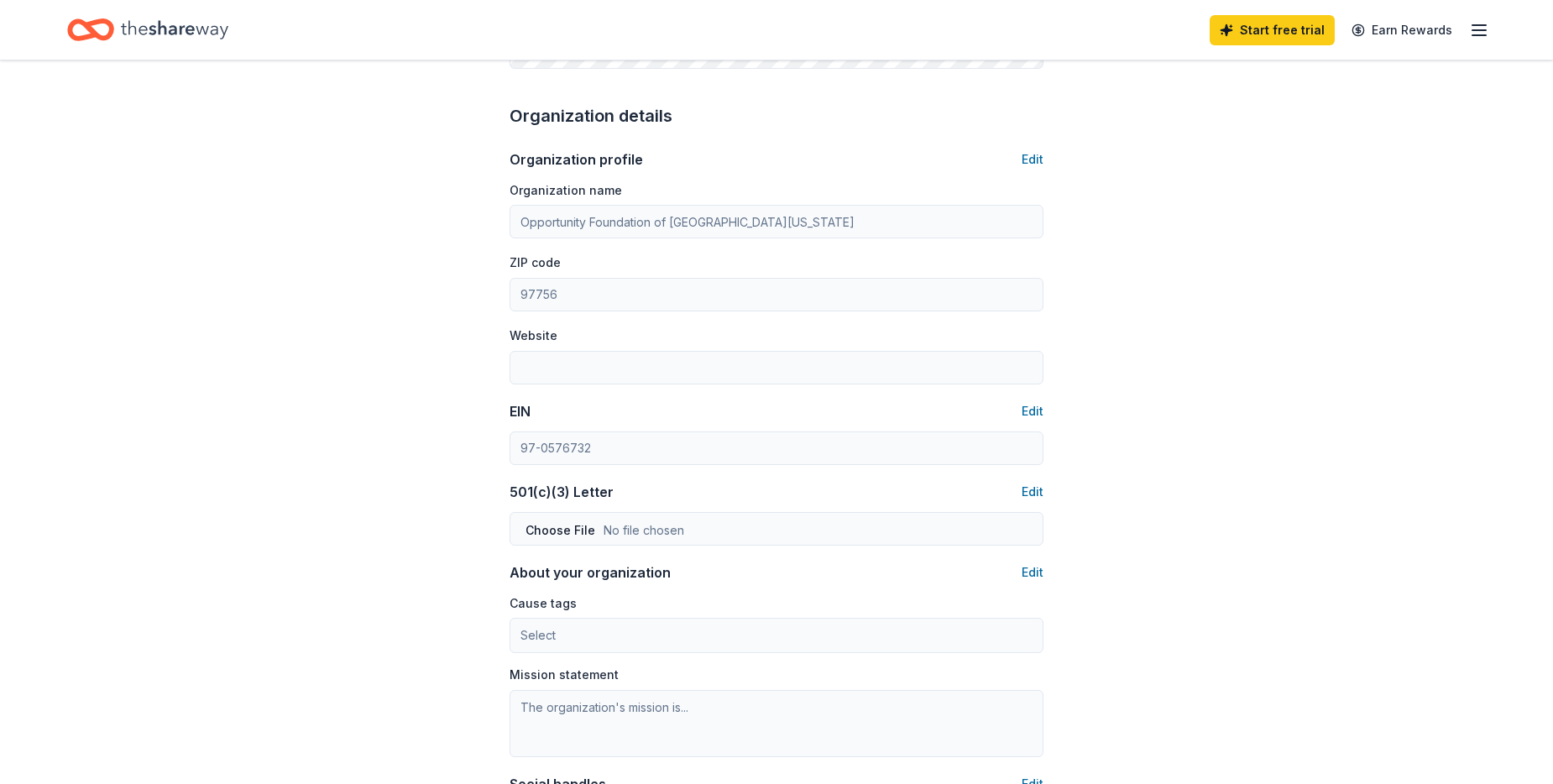
scroll to position [503, 0]
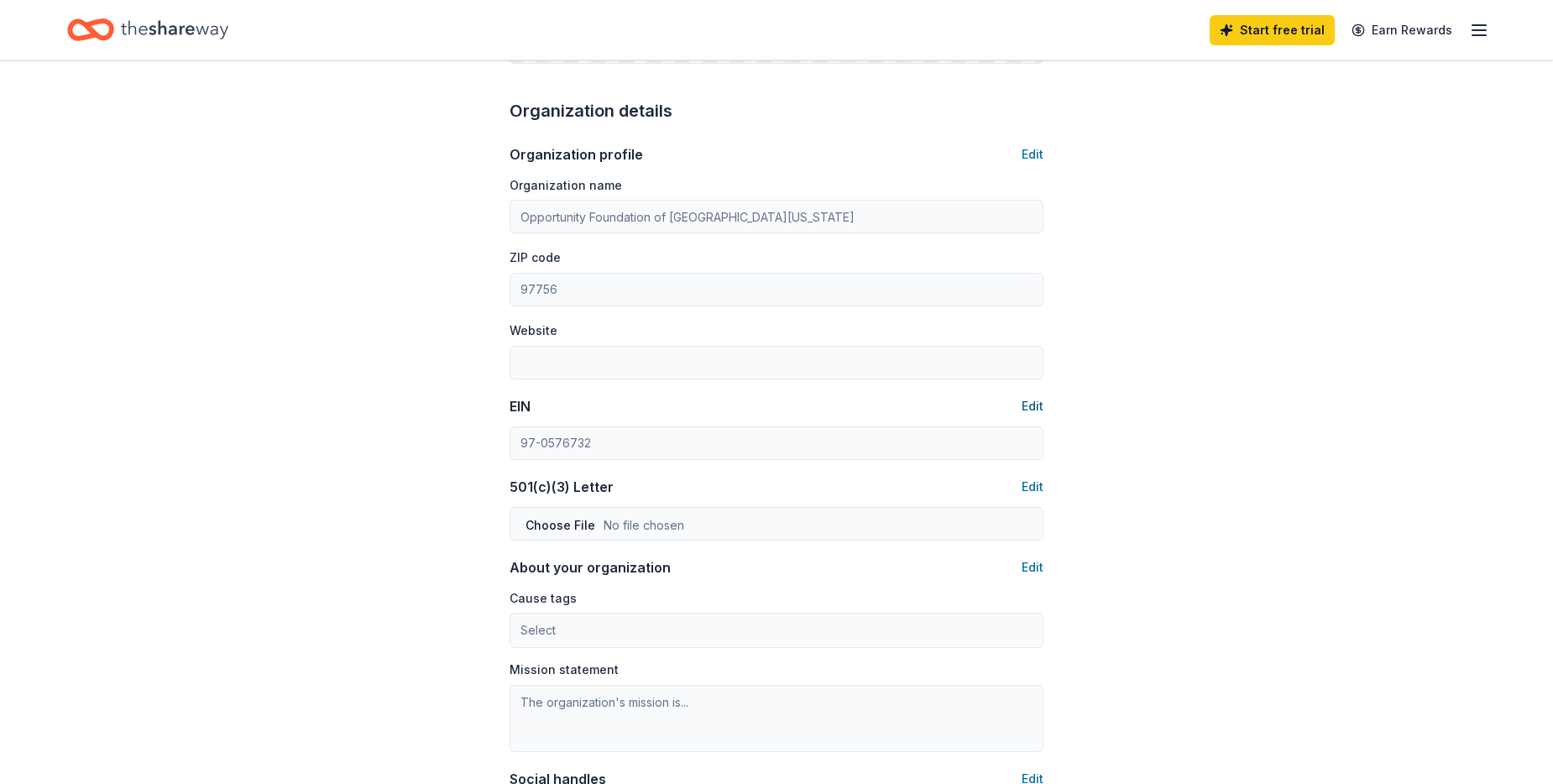
click at [1039, 409] on button "Edit" at bounding box center [1033, 406] width 22 height 20
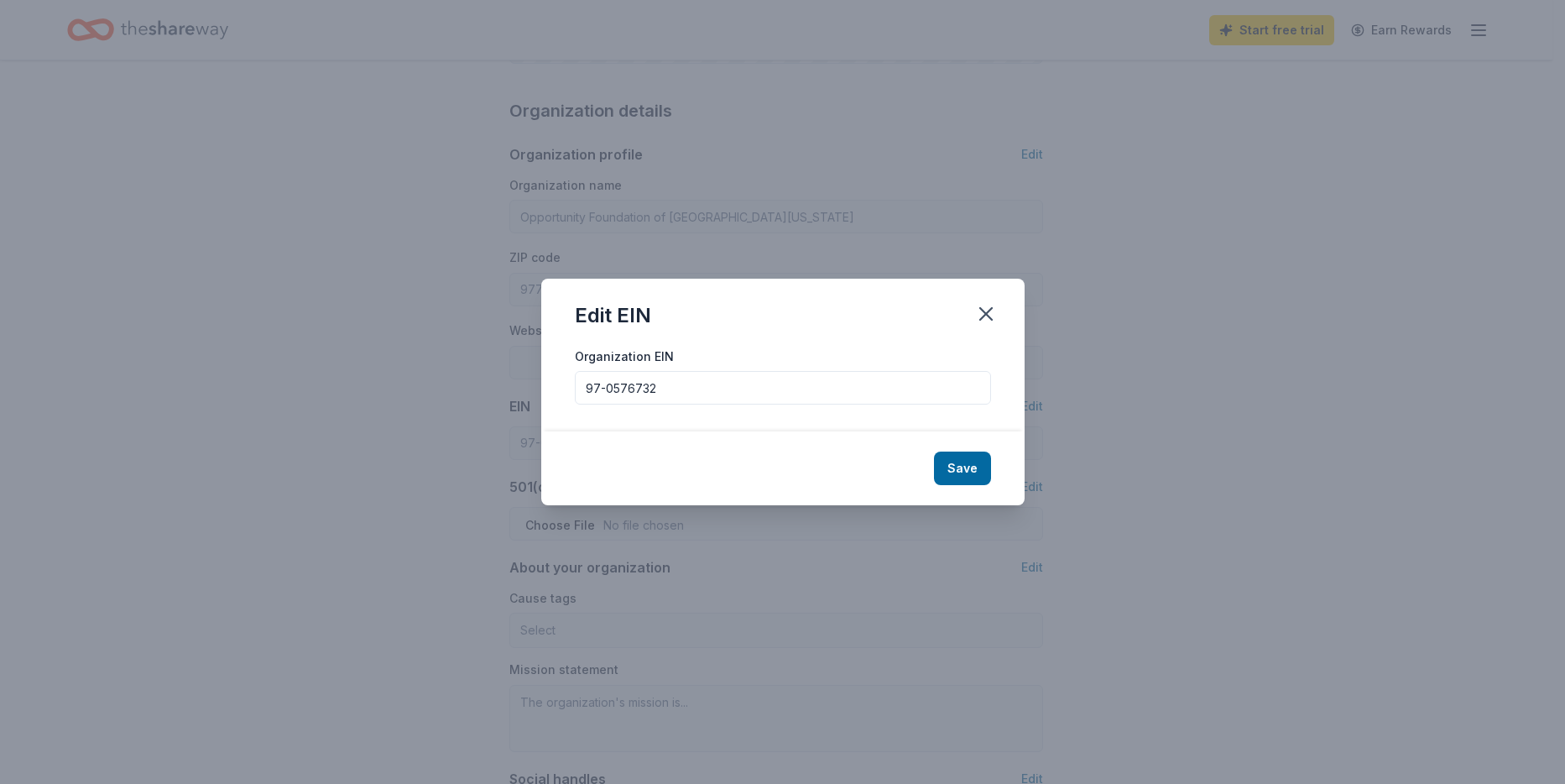
click at [597, 388] on input "97-0576732" at bounding box center [782, 388] width 417 height 33
type input "[US_EMPLOYER_IDENTIFICATION_NUMBER]"
click at [968, 458] on button "Save" at bounding box center [963, 468] width 57 height 33
click at [968, 457] on div "Save" at bounding box center [782, 468] width 483 height 74
click at [986, 316] on icon "button" at bounding box center [986, 313] width 23 height 23
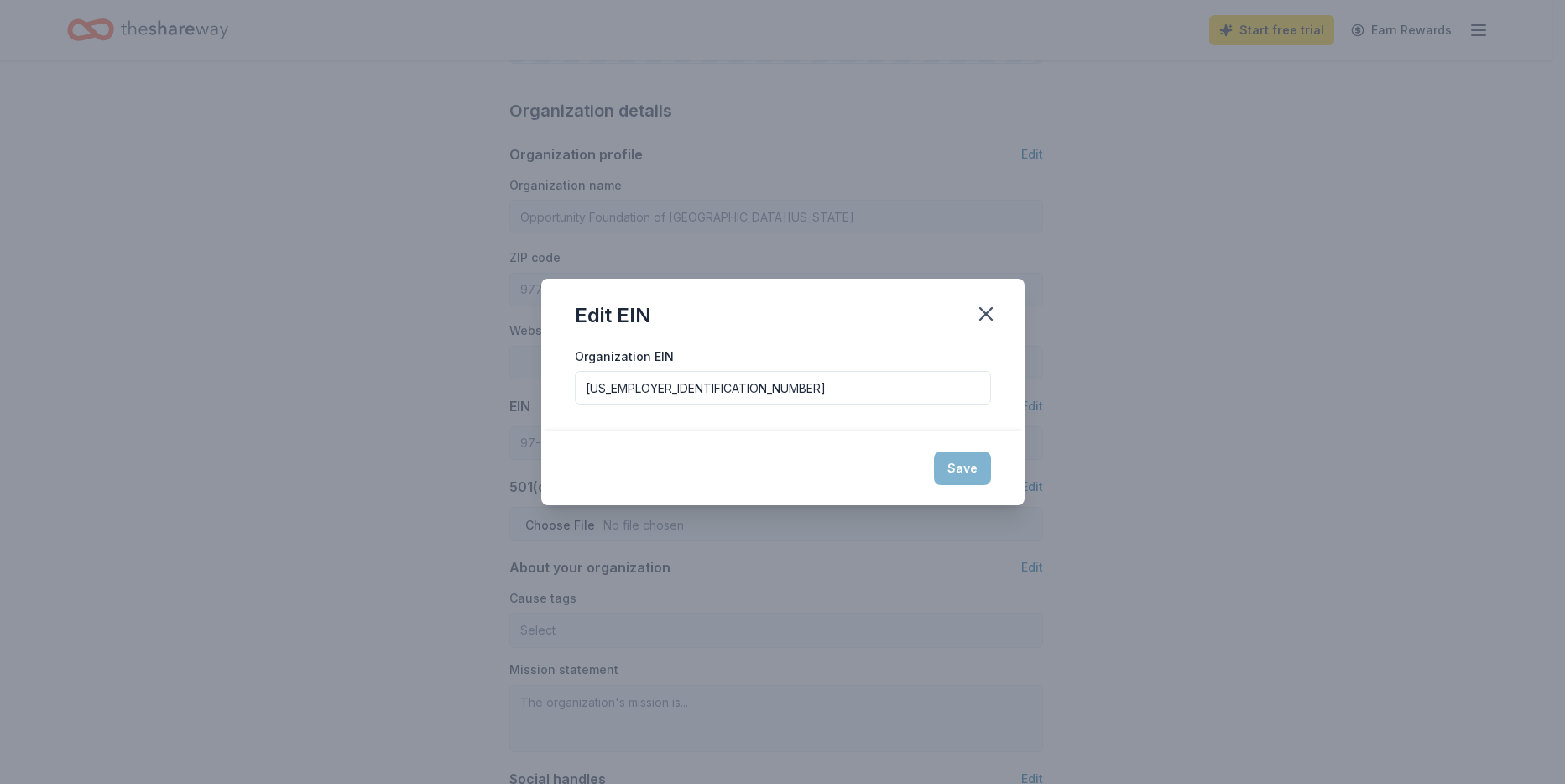
drag, startPoint x: 1110, startPoint y: 267, endPoint x: 843, endPoint y: 61, distance: 337.2
click at [1110, 268] on div "Edit EIN Organization EIN 93-0576732 Save" at bounding box center [782, 392] width 1565 height 784
type input "[US_EMPLOYER_IDENTIFICATION_NUMBER]"
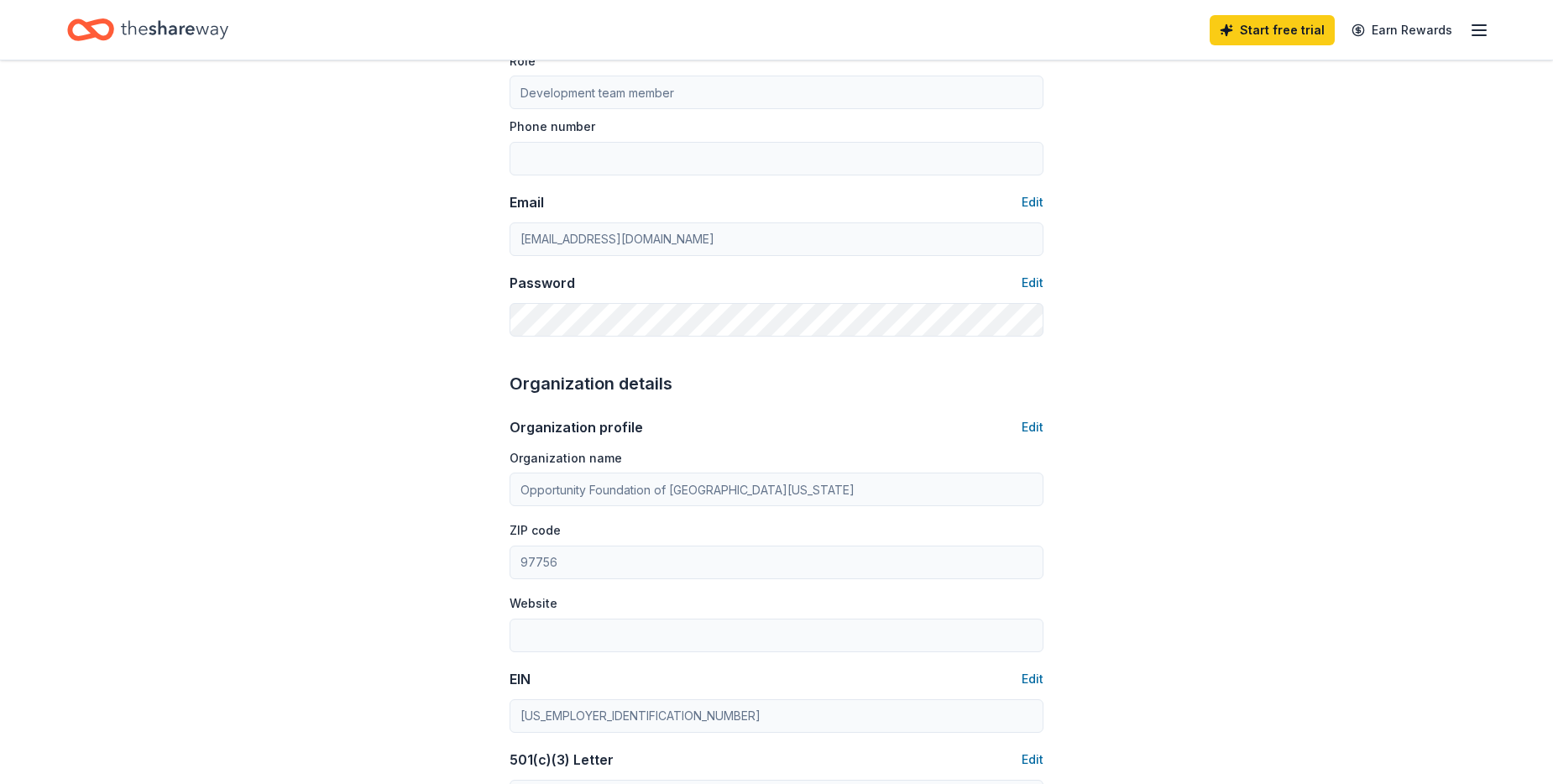
scroll to position [0, 0]
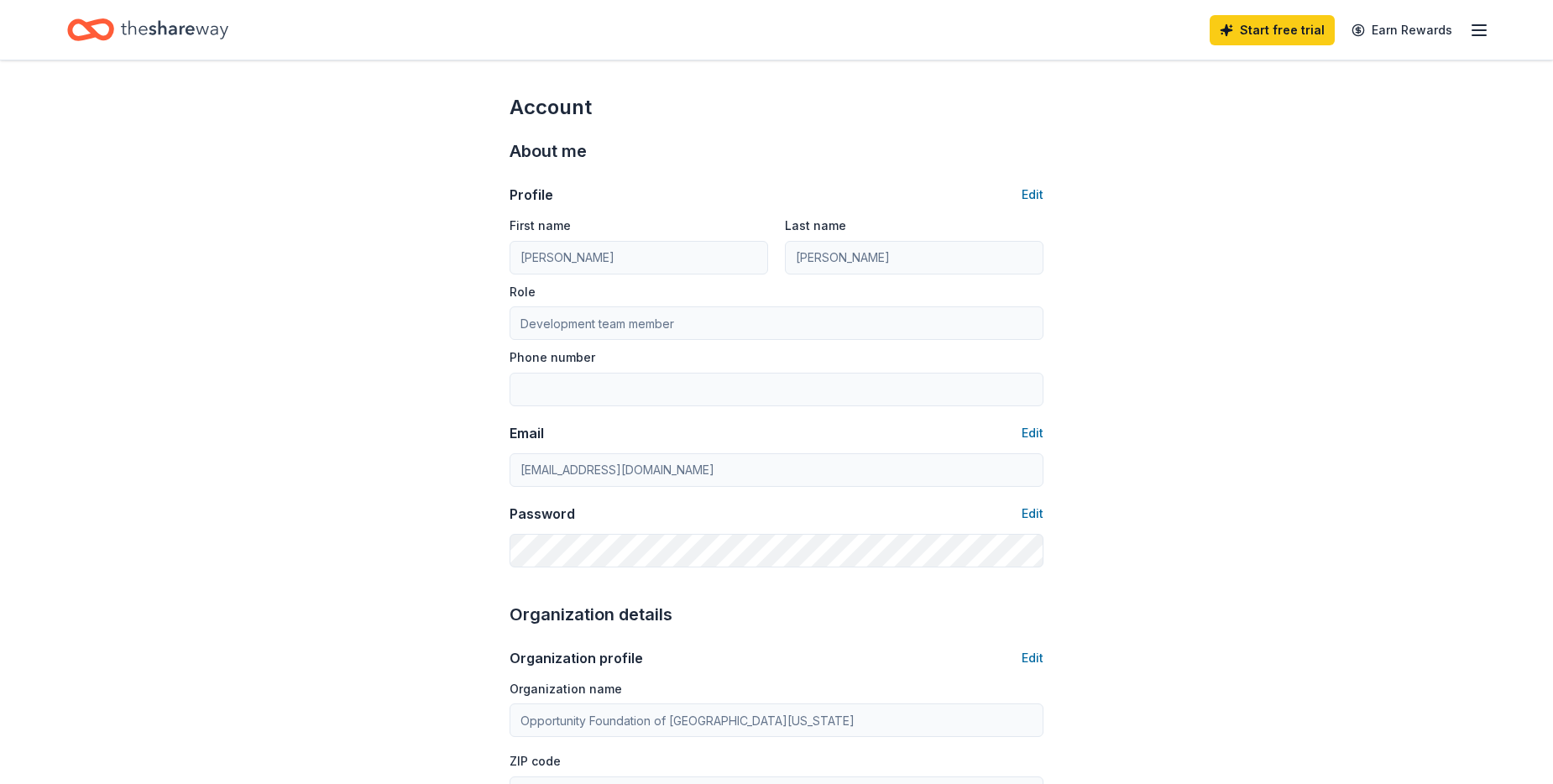
click at [1491, 32] on div "Start free trial Earn Rewards" at bounding box center [776, 30] width 1553 height 60
click at [1483, 32] on icon "button" at bounding box center [1479, 30] width 20 height 20
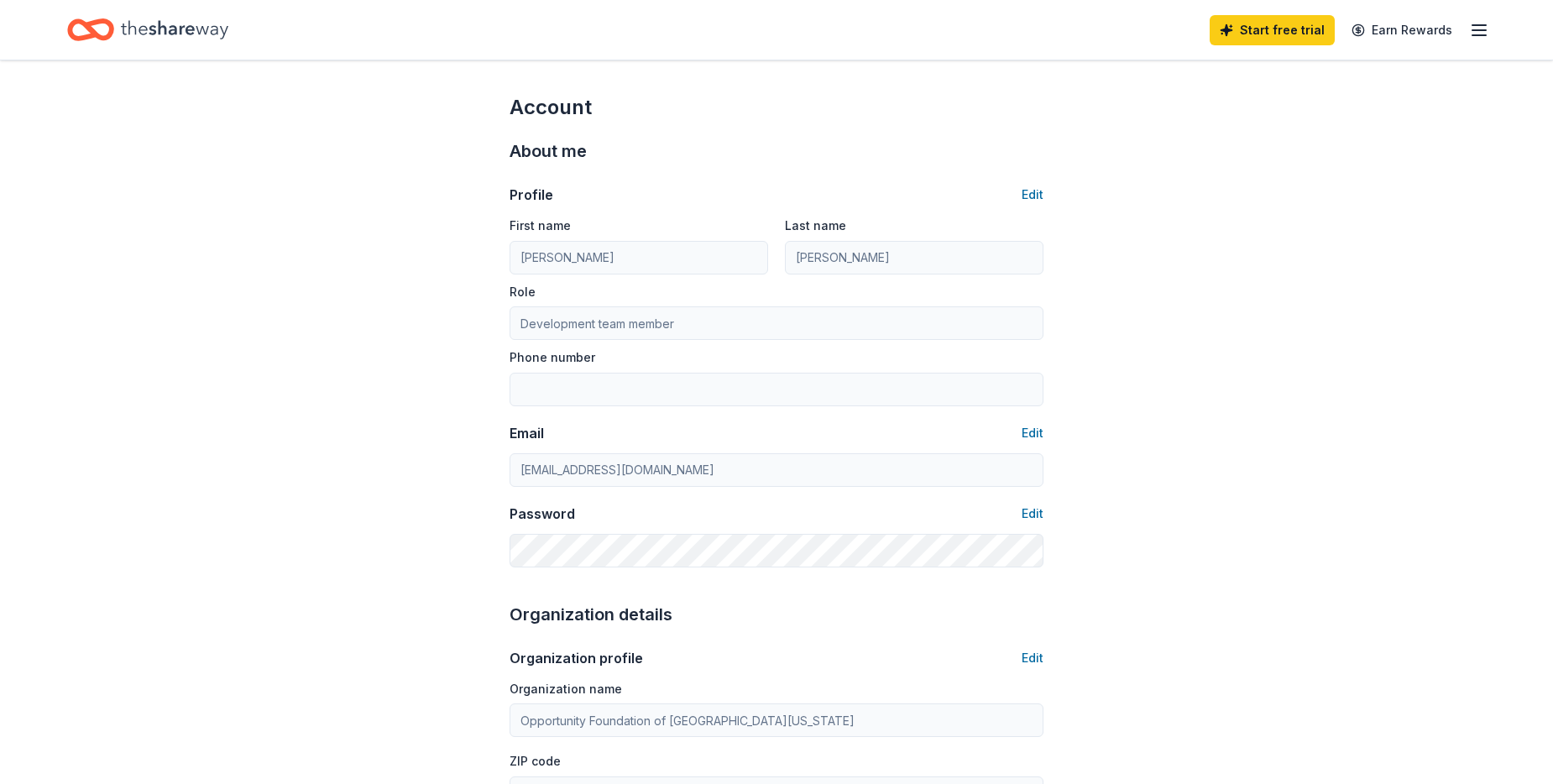
click at [154, 41] on icon "Home" at bounding box center [175, 30] width 107 height 34
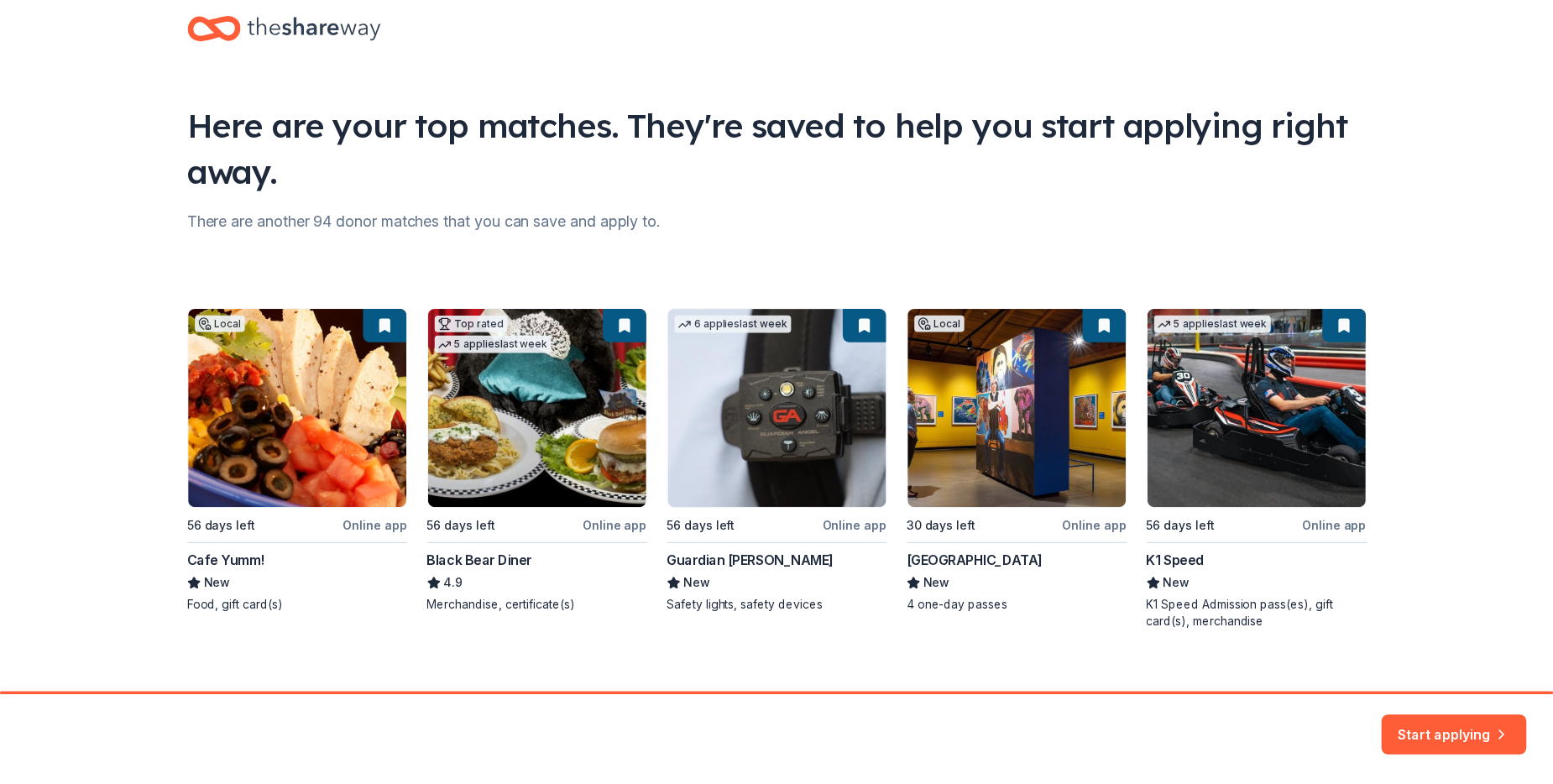
scroll to position [53, 0]
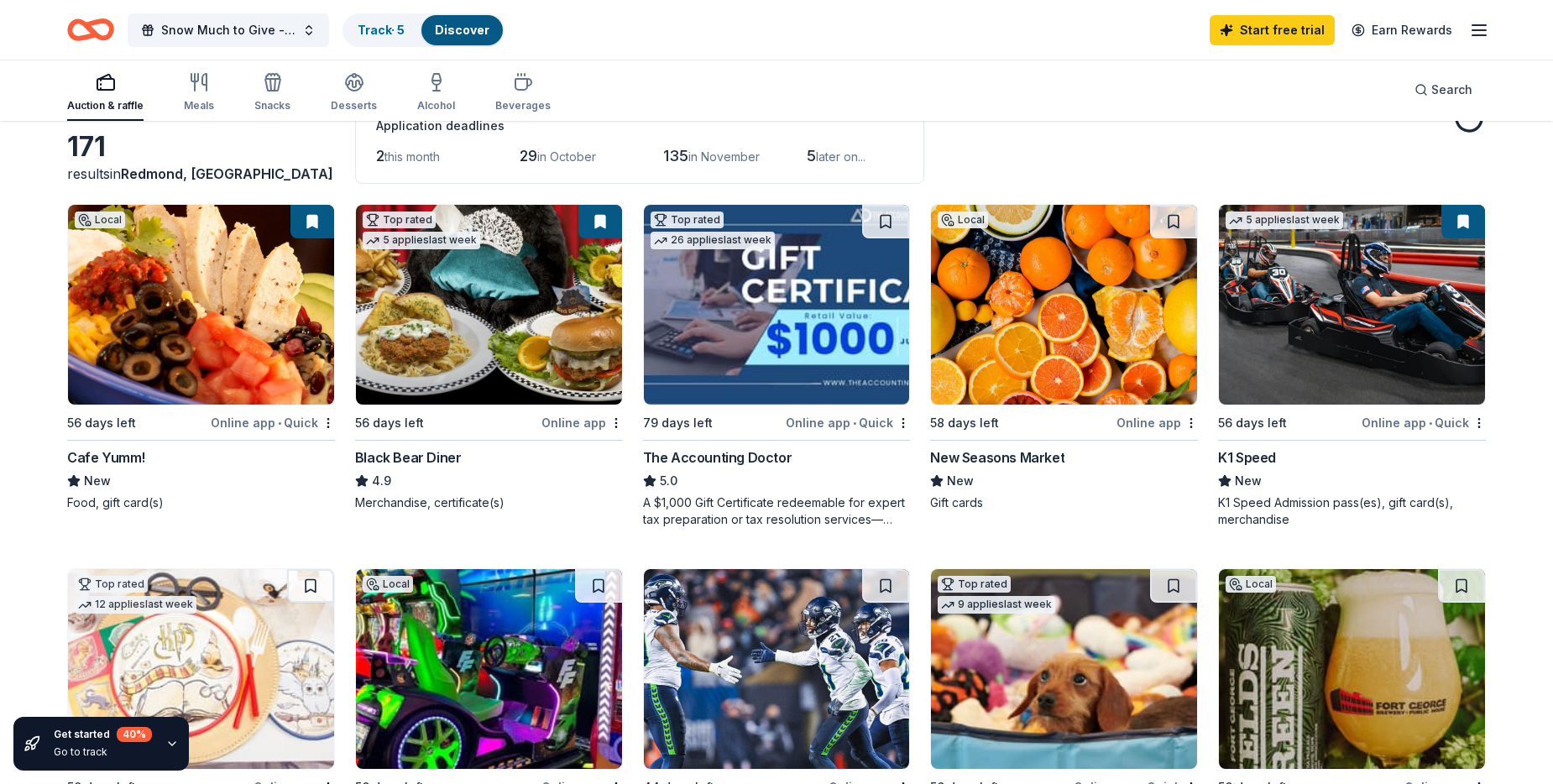
scroll to position [252, 0]
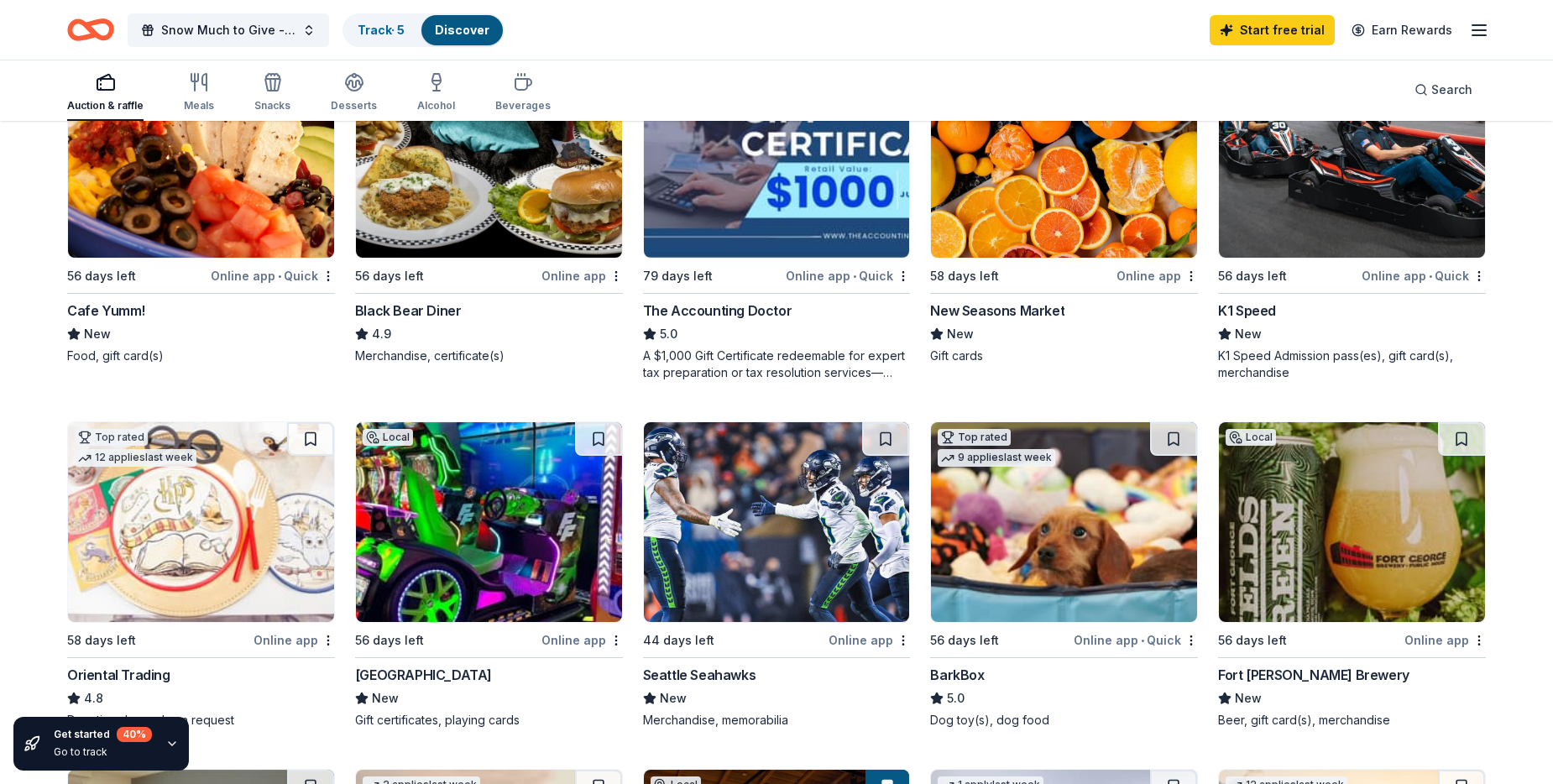
click at [715, 495] on img at bounding box center [777, 522] width 266 height 199
click at [493, 508] on img at bounding box center [489, 522] width 266 height 199
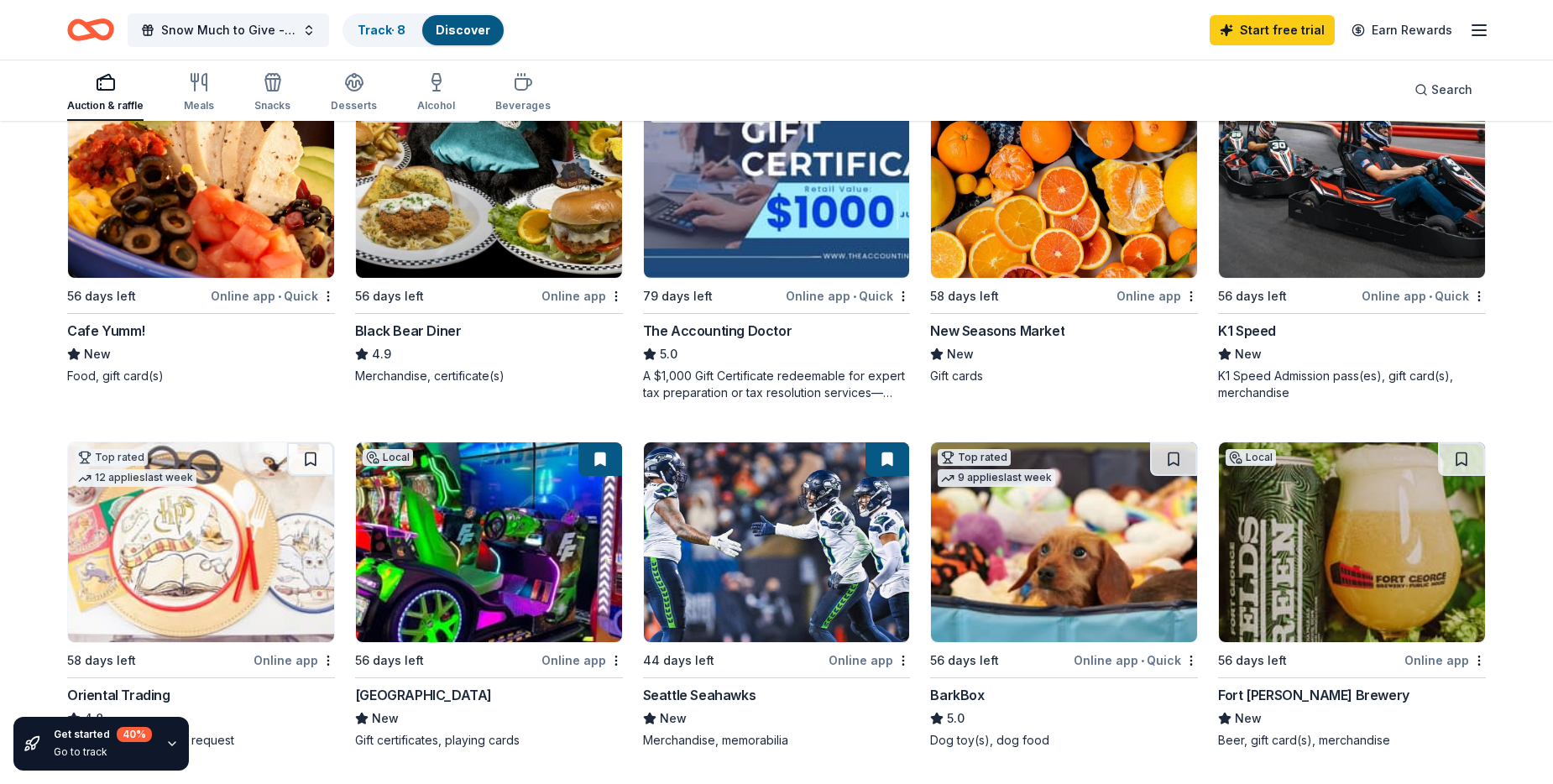
scroll to position [168, 0]
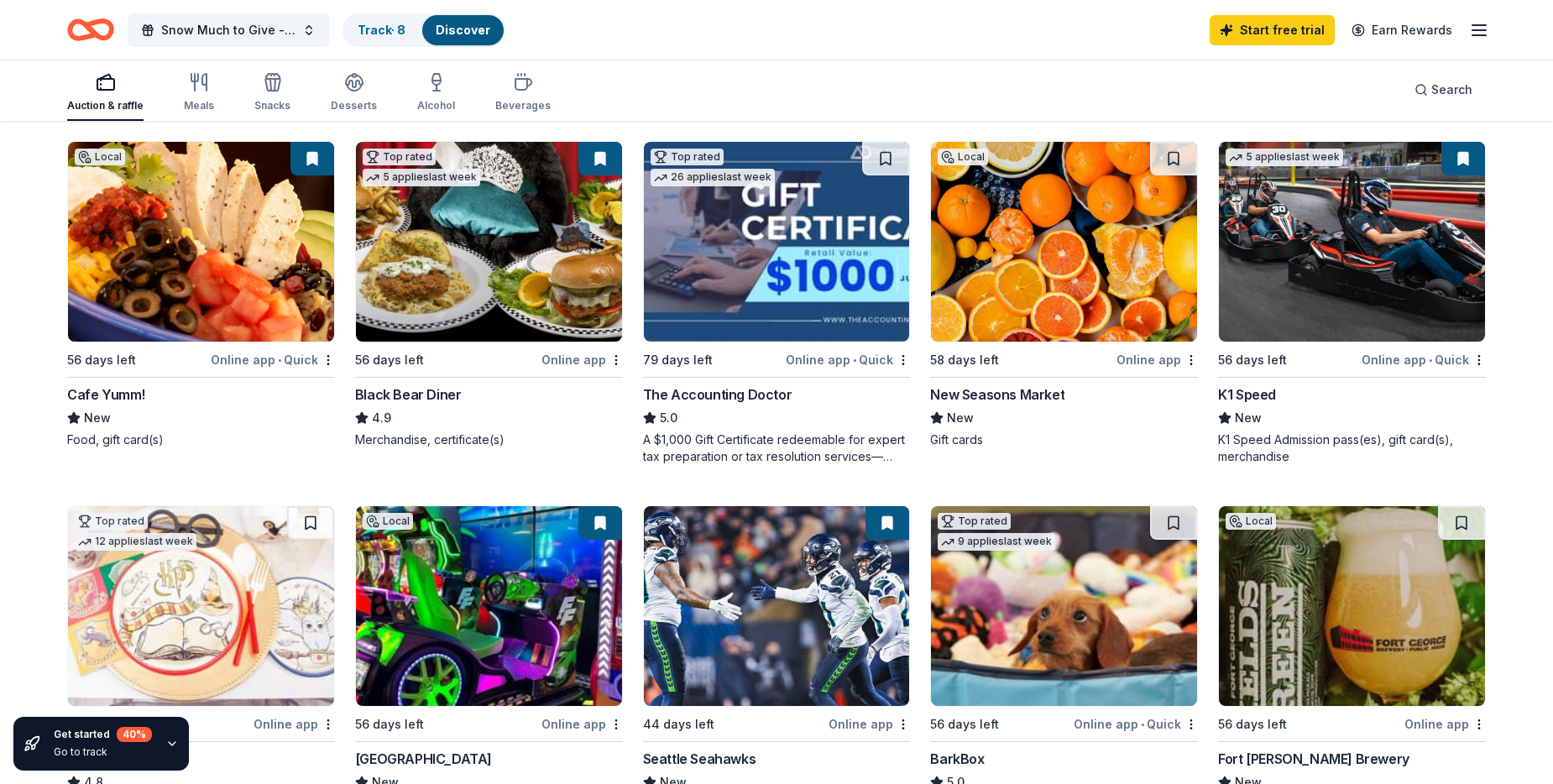
click at [755, 237] on img at bounding box center [777, 242] width 266 height 199
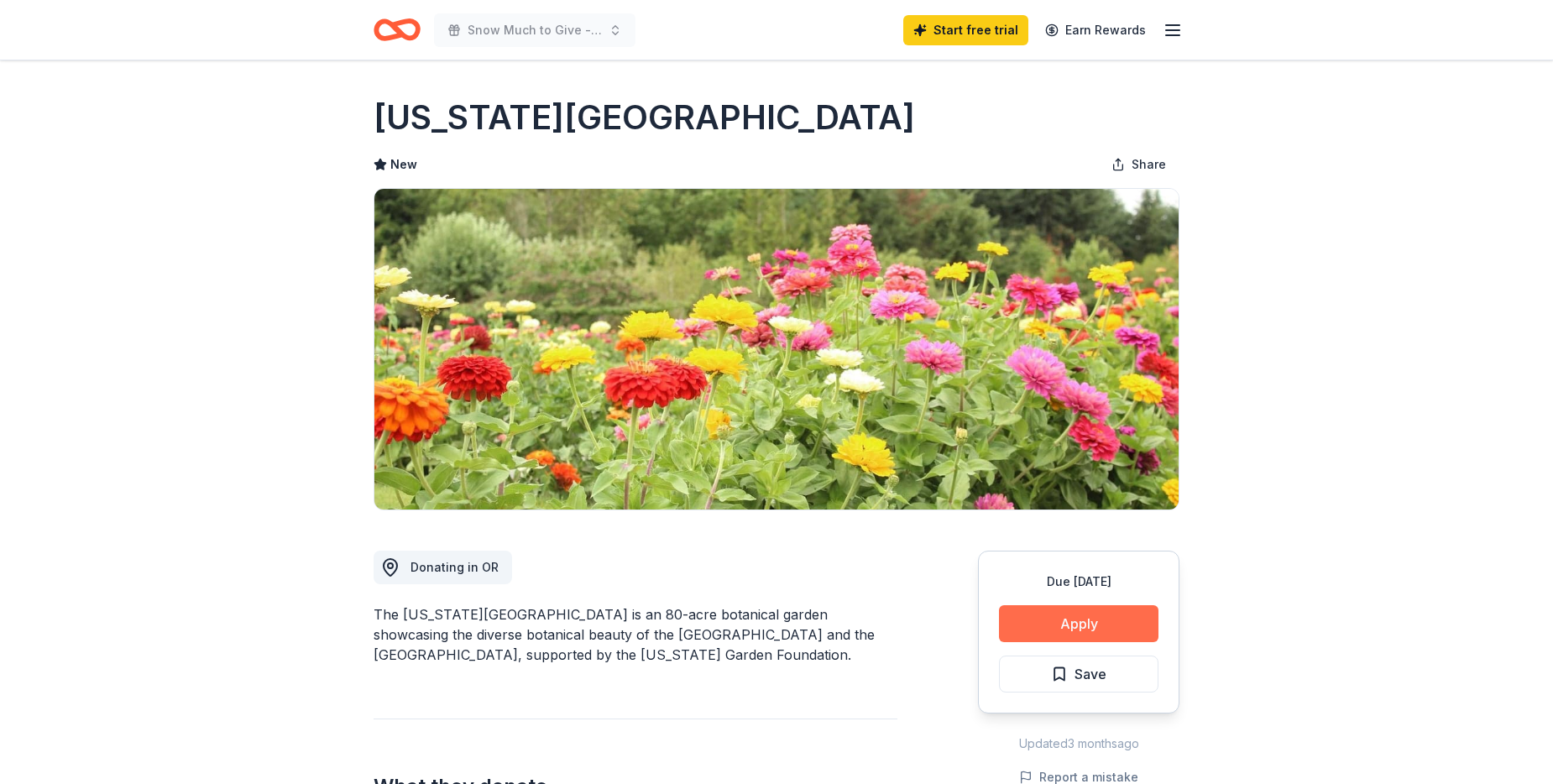
click at [1088, 613] on button "Apply" at bounding box center [1078, 623] width 160 height 37
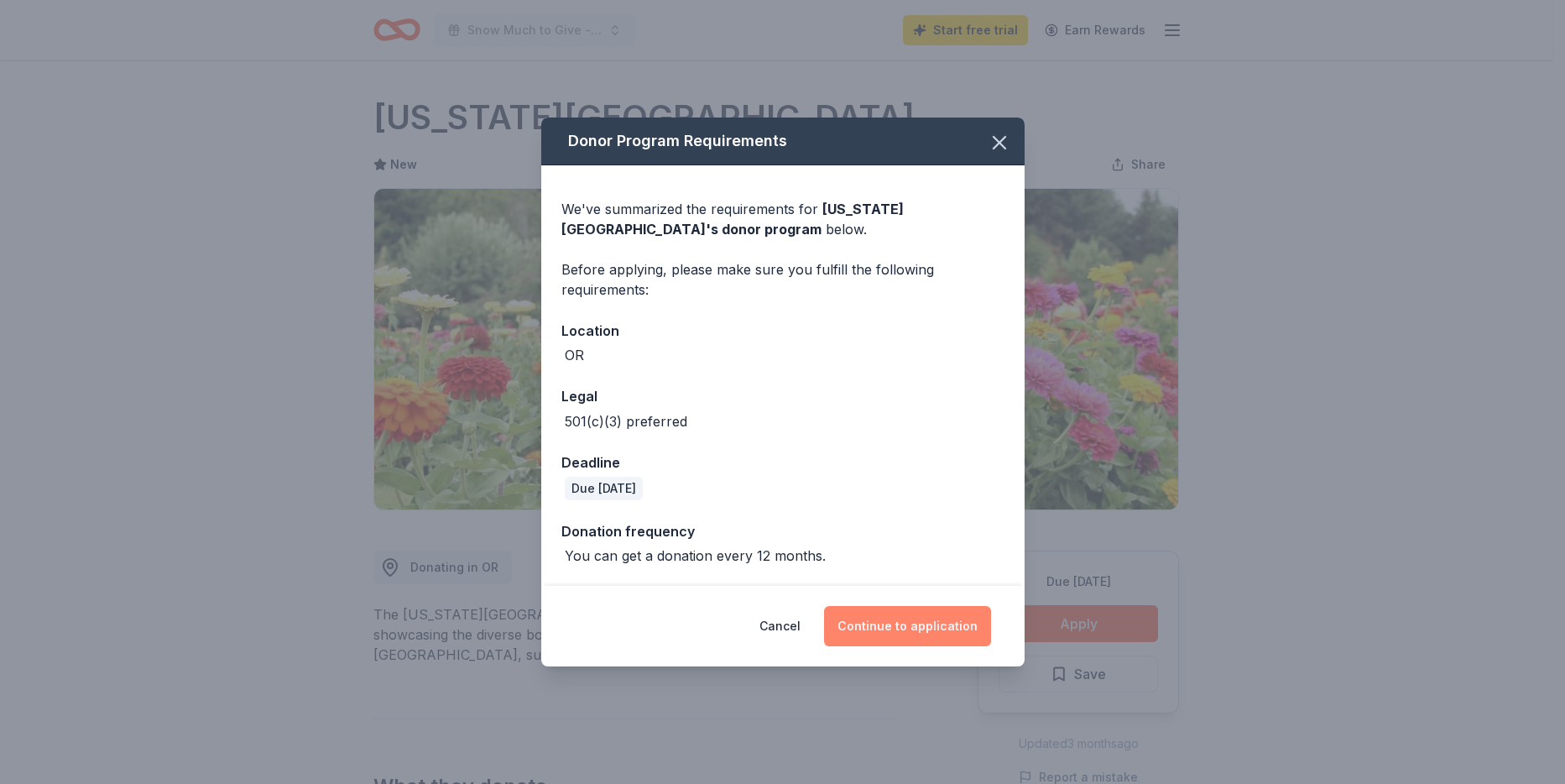
click at [908, 633] on button "Continue to application" at bounding box center [907, 626] width 167 height 41
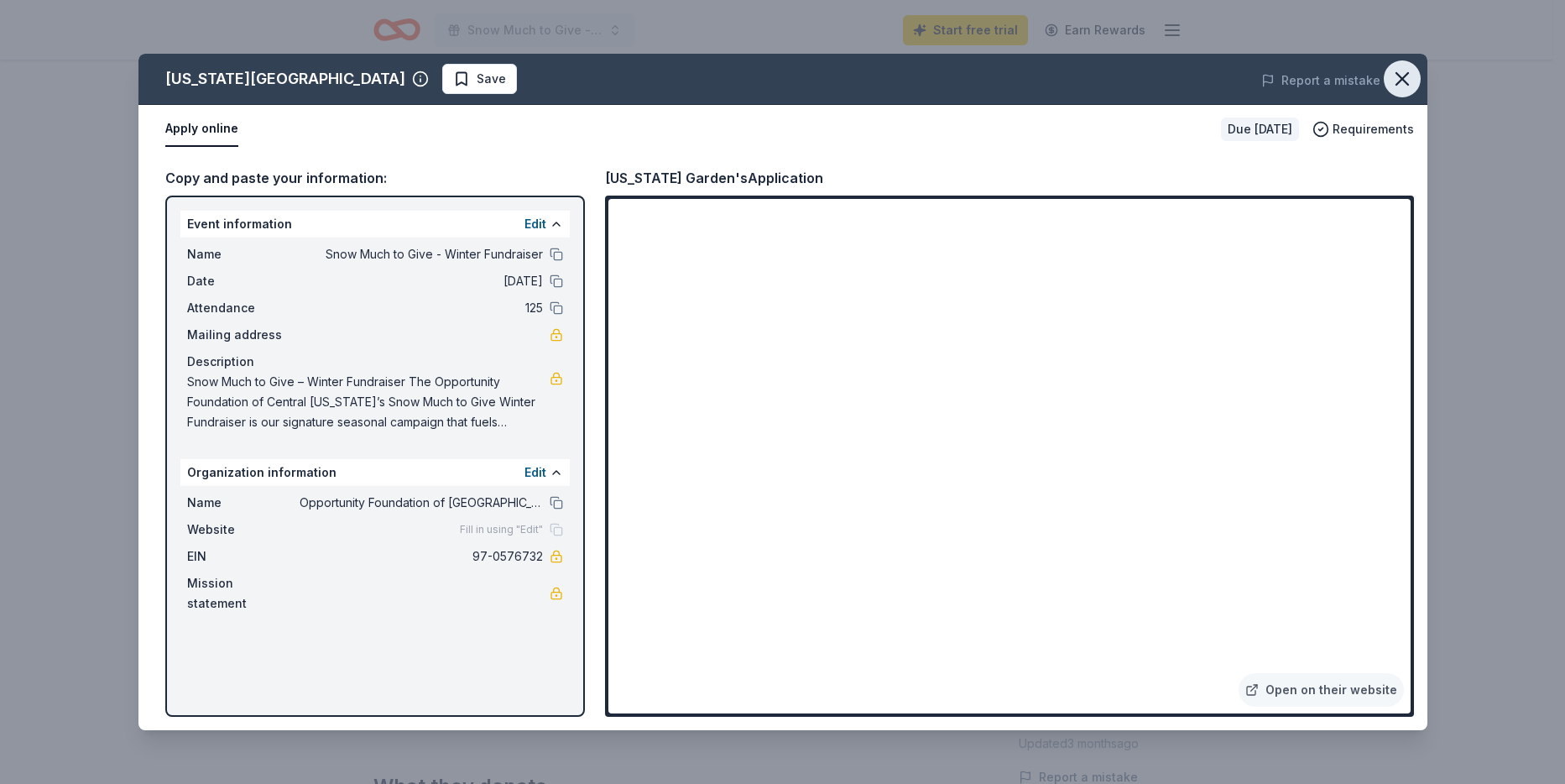
click at [1405, 79] on icon "button" at bounding box center [1401, 78] width 23 height 23
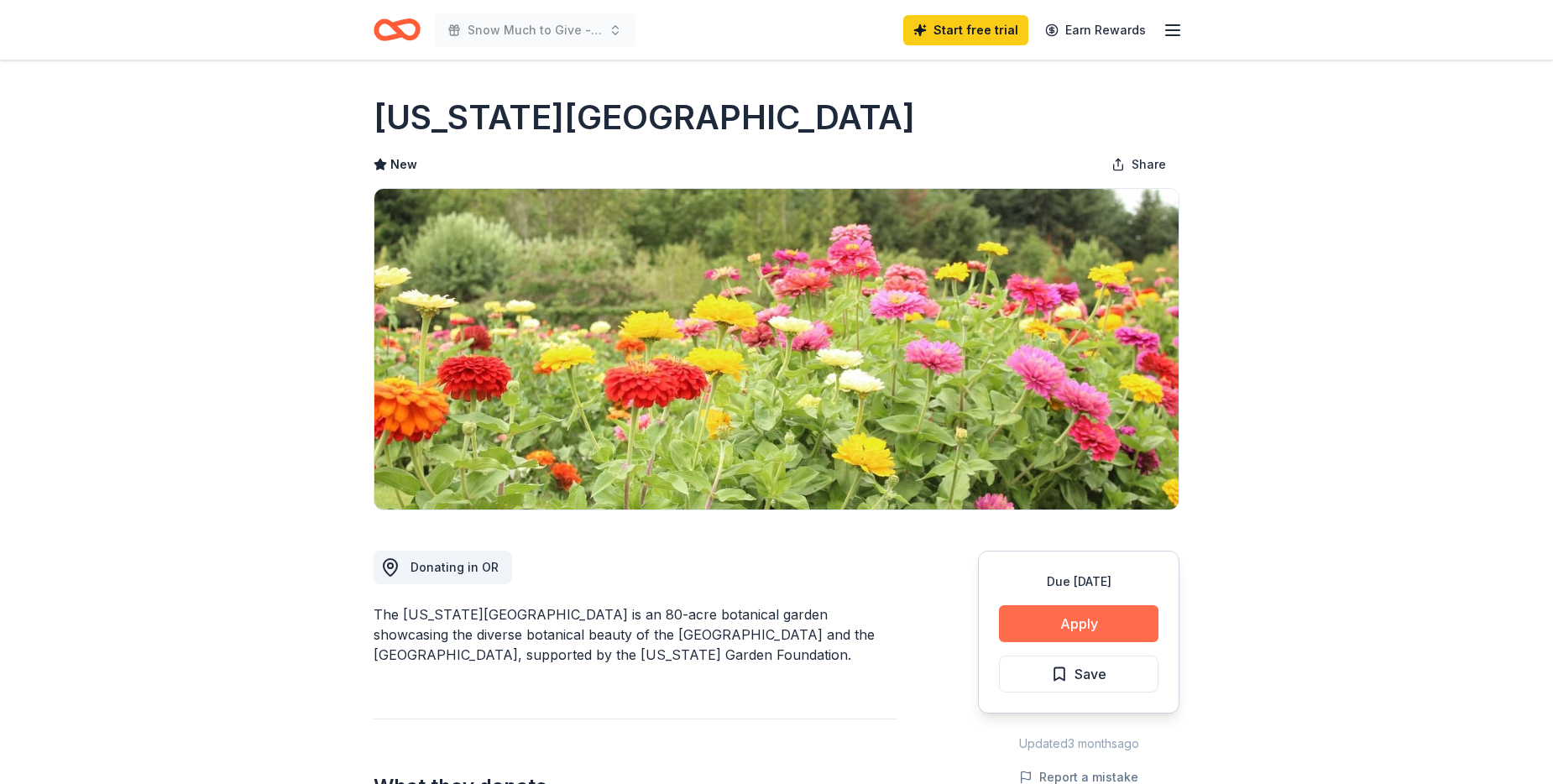
click at [1082, 624] on button "Apply" at bounding box center [1078, 623] width 160 height 37
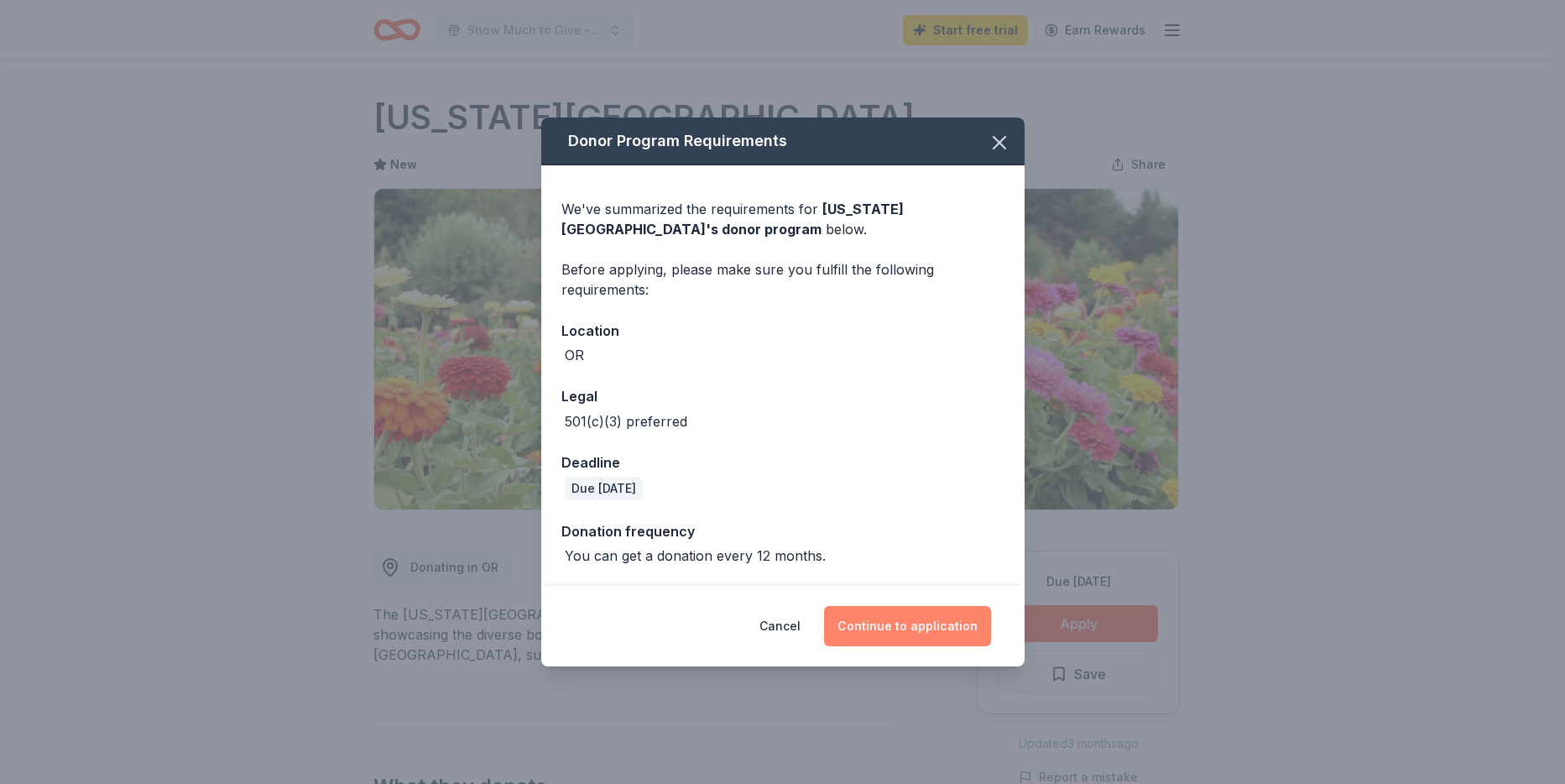
click at [923, 637] on button "Continue to application" at bounding box center [907, 626] width 167 height 41
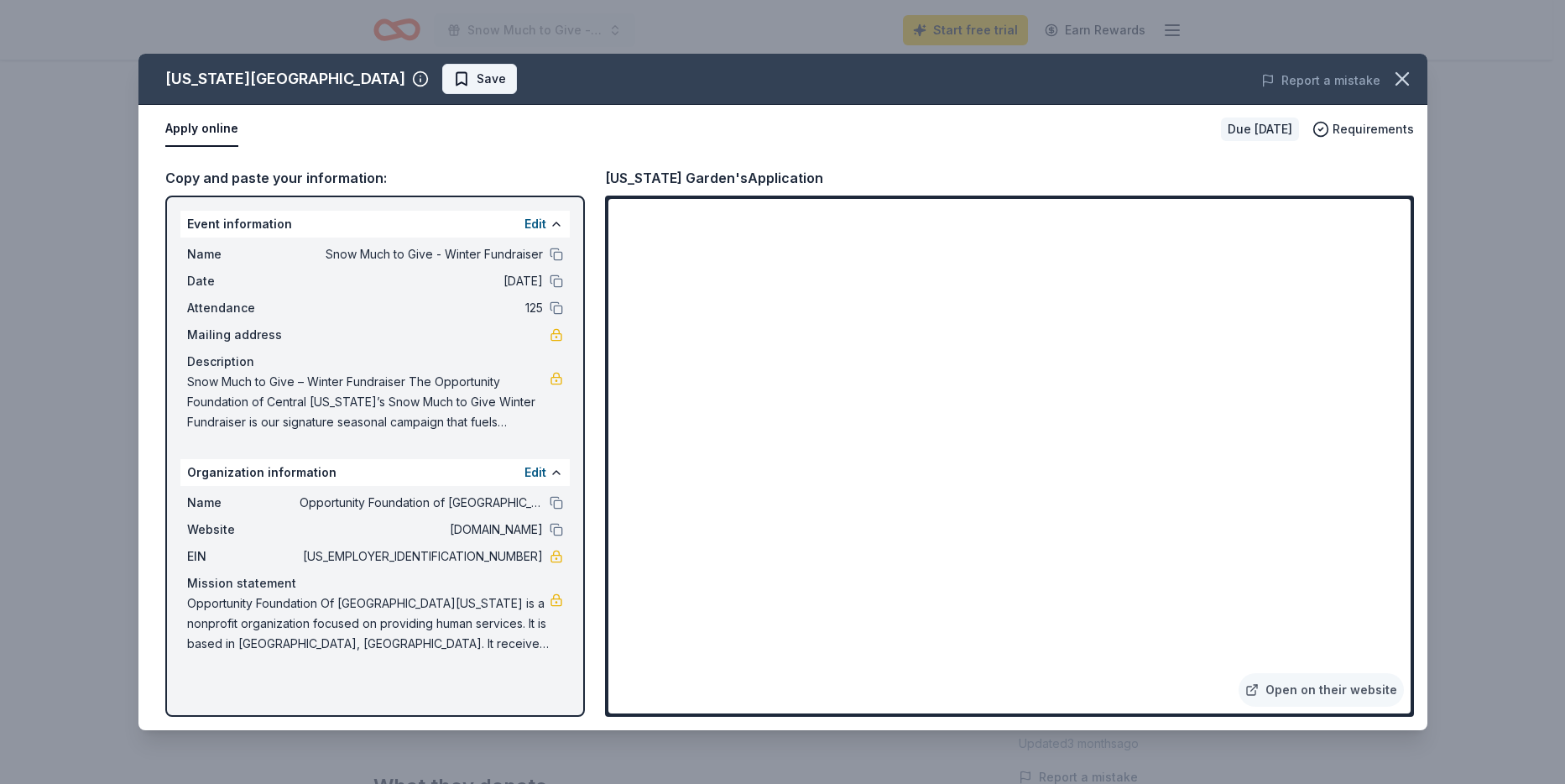
click at [477, 77] on span "Save" at bounding box center [491, 78] width 30 height 20
click at [389, 77] on html "Snow Much to Give - Winter Fundraiser Start free trial Earn Rewards Due in 44 d…" at bounding box center [782, 392] width 1565 height 784
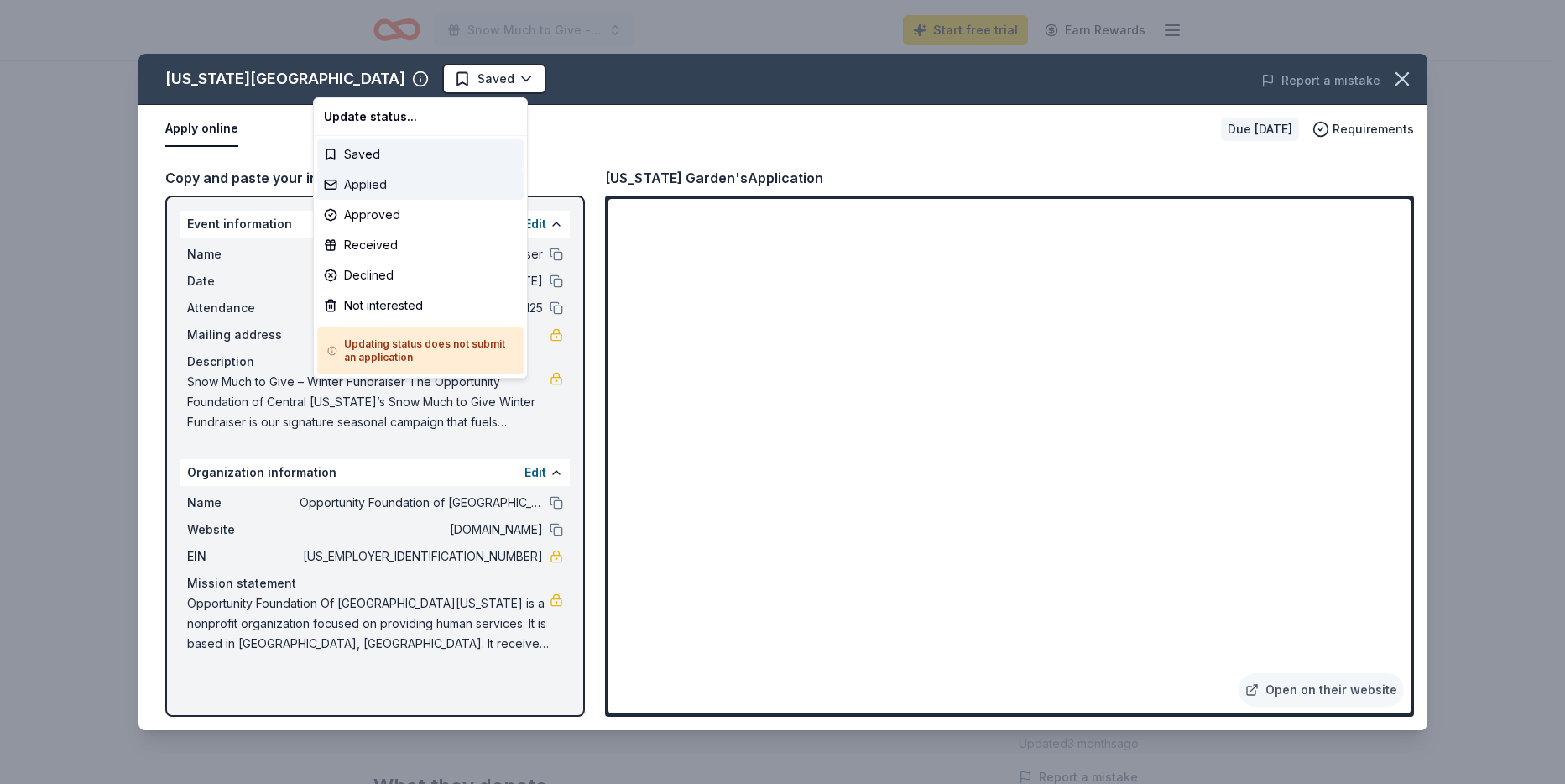
click at [379, 181] on div "Applied" at bounding box center [419, 185] width 206 height 30
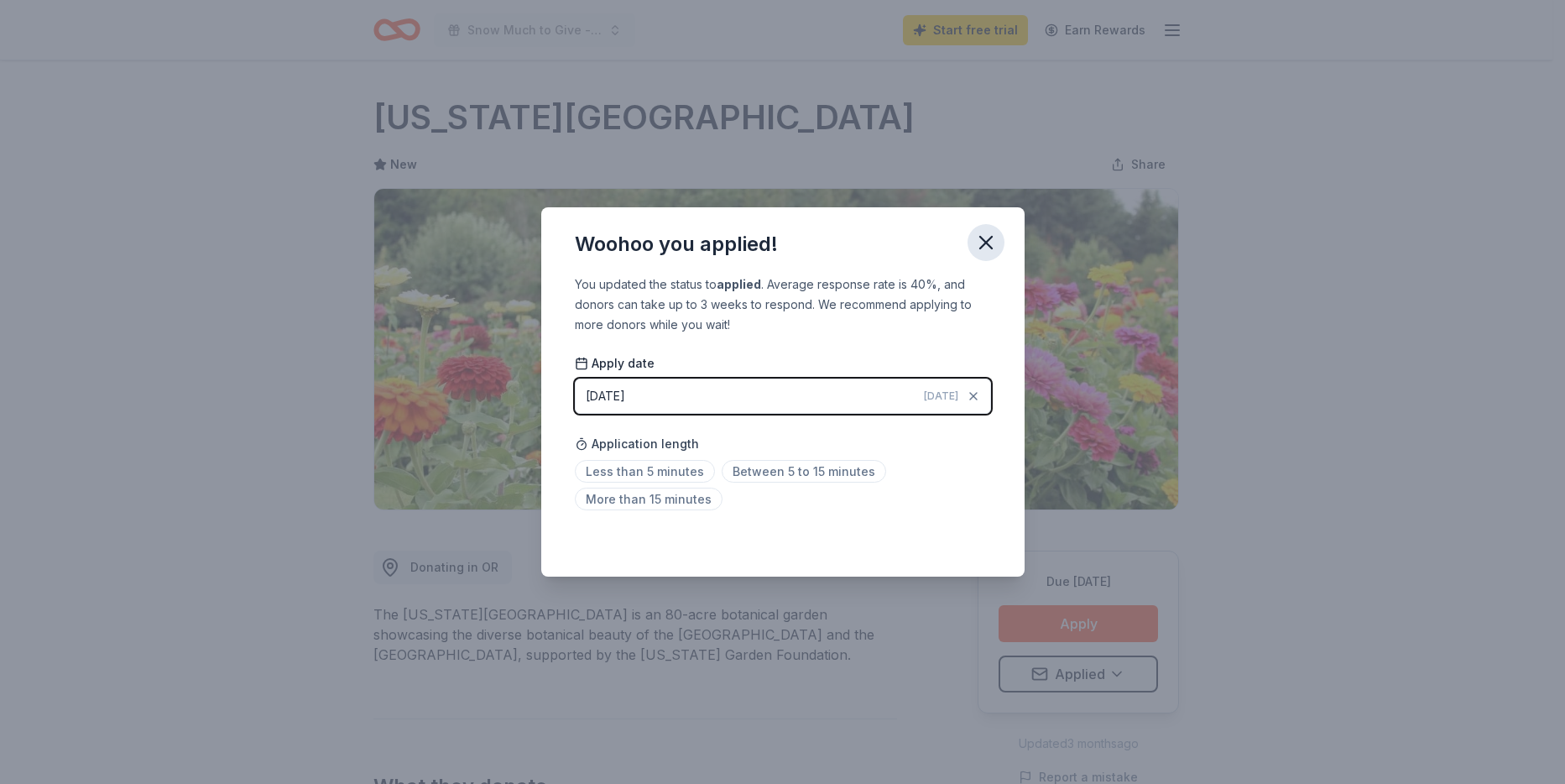
click at [986, 245] on icon "button" at bounding box center [986, 242] width 23 height 23
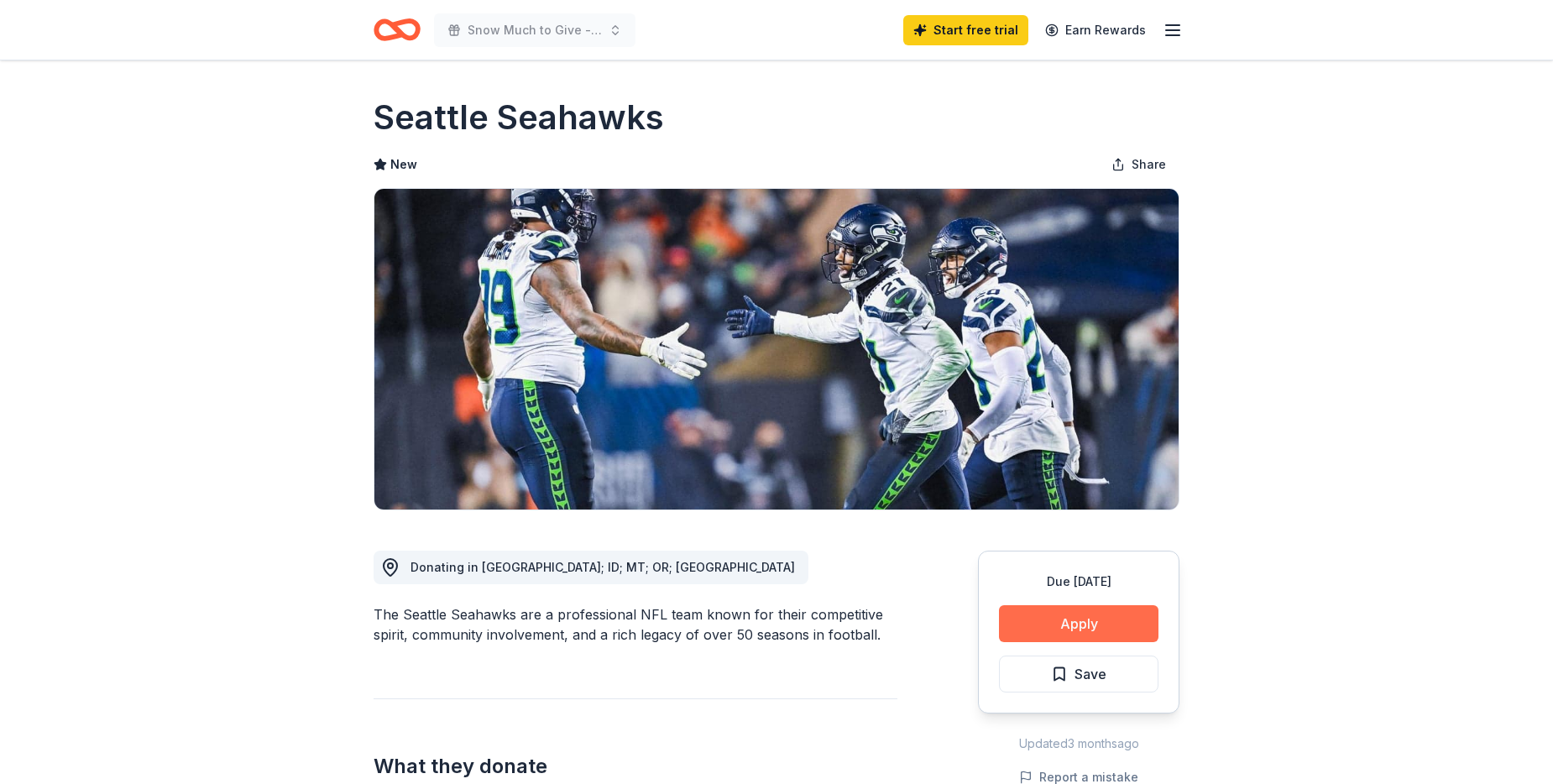
click at [1068, 621] on button "Apply" at bounding box center [1078, 623] width 160 height 37
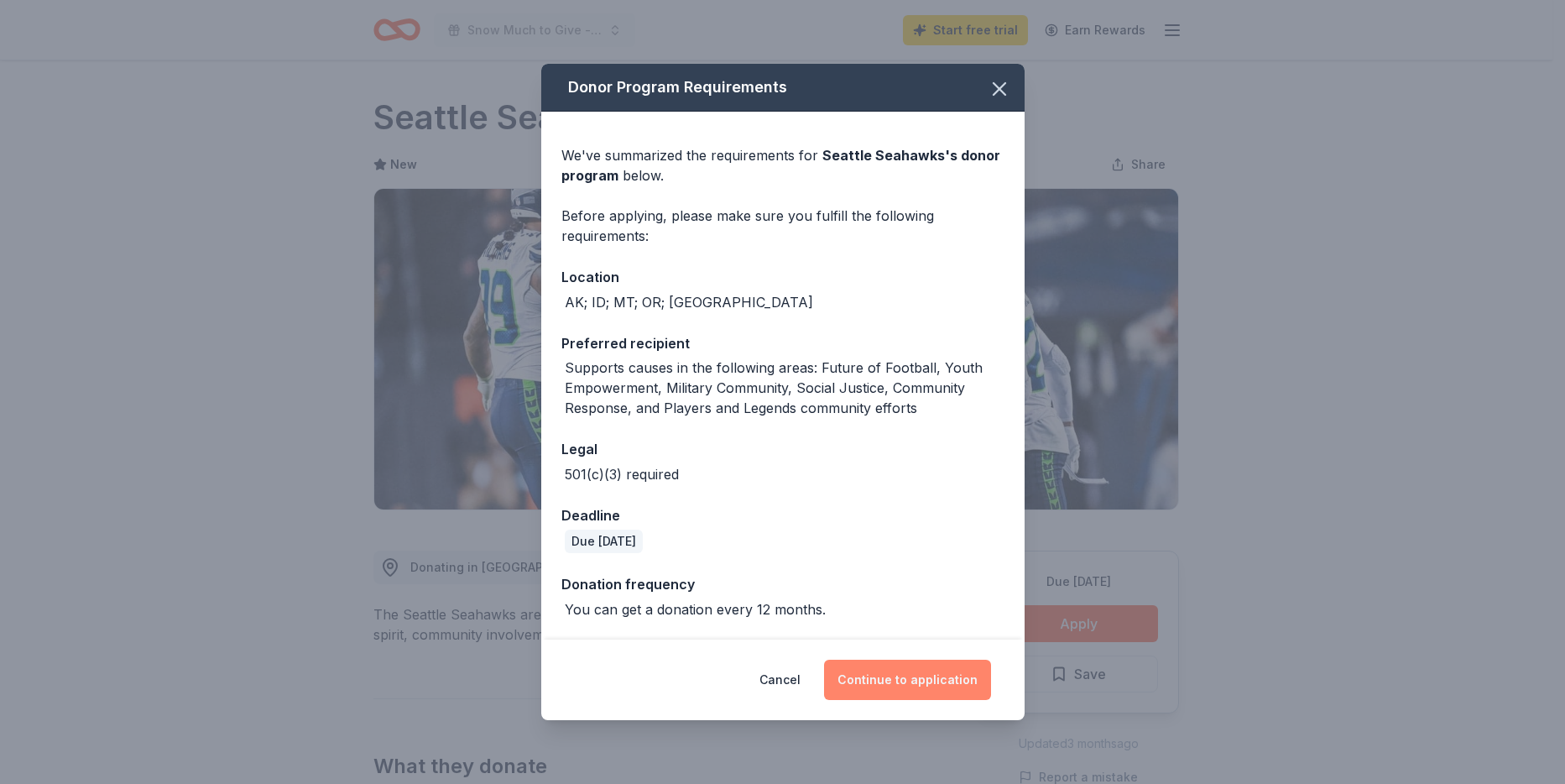
click at [922, 682] on button "Continue to application" at bounding box center [907, 680] width 167 height 41
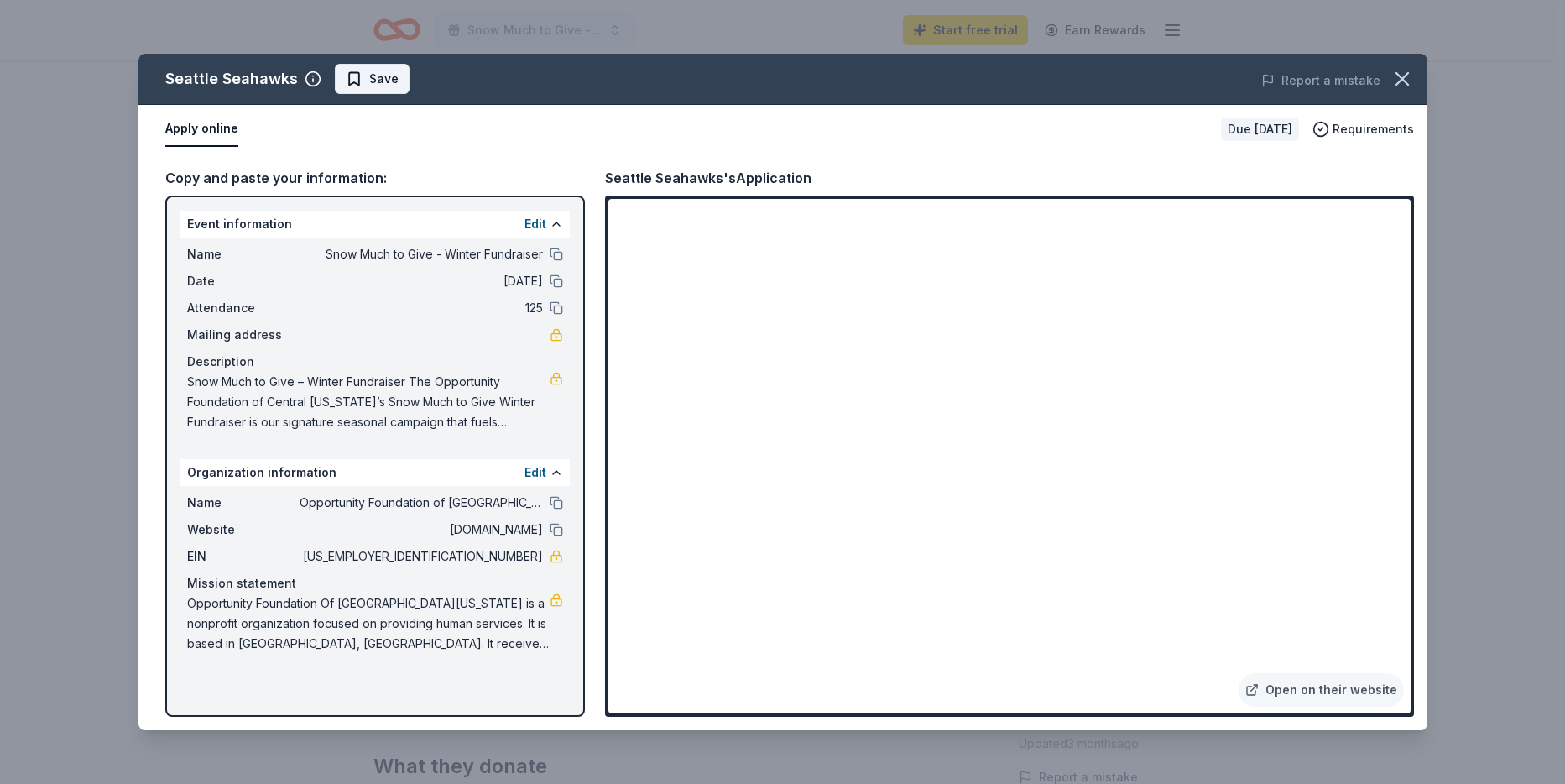
click at [381, 84] on span "Save" at bounding box center [384, 78] width 30 height 20
click at [416, 79] on html "Snow Much to Give - Winter Fundraiser Start free trial Earn Rewards Due in 44 d…" at bounding box center [782, 392] width 1565 height 784
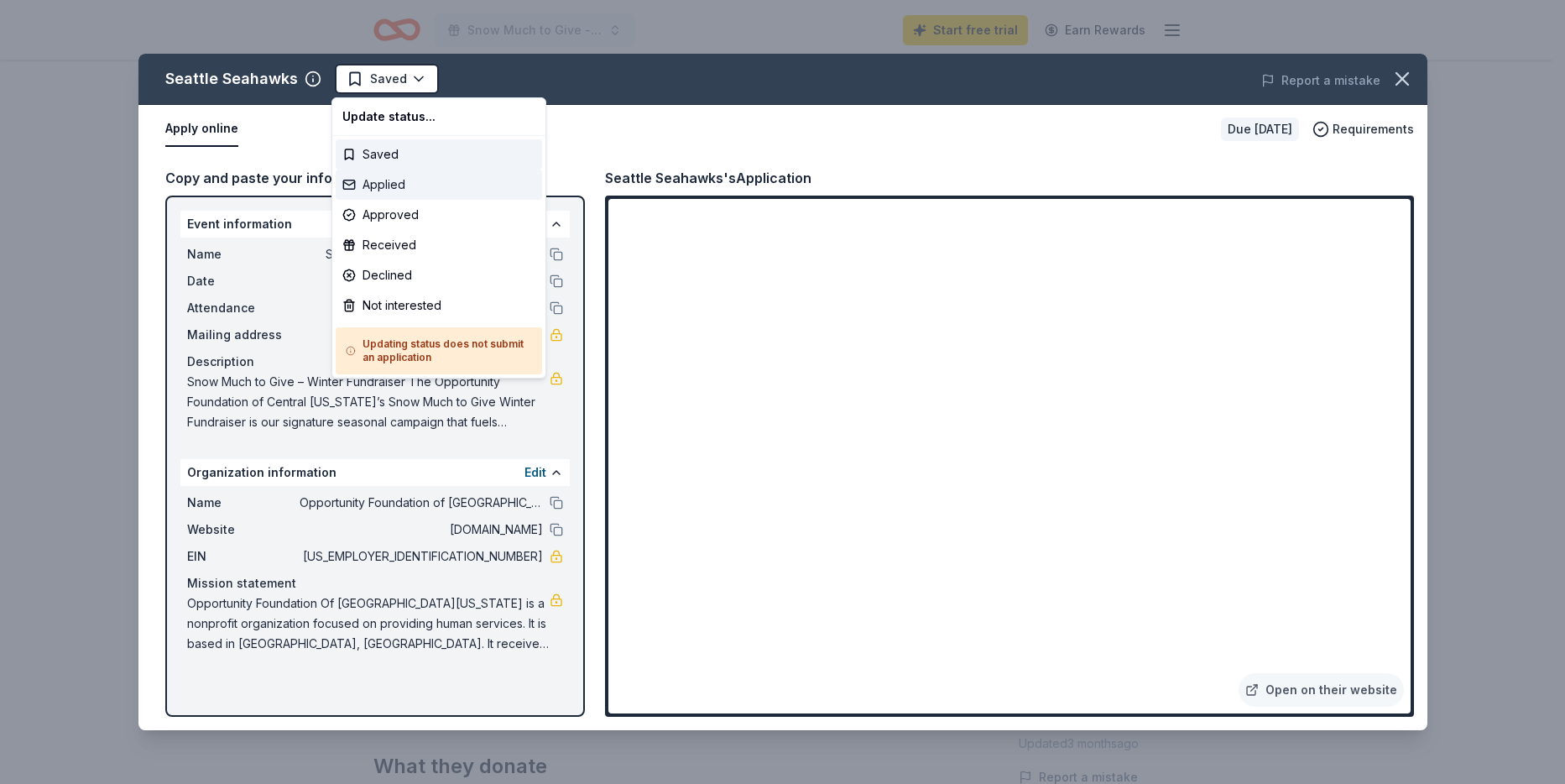
click at [392, 184] on div "Applied" at bounding box center [438, 185] width 206 height 30
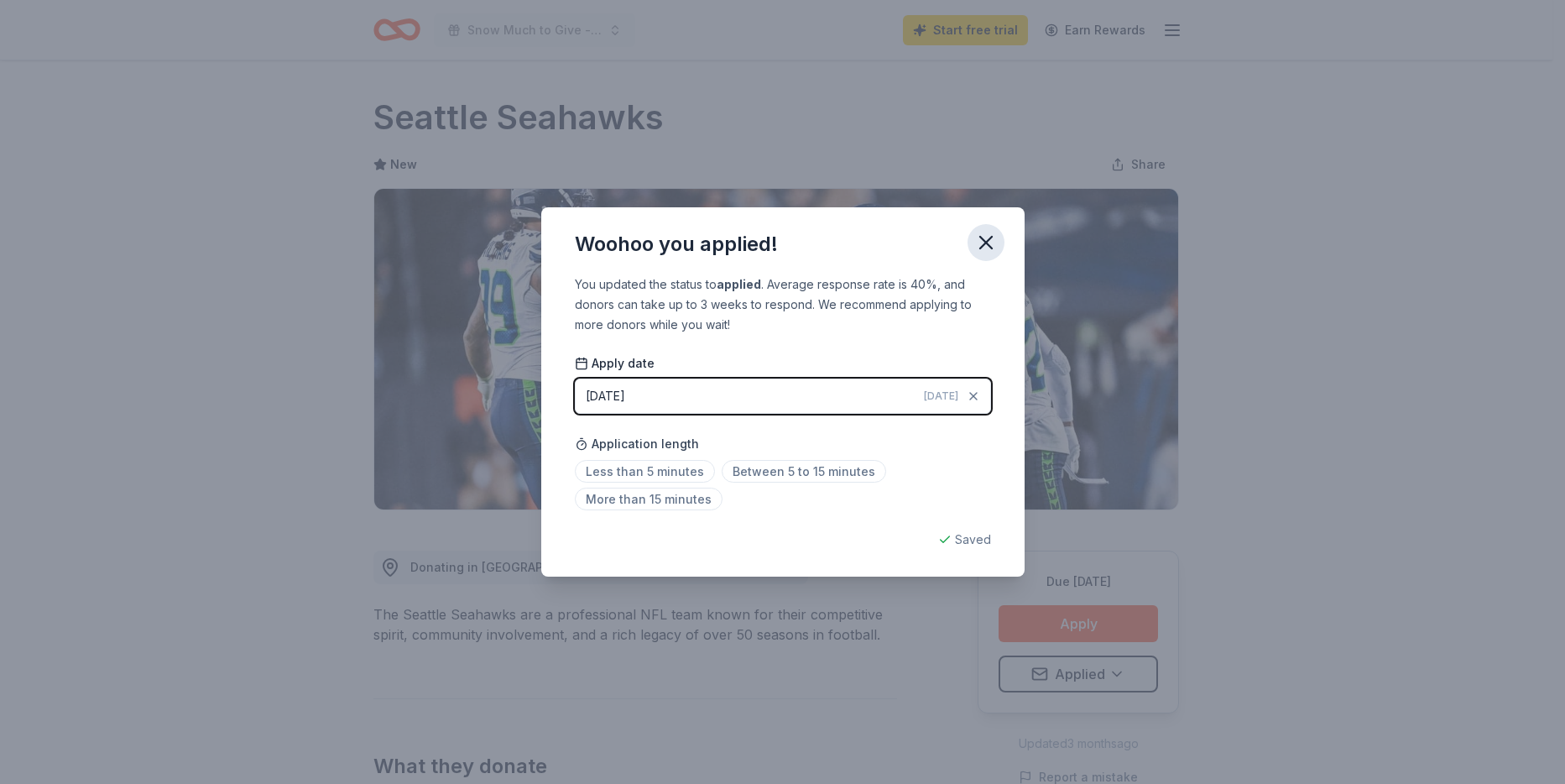
click at [987, 238] on icon "button" at bounding box center [986, 242] width 23 height 23
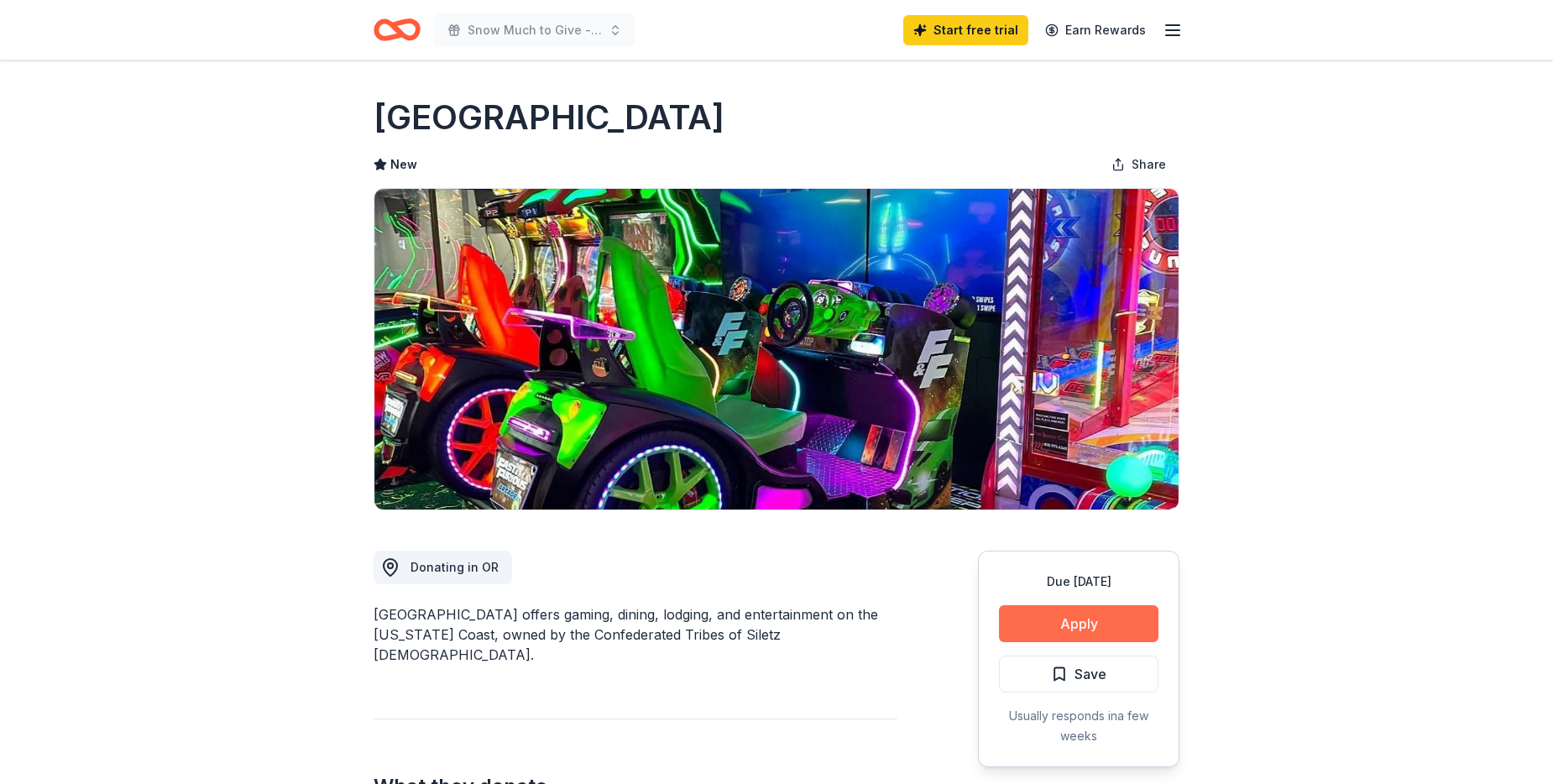
click at [1071, 613] on button "Apply" at bounding box center [1078, 623] width 160 height 37
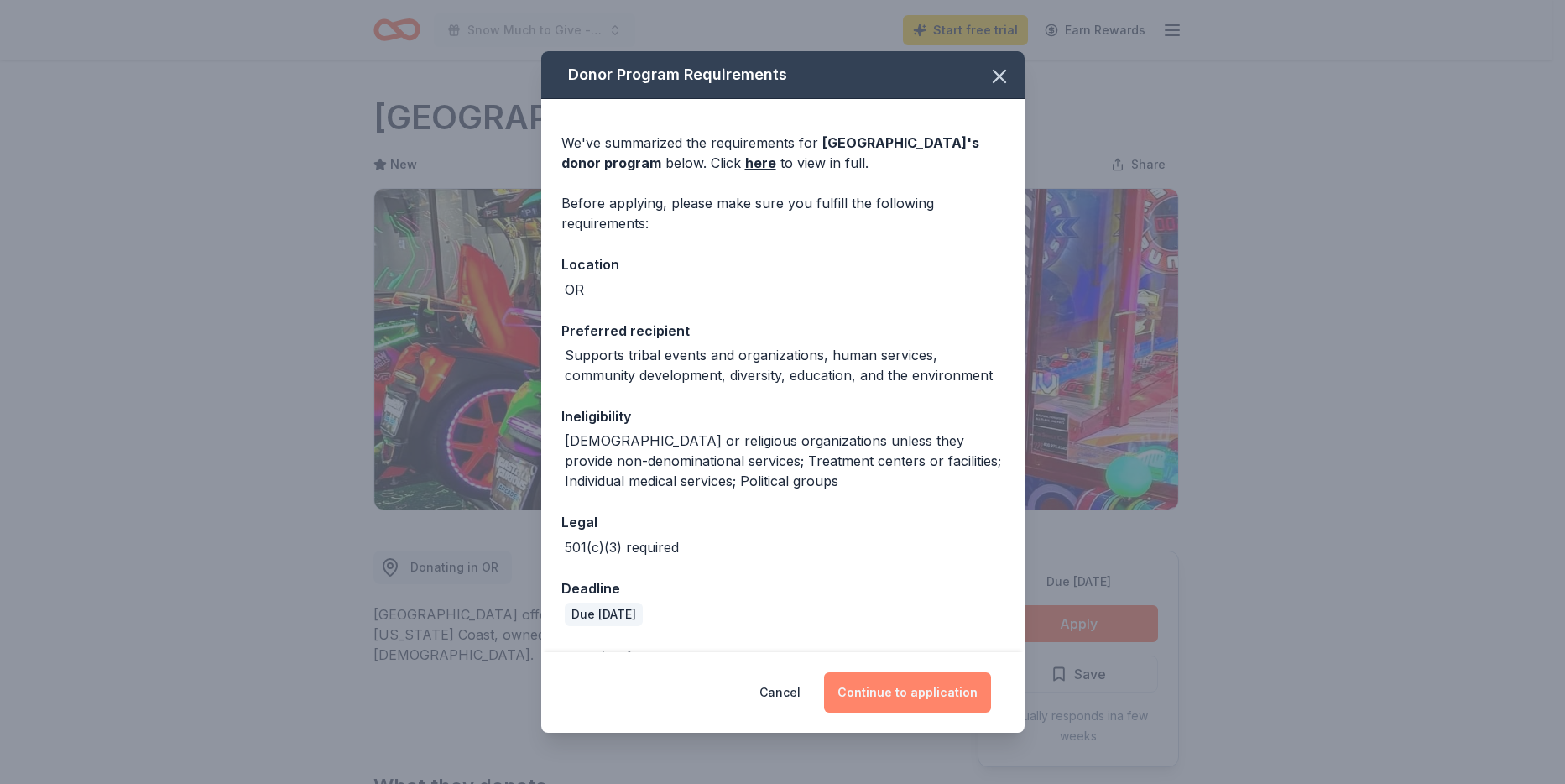
click at [928, 696] on button "Continue to application" at bounding box center [907, 693] width 167 height 41
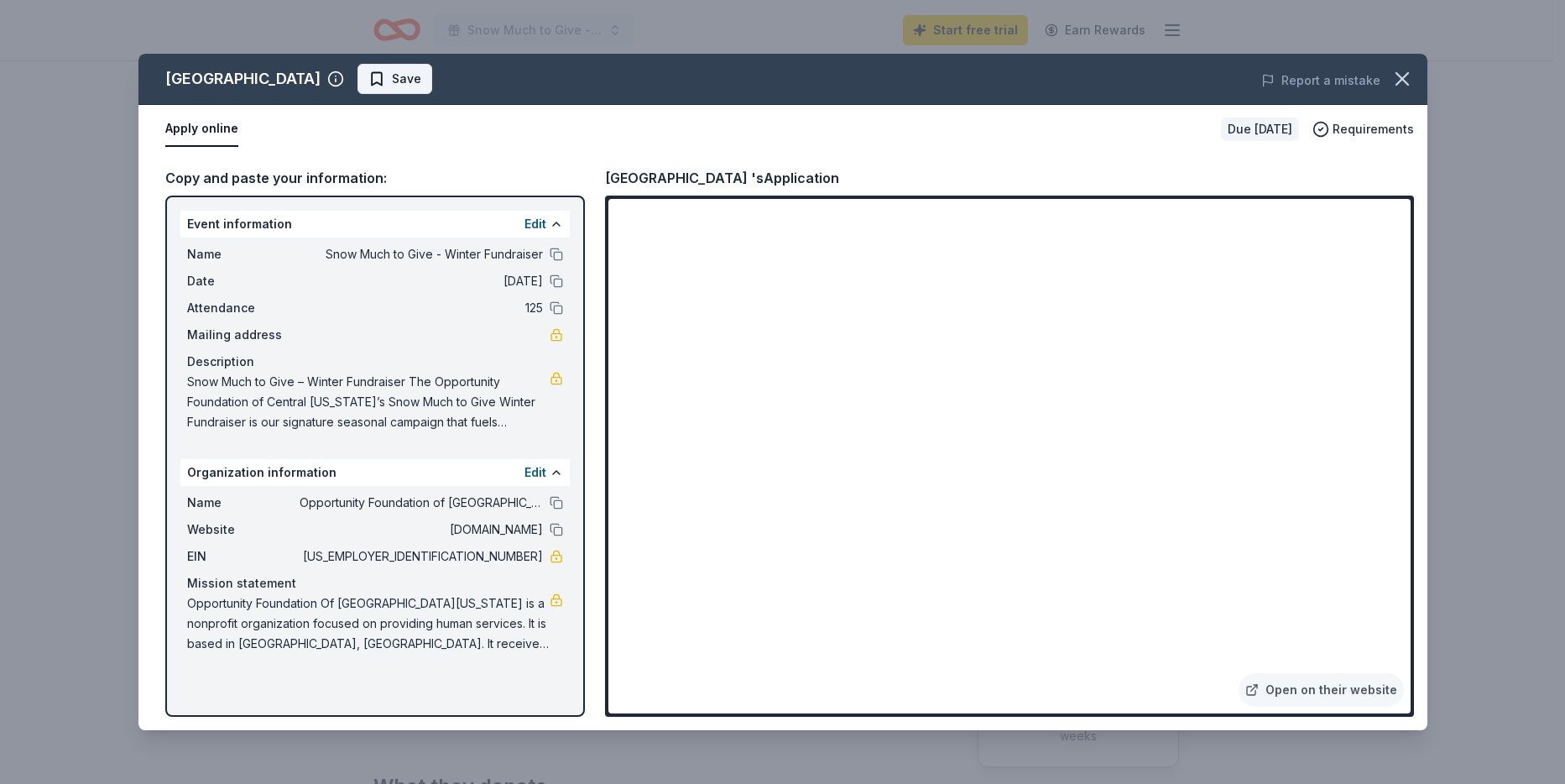
click at [421, 88] on span "Save" at bounding box center [406, 78] width 30 height 20
click at [503, 83] on html "Snow Much to Give - Winter Fundraiser Start free trial Earn Rewards Due [DATE] …" at bounding box center [782, 392] width 1565 height 784
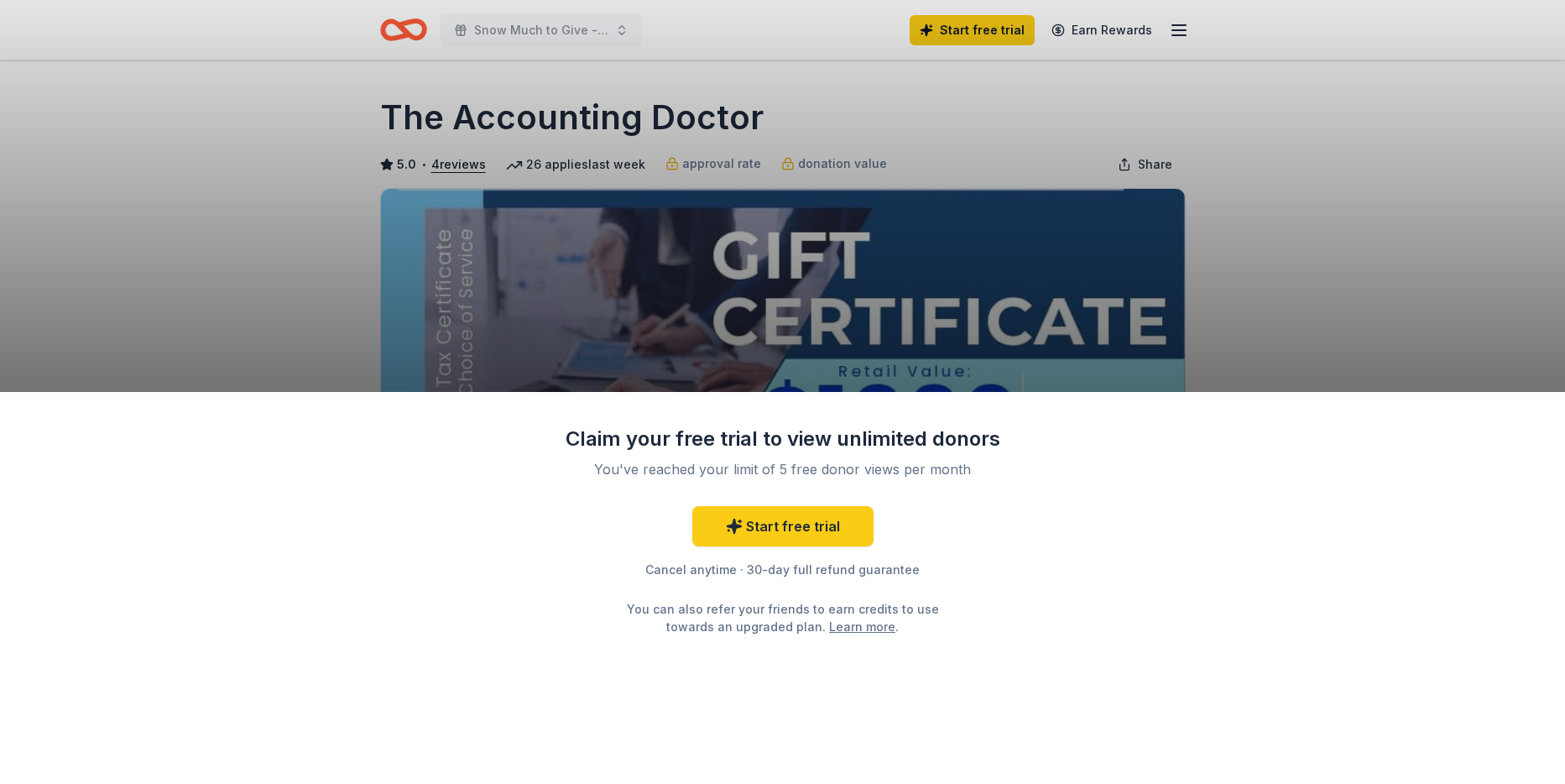
click at [1073, 626] on div "Claim your free trial to view unlimited donors You've reached your limit of 5 f…" at bounding box center [782, 587] width 1565 height 392
click at [1342, 272] on div "Claim your free trial to view unlimited donors You've reached your limit of 5 f…" at bounding box center [782, 392] width 1565 height 784
click at [783, 527] on link "Start free trial" at bounding box center [782, 526] width 181 height 41
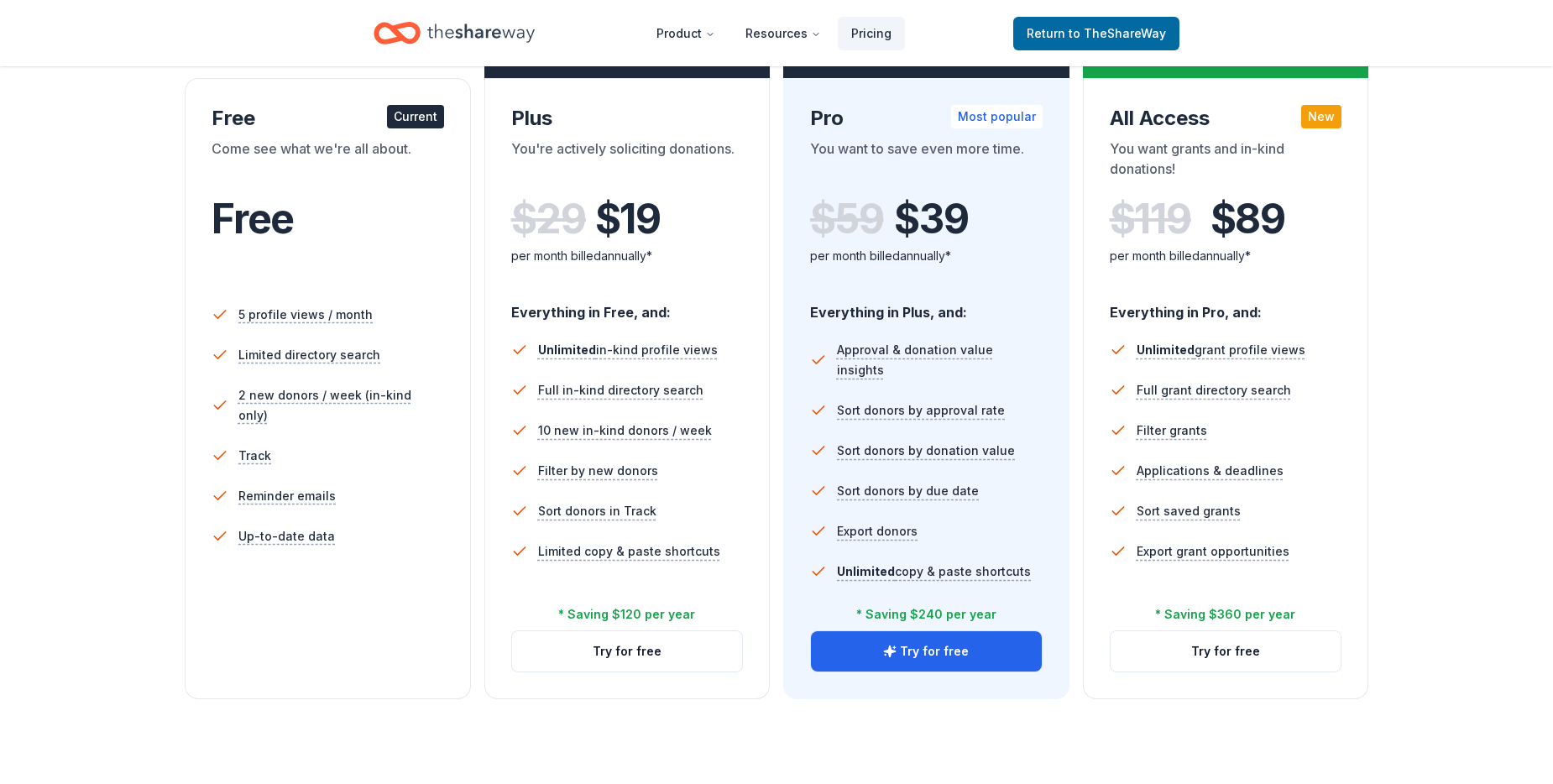
scroll to position [252, 0]
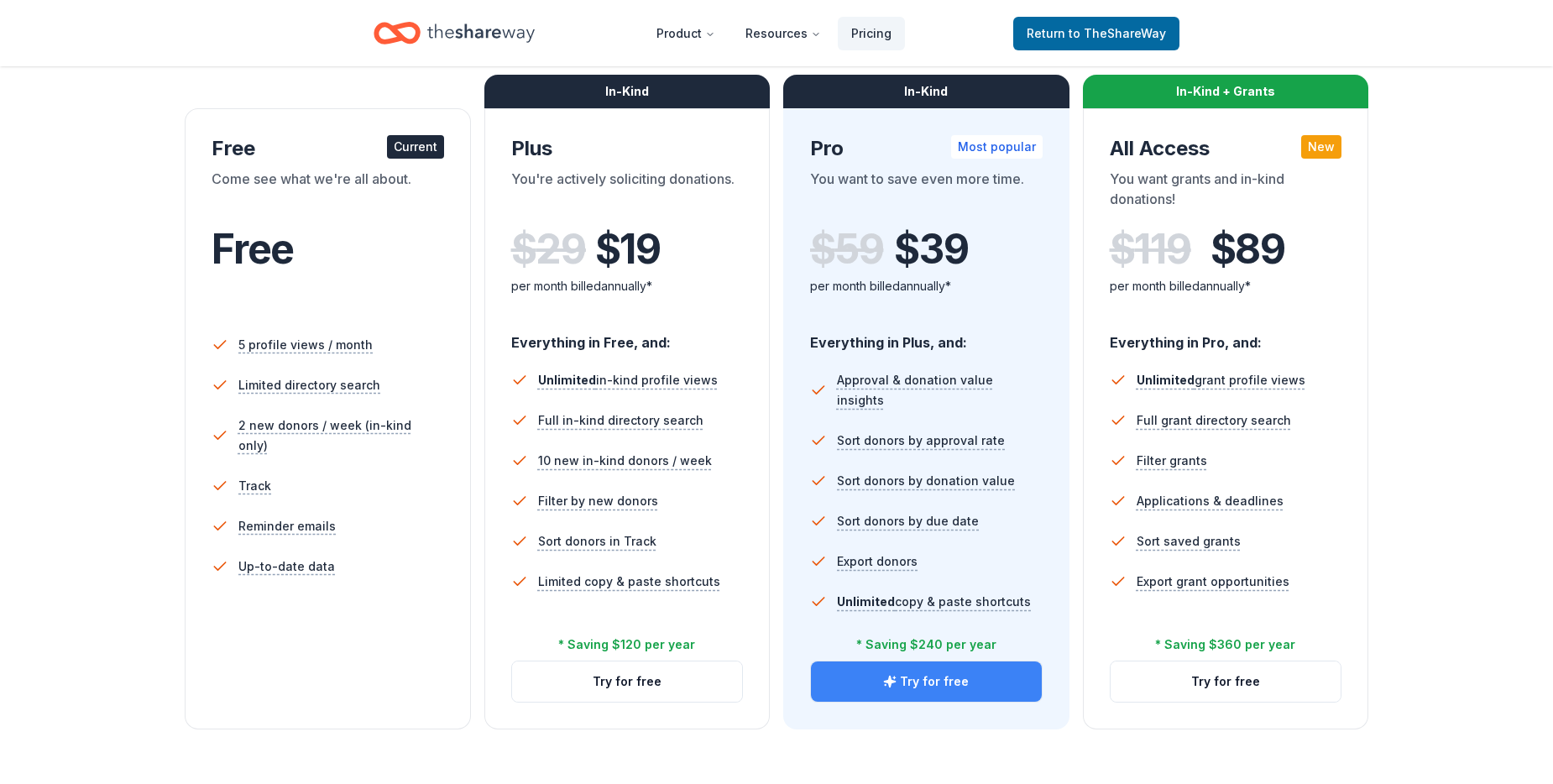
click at [944, 682] on button "Try for free" at bounding box center [927, 681] width 231 height 41
